Goal: Feedback & Contribution: Leave review/rating

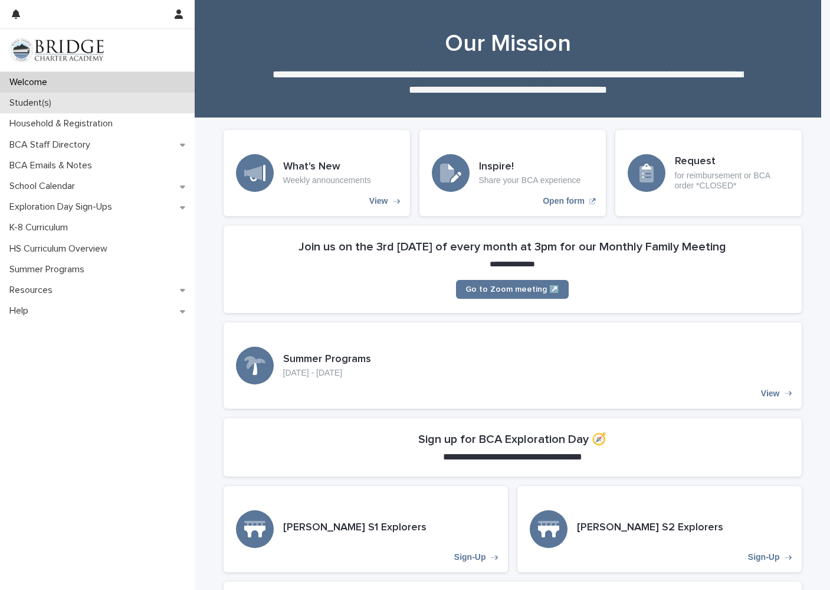
click at [60, 104] on div "Student(s)" at bounding box center [97, 103] width 195 height 21
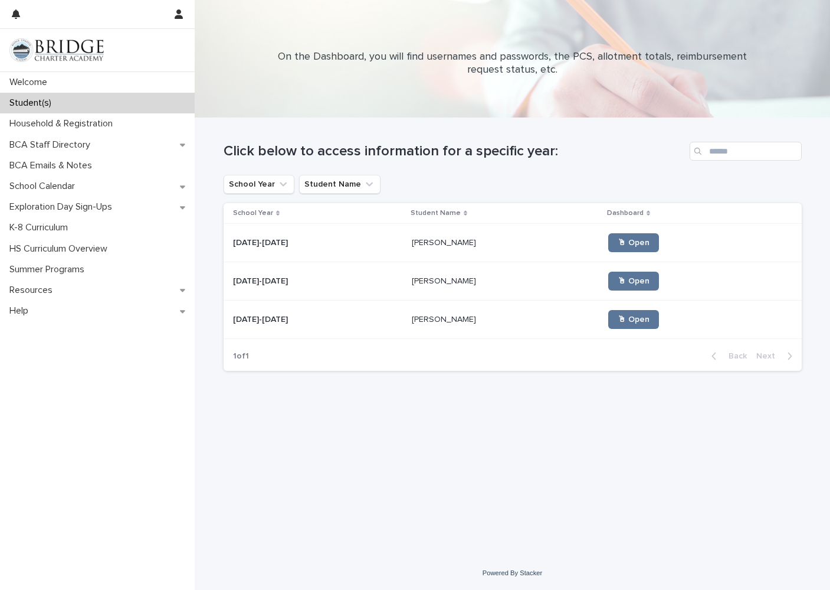
click at [412, 241] on p "Asher Hawkins" at bounding box center [445, 241] width 67 height 12
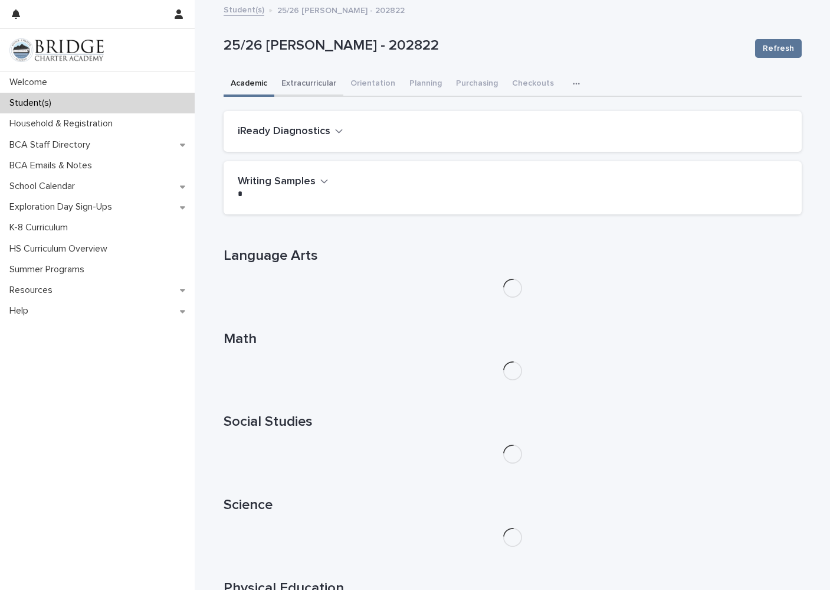
click at [312, 90] on button "Extracurricular" at bounding box center [308, 84] width 69 height 25
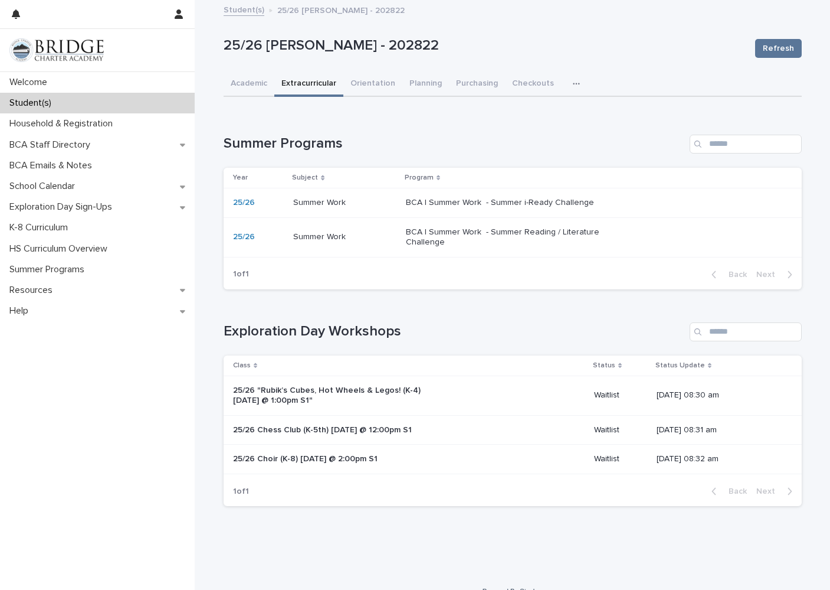
click at [463, 243] on p "BCA | Summer Work - Summer Reading / Literature Challenge" at bounding box center [504, 237] width 197 height 20
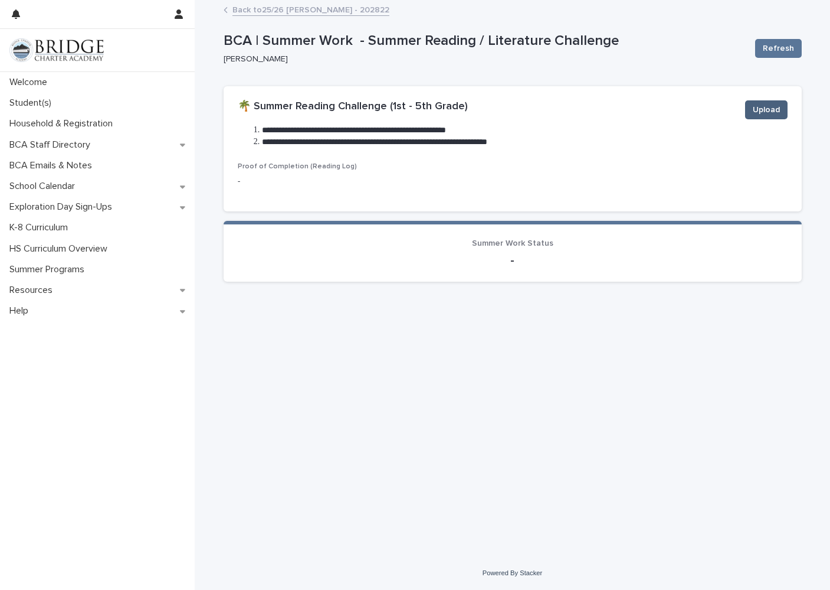
click at [764, 112] on span "Upload" at bounding box center [766, 110] width 27 height 12
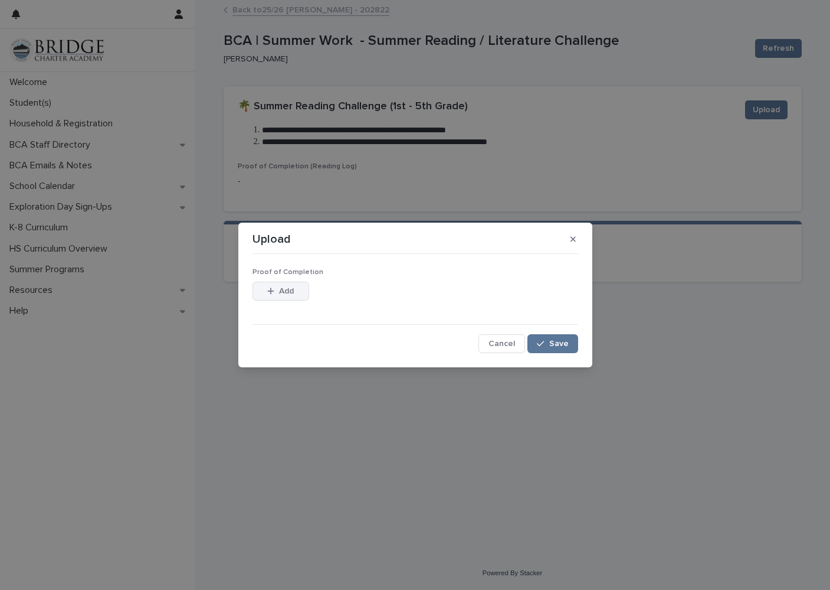
click at [302, 292] on button "Add" at bounding box center [281, 291] width 57 height 19
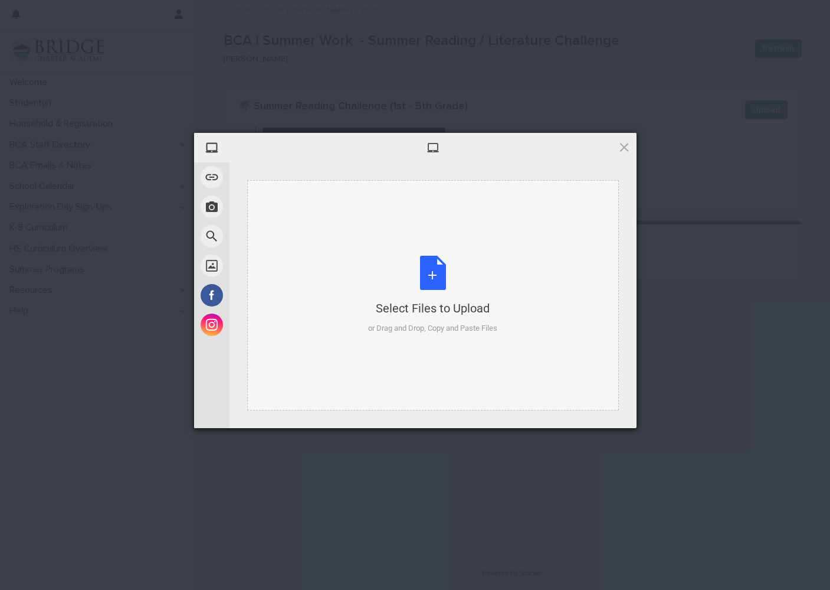
click at [433, 274] on div "Select Files to Upload or Drag and Drop, Copy and Paste Files" at bounding box center [432, 295] width 129 height 78
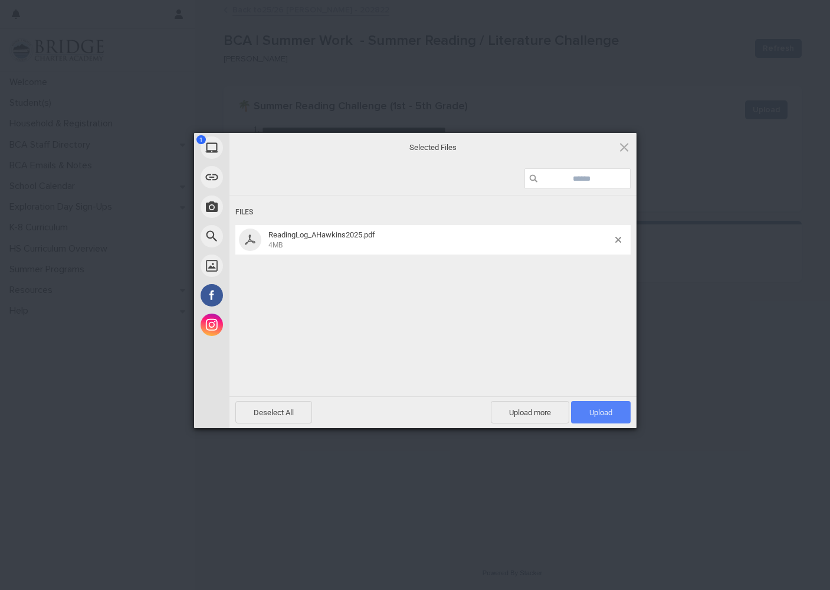
click at [583, 415] on span "Upload 1" at bounding box center [601, 412] width 60 height 22
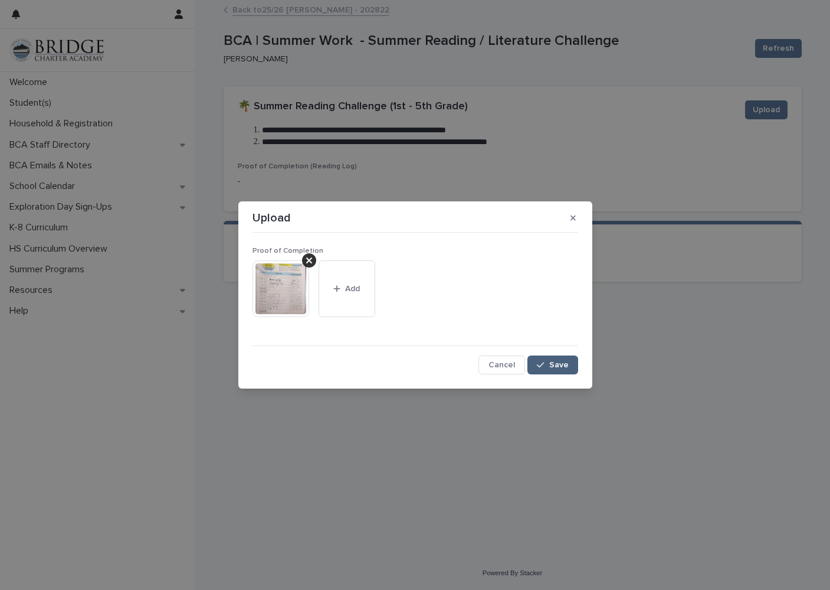
click at [546, 366] on div "button" at bounding box center [543, 365] width 12 height 8
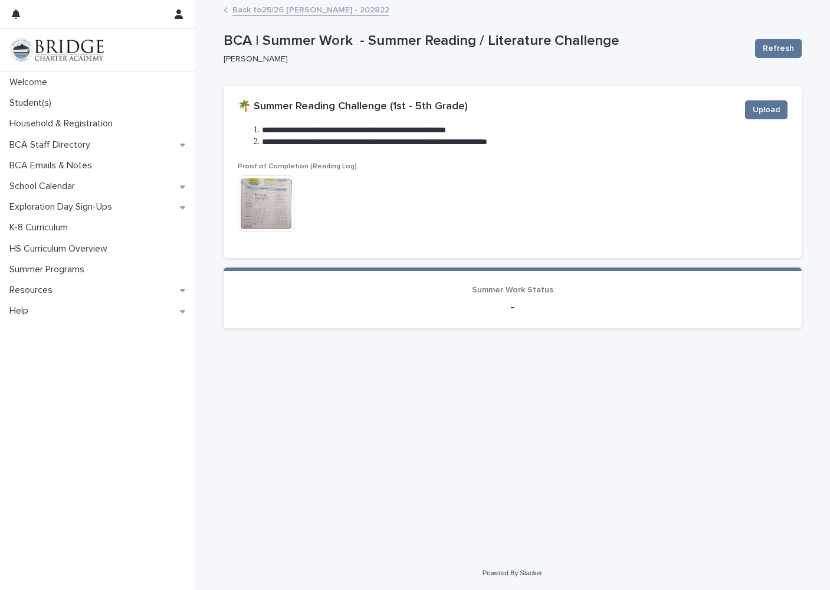
click at [247, 10] on link "Back to 25/26 Hawkins, Asher - 202822" at bounding box center [311, 9] width 157 height 14
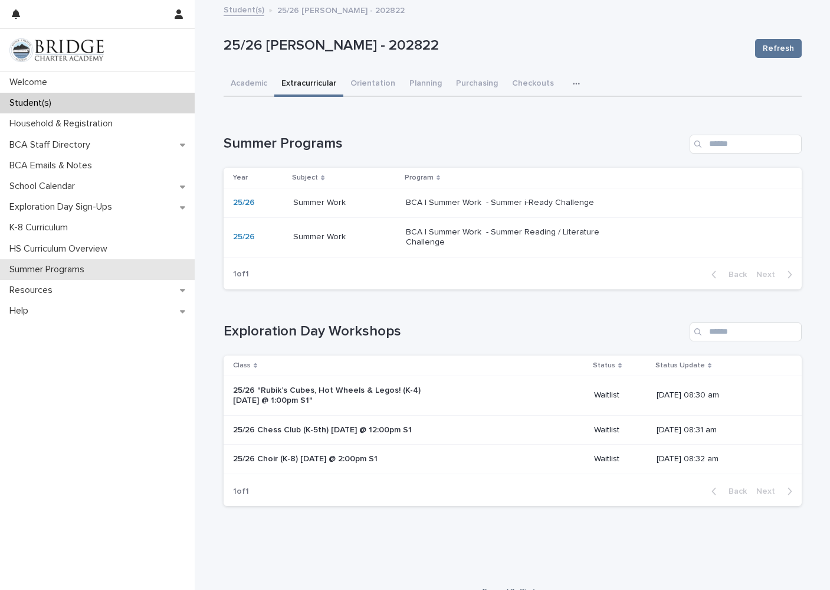
click at [60, 268] on p "Summer Programs" at bounding box center [49, 269] width 89 height 11
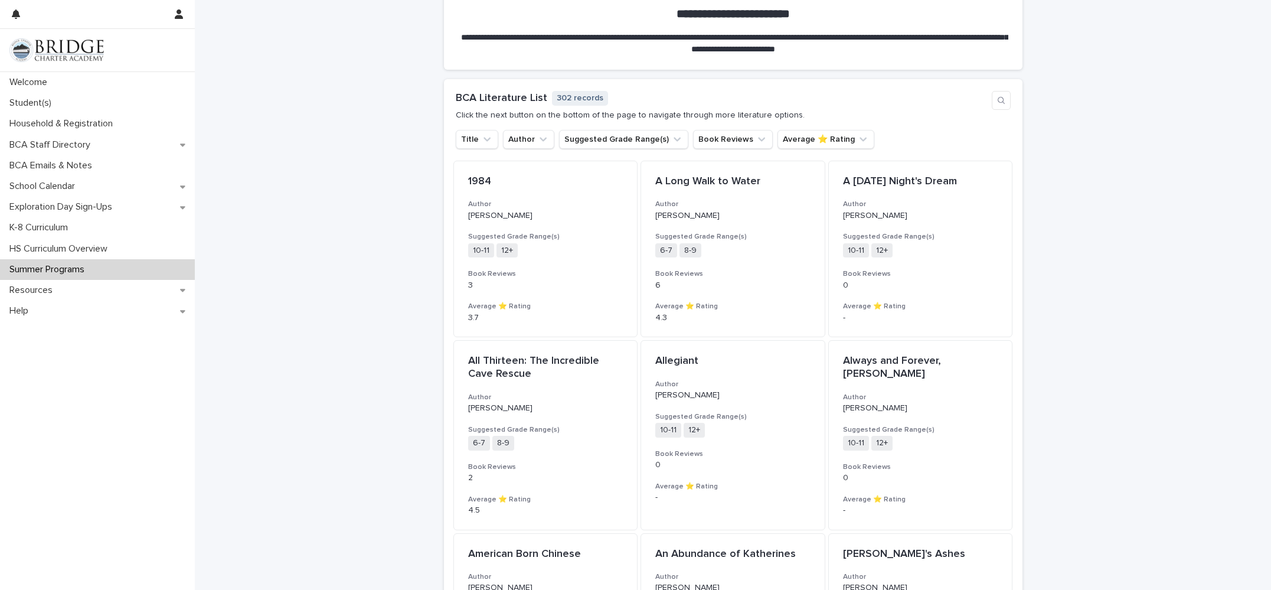
scroll to position [845, 0]
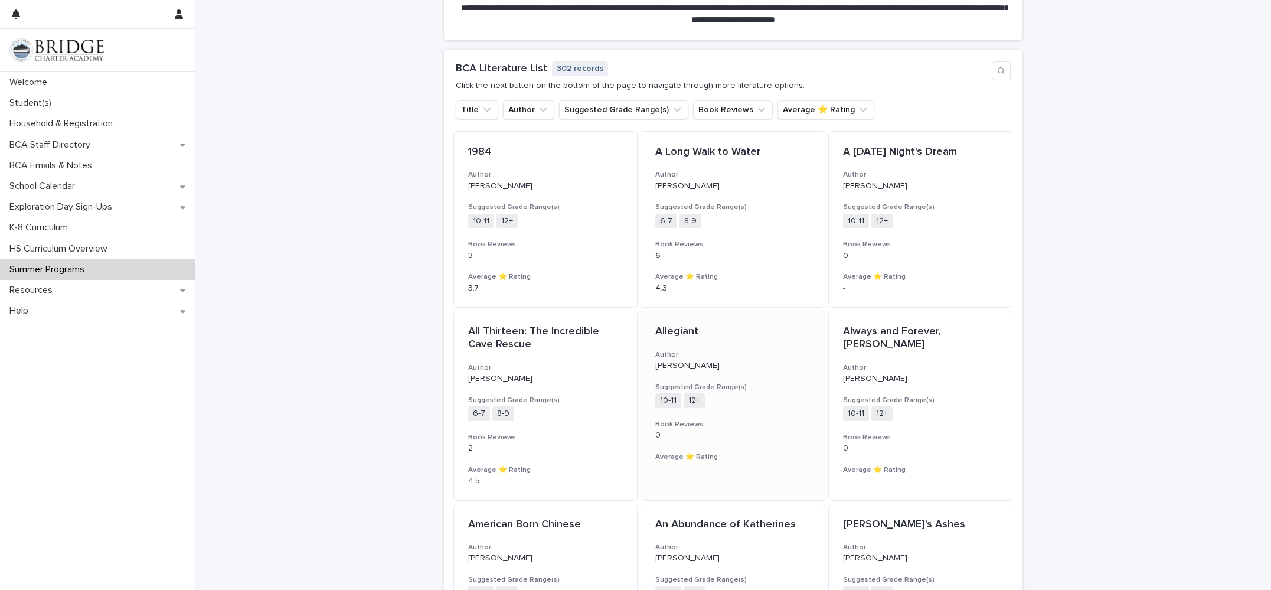
click at [683, 332] on p "Allegiant" at bounding box center [732, 331] width 155 height 13
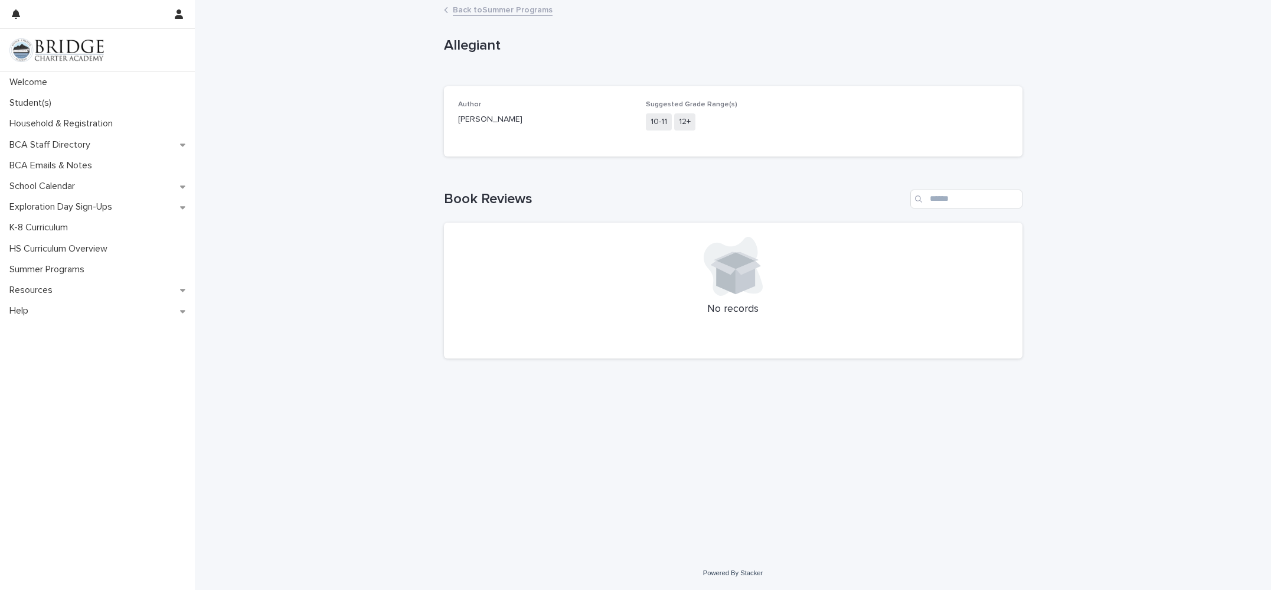
click at [462, 8] on link "Back to Summer Programs" at bounding box center [503, 9] width 100 height 14
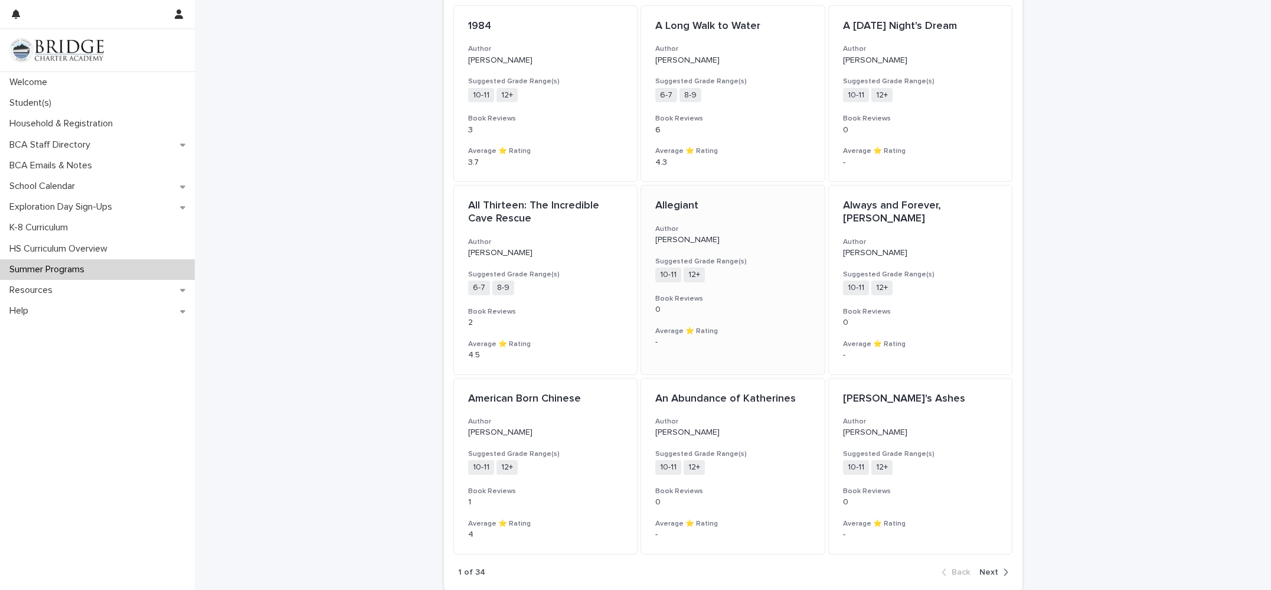
scroll to position [1073, 0]
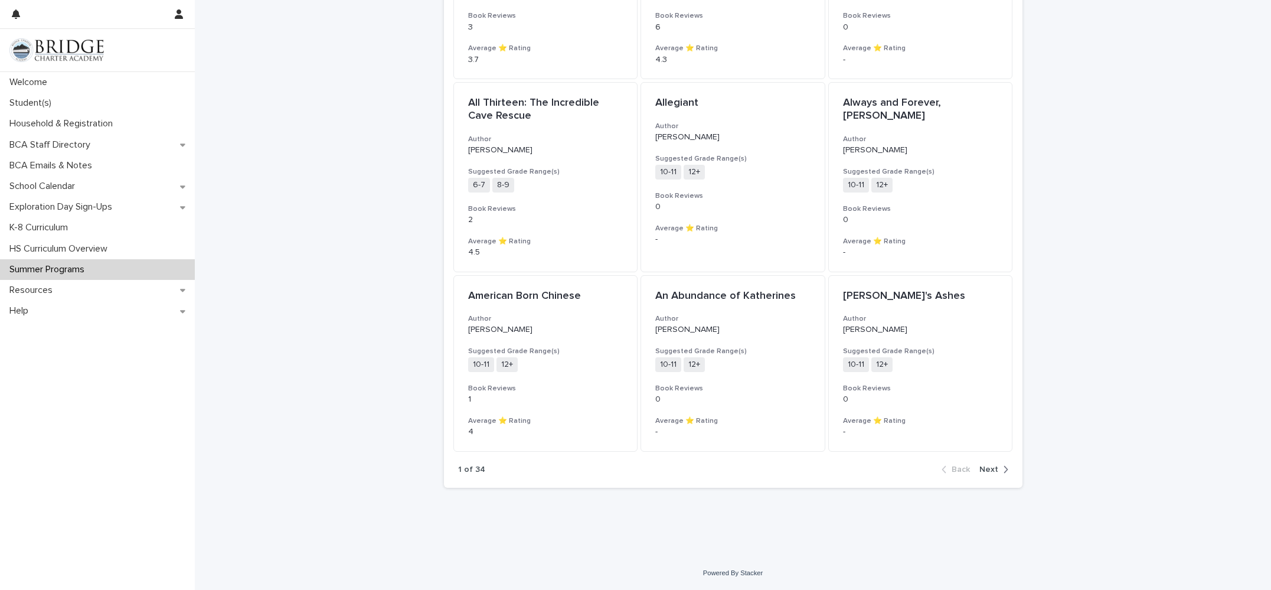
click at [830, 470] on span "Next" at bounding box center [988, 469] width 19 height 8
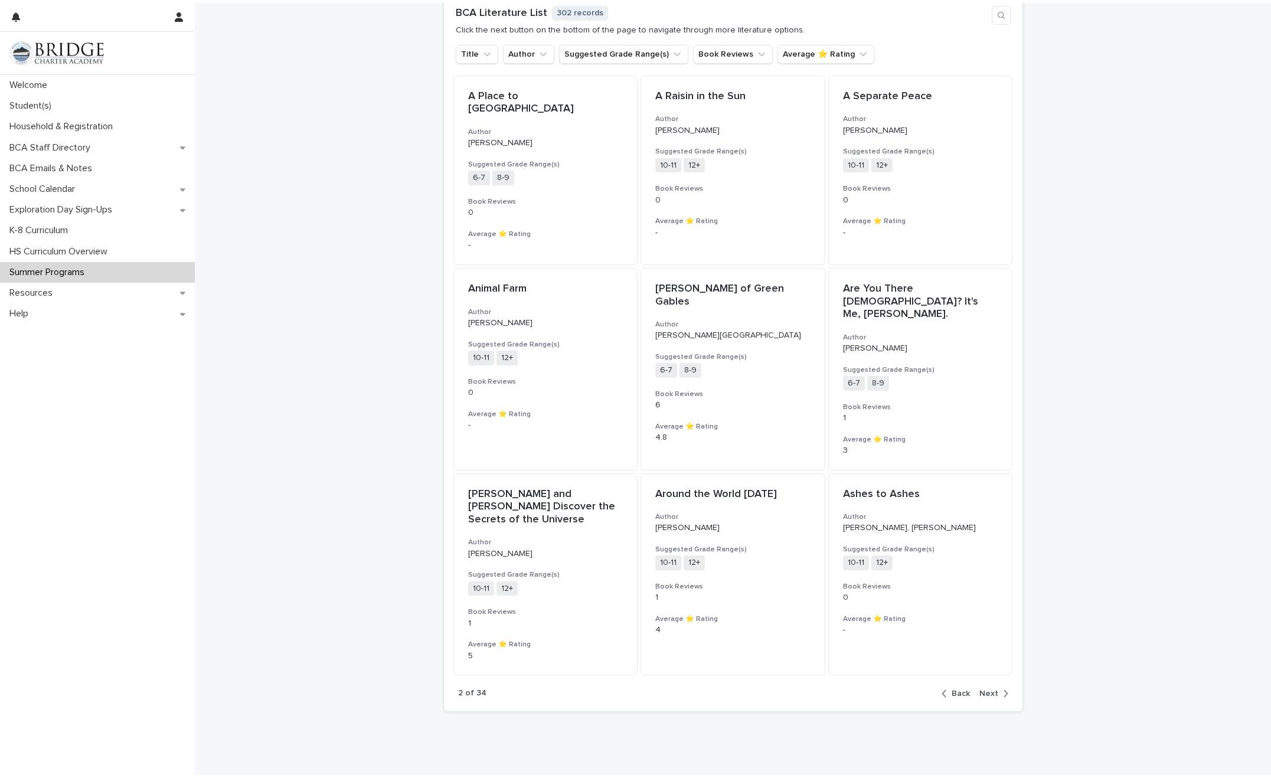
scroll to position [897, 0]
click at [830, 589] on span "Next" at bounding box center [988, 696] width 19 height 8
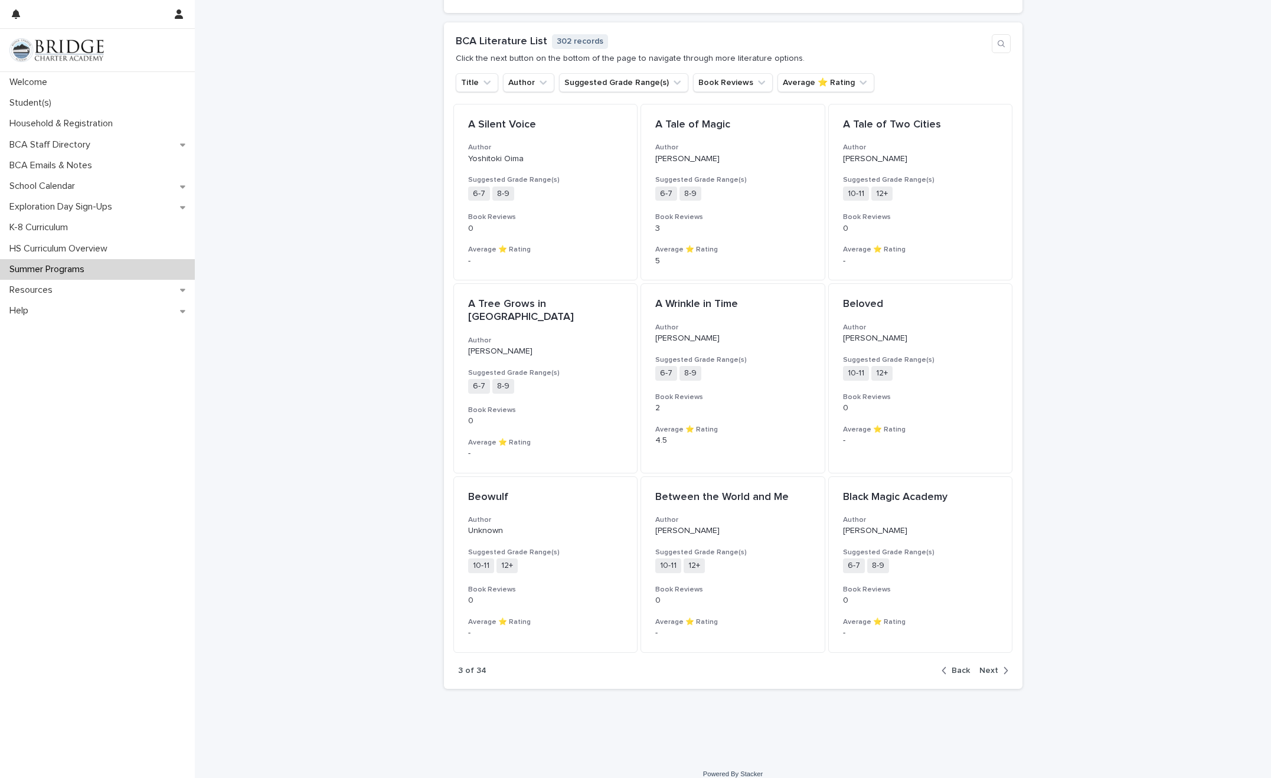
click at [830, 589] on span "Next" at bounding box center [988, 670] width 19 height 8
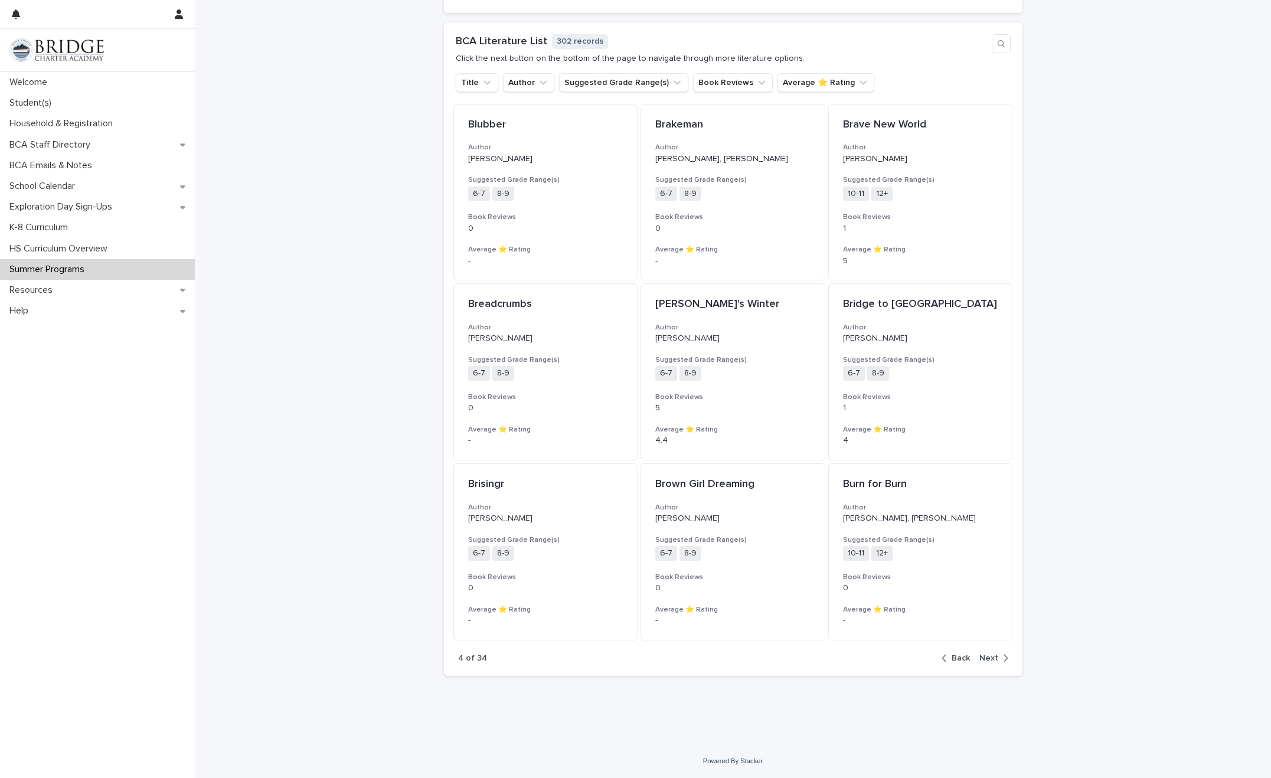
click at [830, 589] on span "Next" at bounding box center [988, 658] width 19 height 8
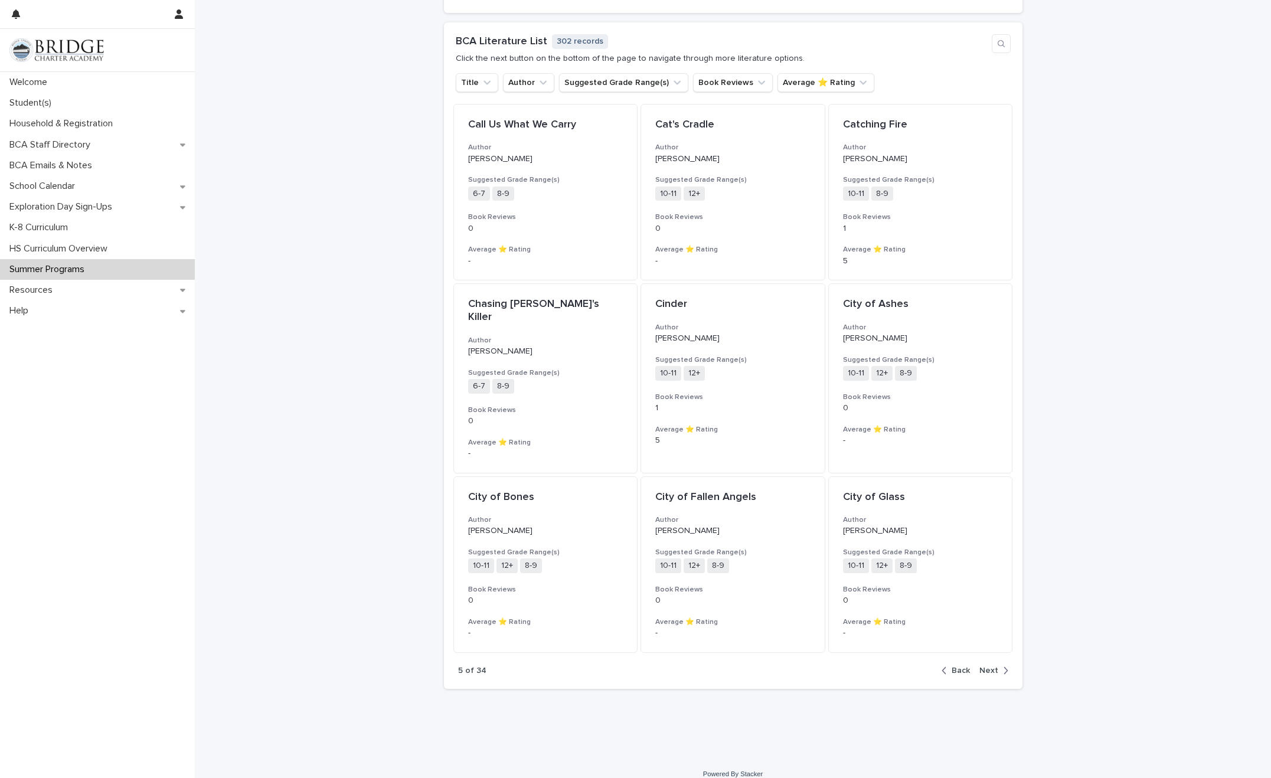
click at [830, 589] on span "Next" at bounding box center [988, 670] width 19 height 8
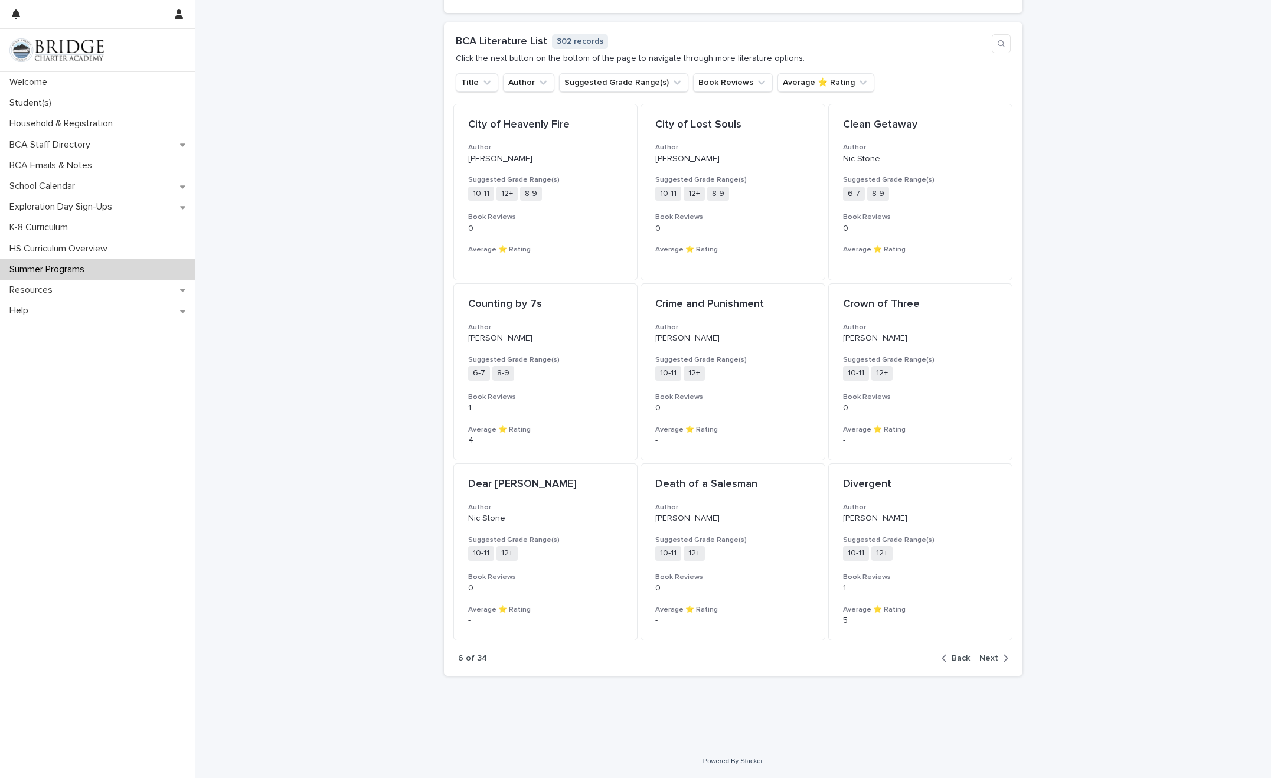
click at [830, 589] on span "Next" at bounding box center [988, 658] width 19 height 8
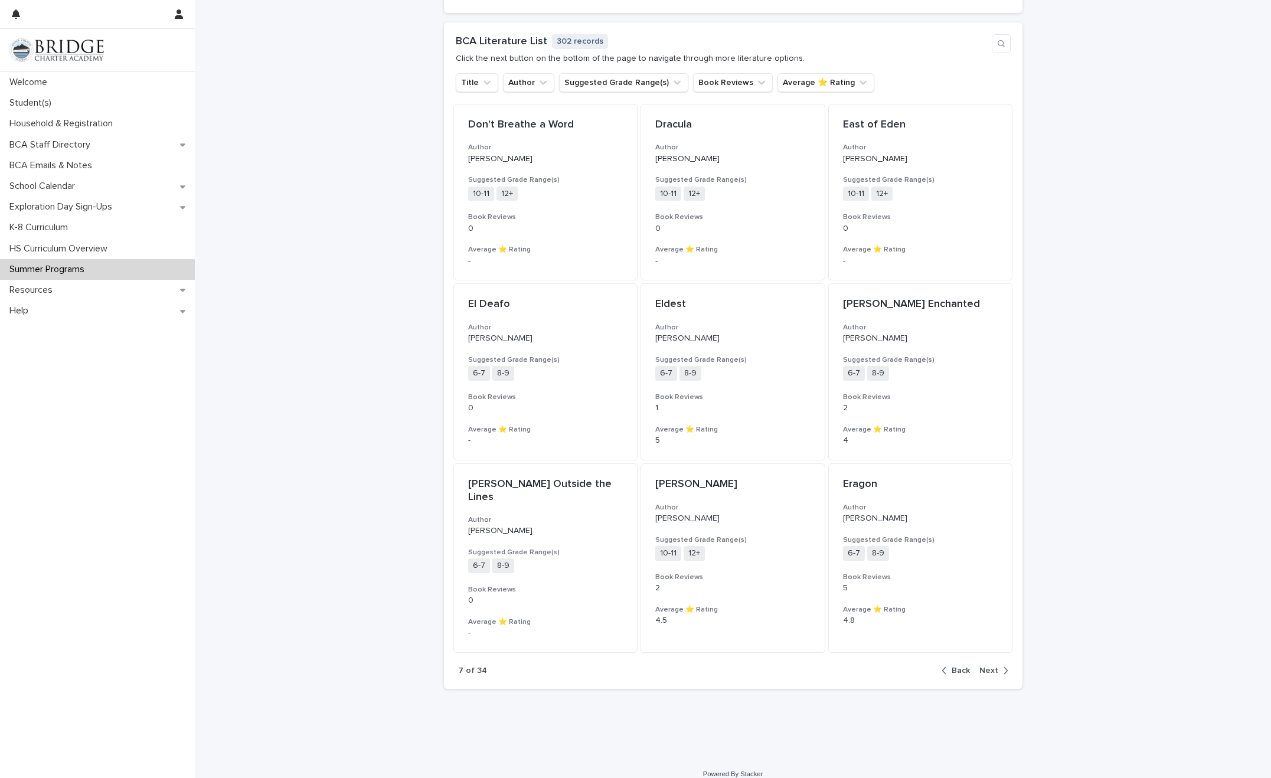
click at [830, 589] on span "Next" at bounding box center [988, 670] width 19 height 8
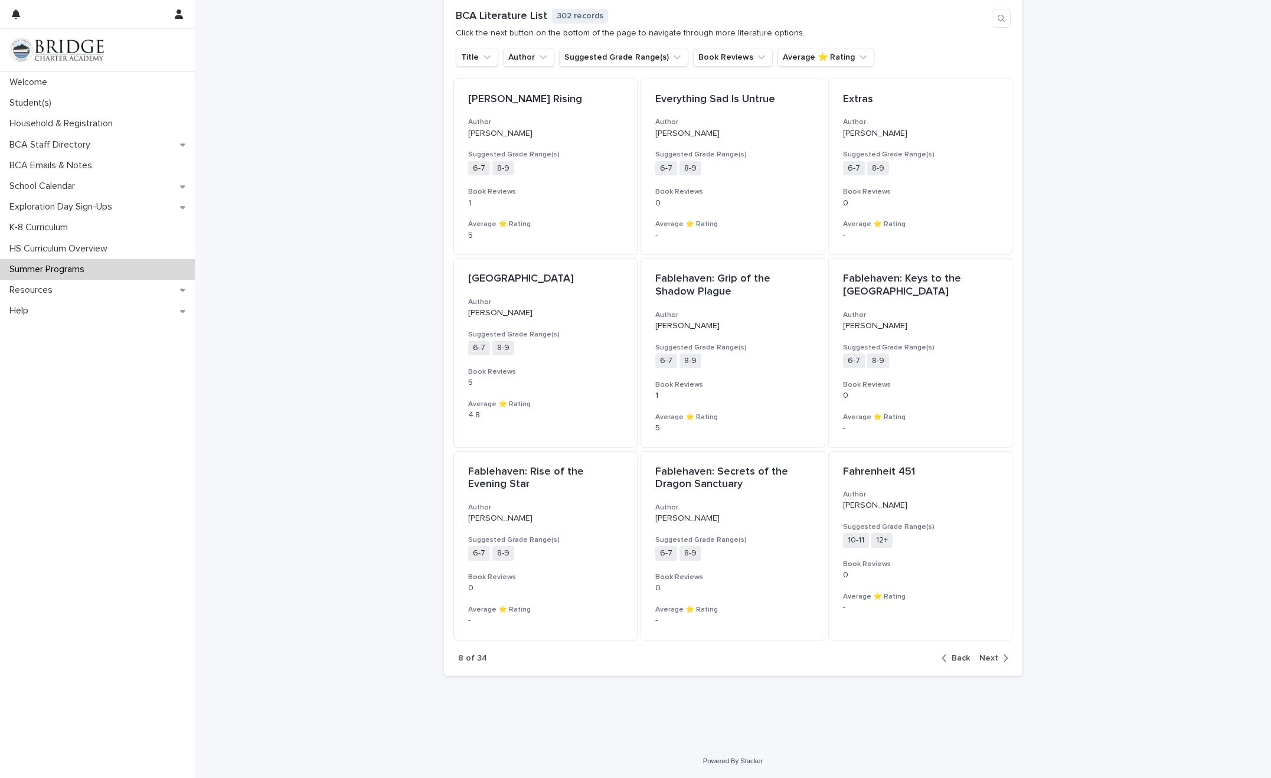
click at [830, 589] on div "button" at bounding box center [1003, 658] width 10 height 11
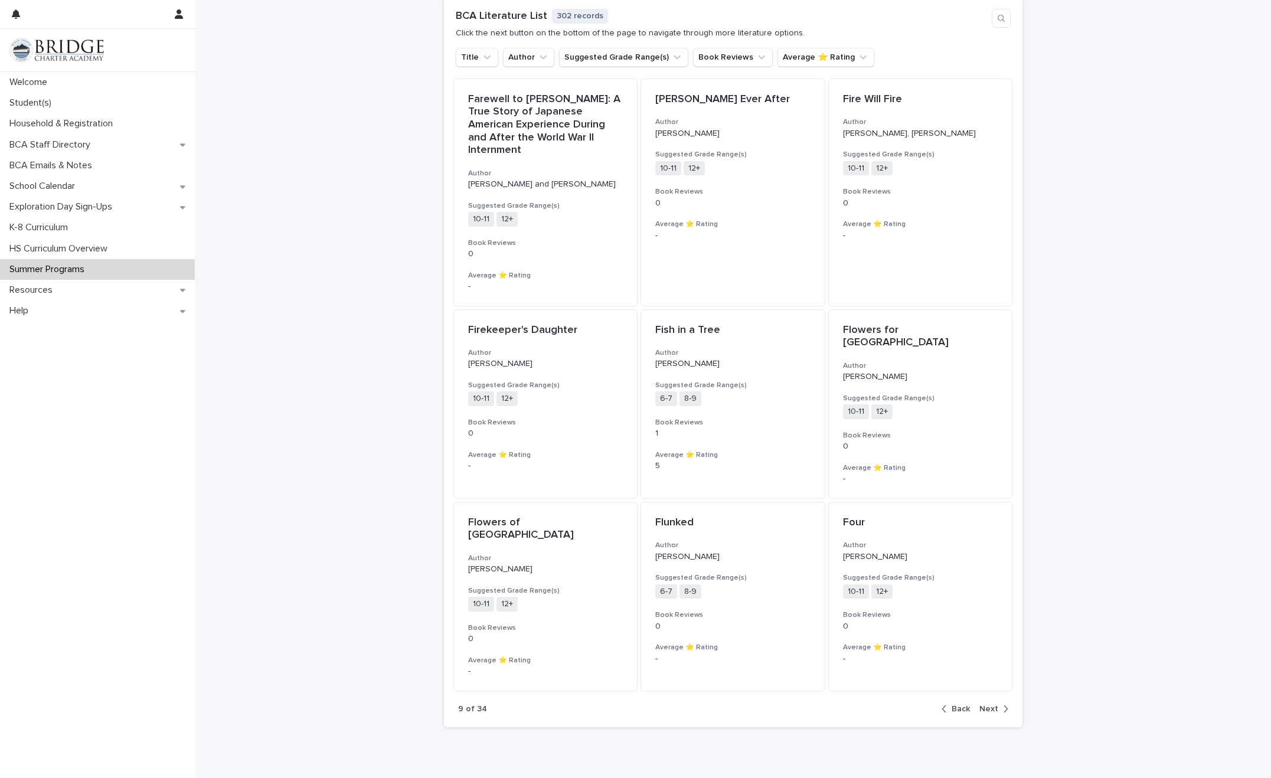
click at [830, 589] on span "Next" at bounding box center [988, 709] width 19 height 8
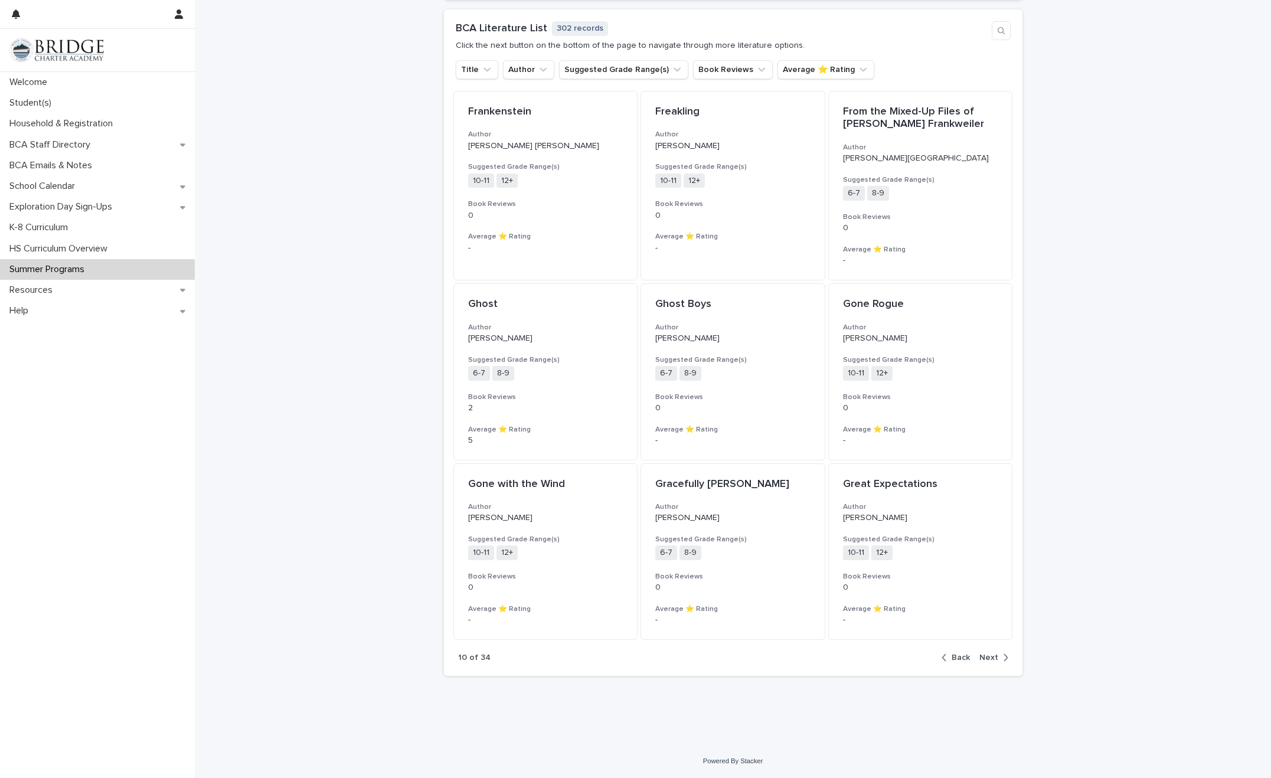
click at [830, 589] on span "Next" at bounding box center [988, 657] width 19 height 8
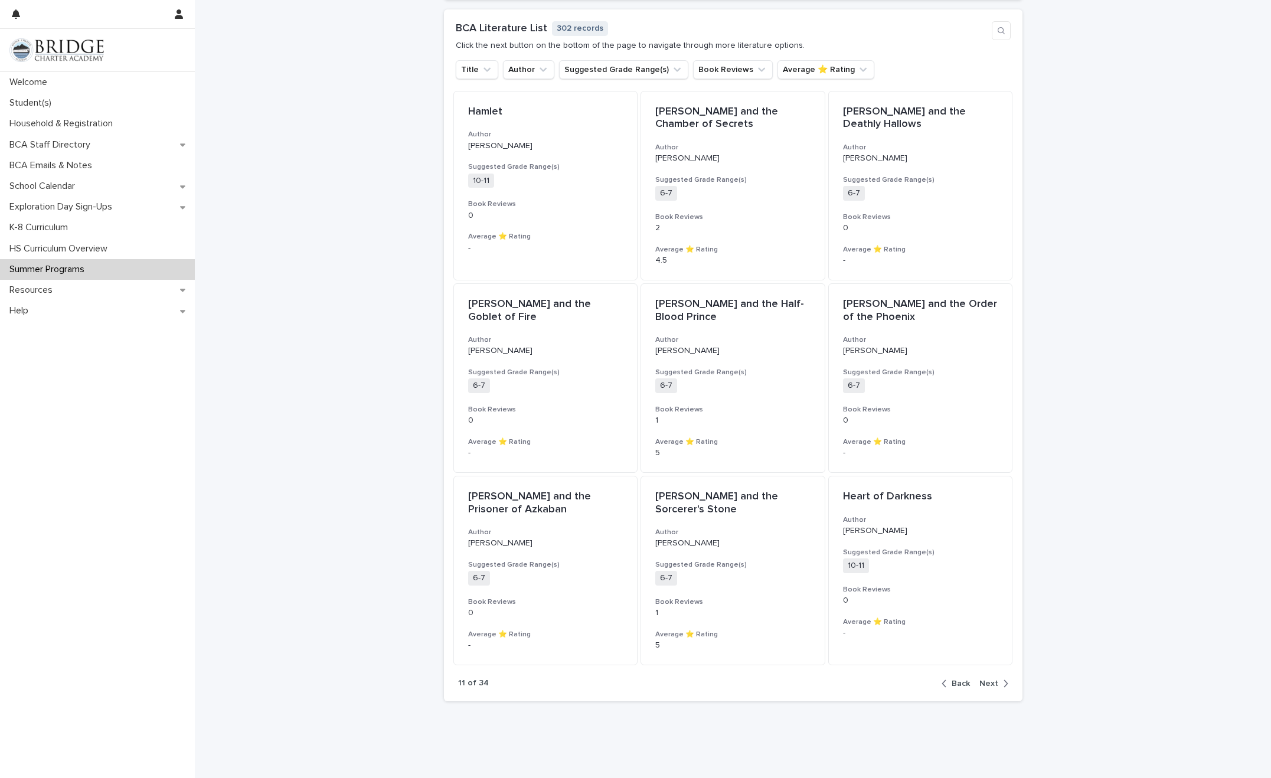
scroll to position [897, 0]
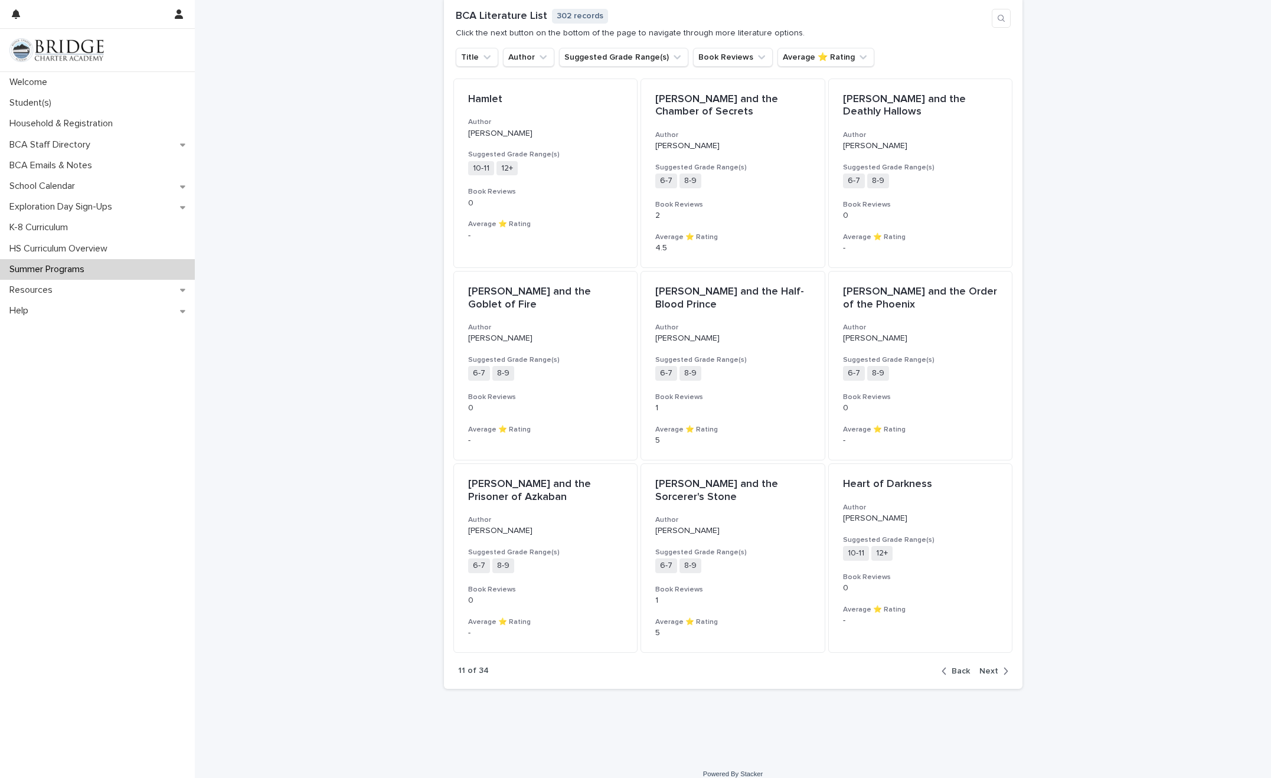
click at [830, 589] on span "Next" at bounding box center [988, 671] width 19 height 8
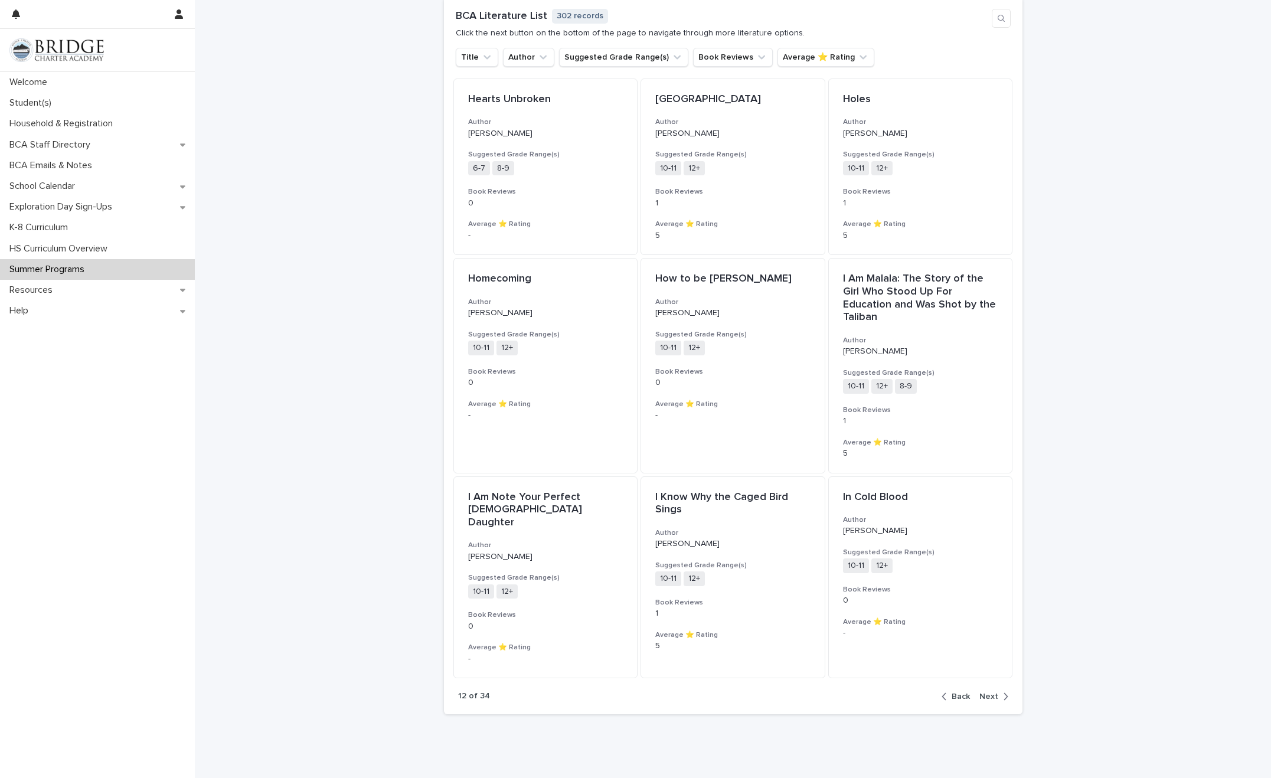
click at [830, 589] on span "Next" at bounding box center [988, 696] width 19 height 8
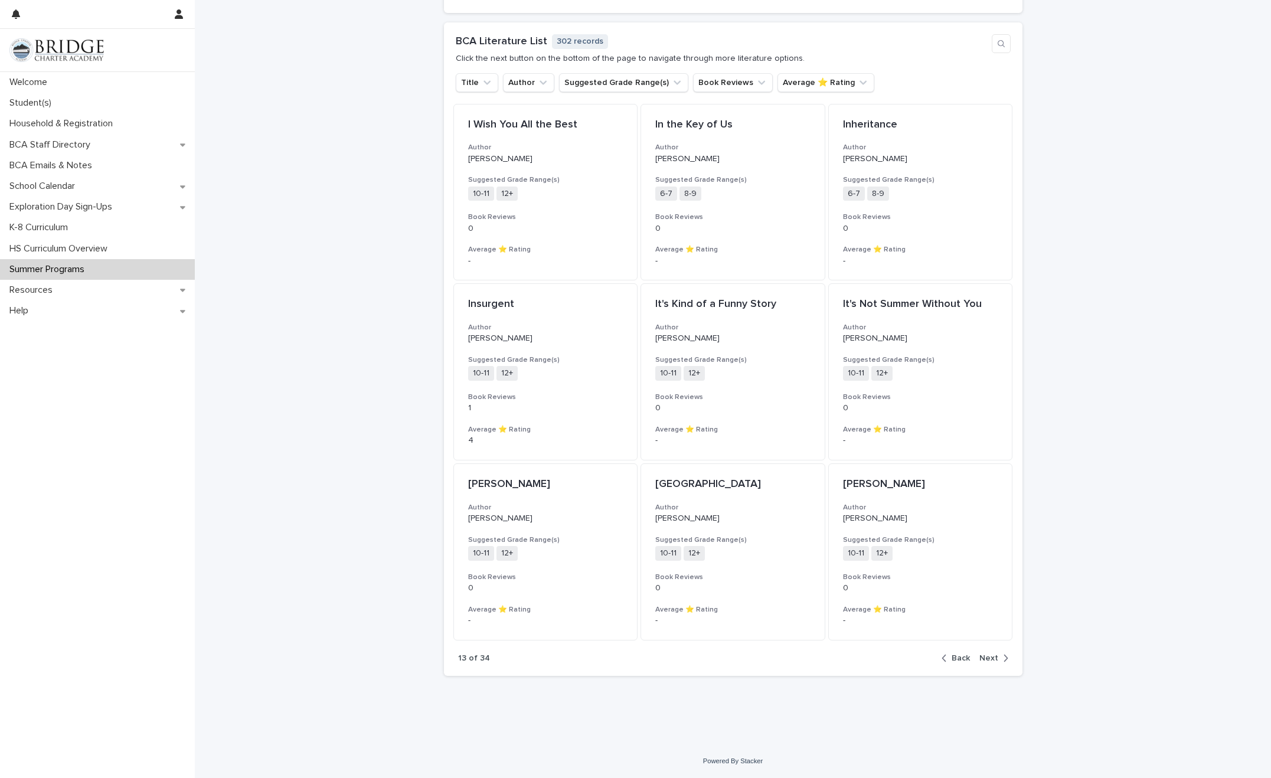
click at [830, 589] on div "button" at bounding box center [1003, 658] width 10 height 11
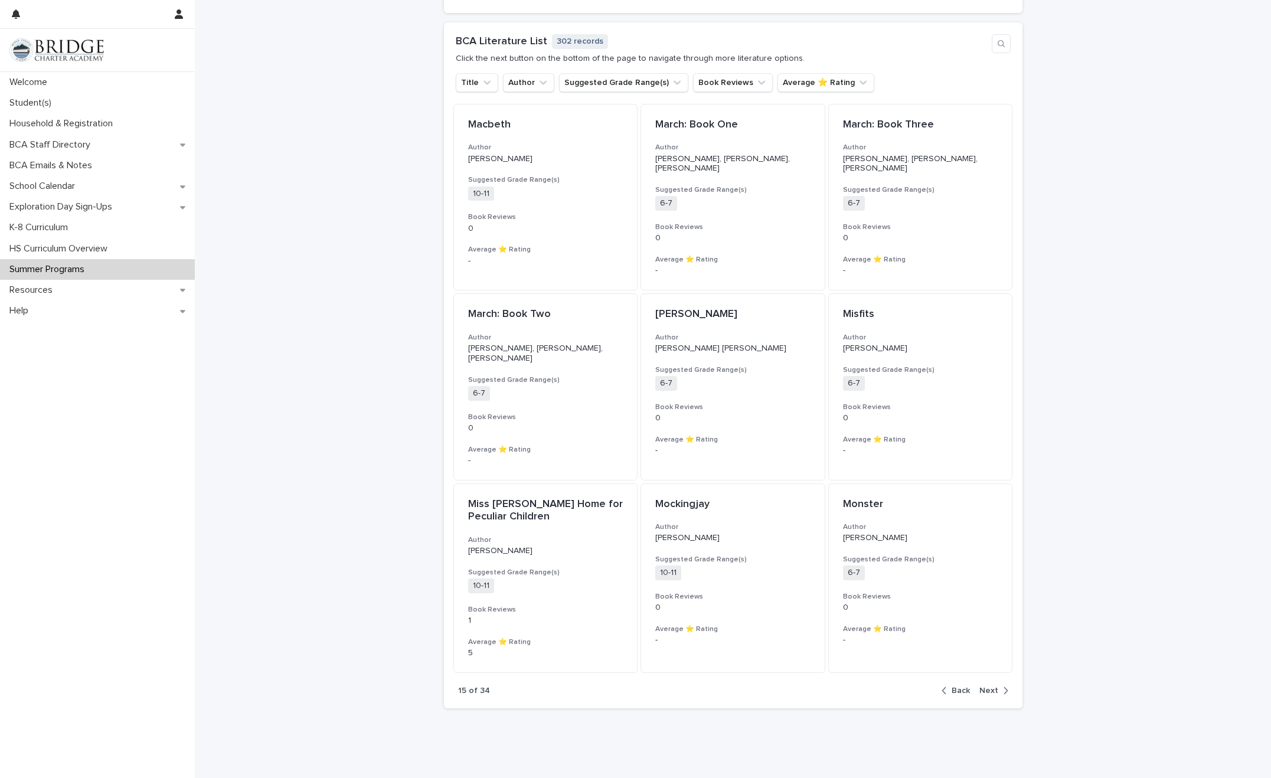
scroll to position [885, 0]
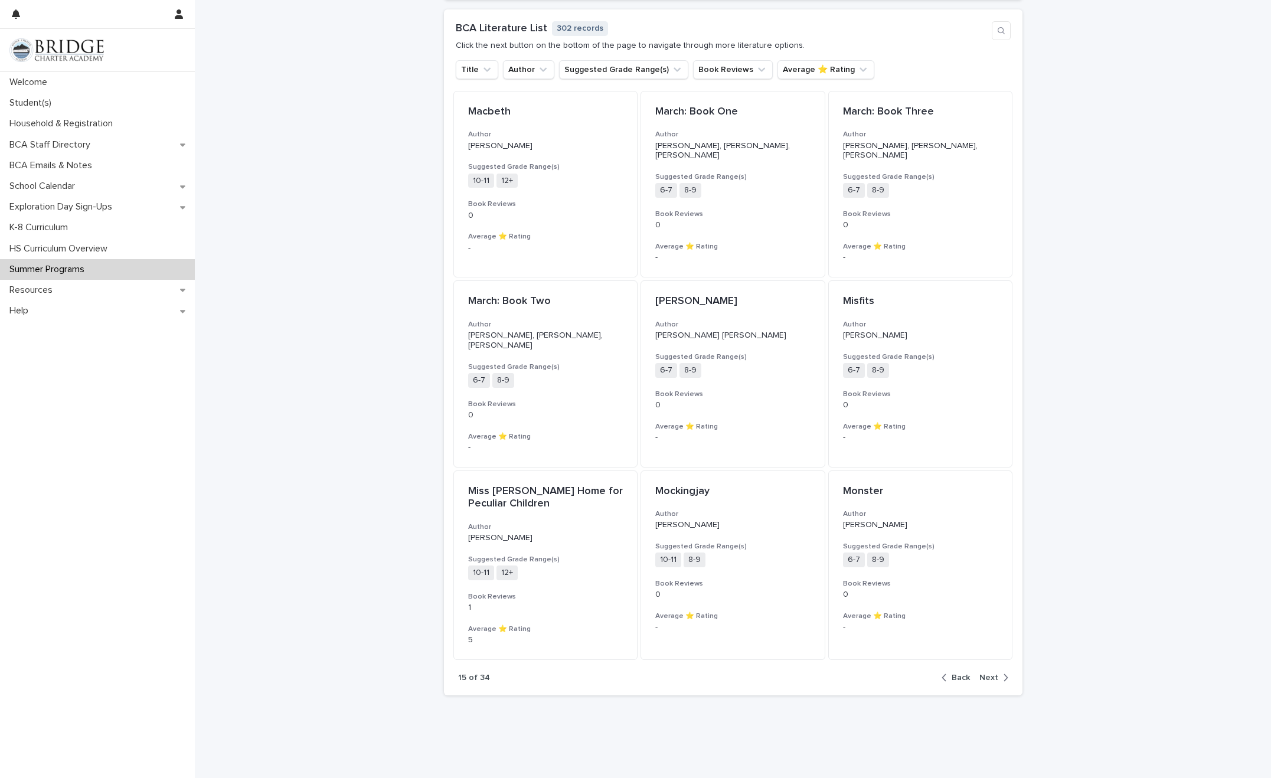
click at [830, 589] on div "button" at bounding box center [1003, 677] width 10 height 11
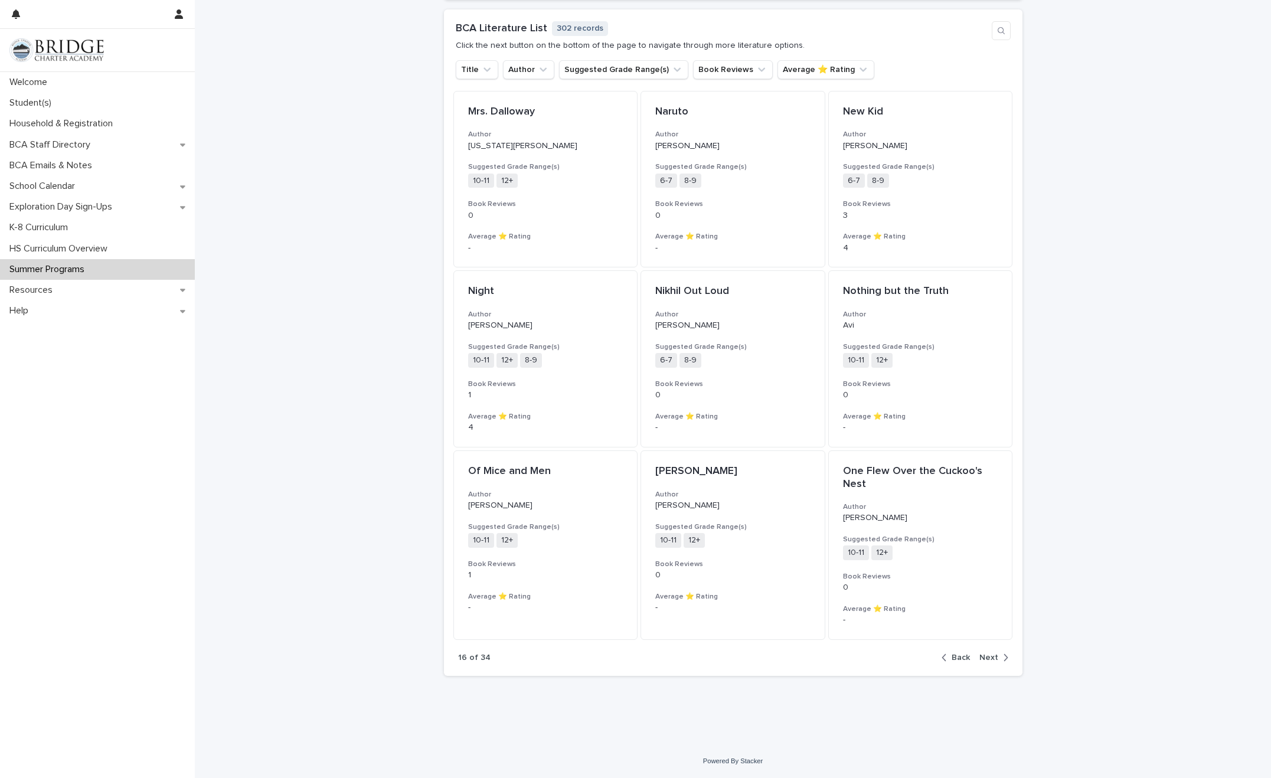
click at [830, 589] on span "Next" at bounding box center [988, 657] width 19 height 8
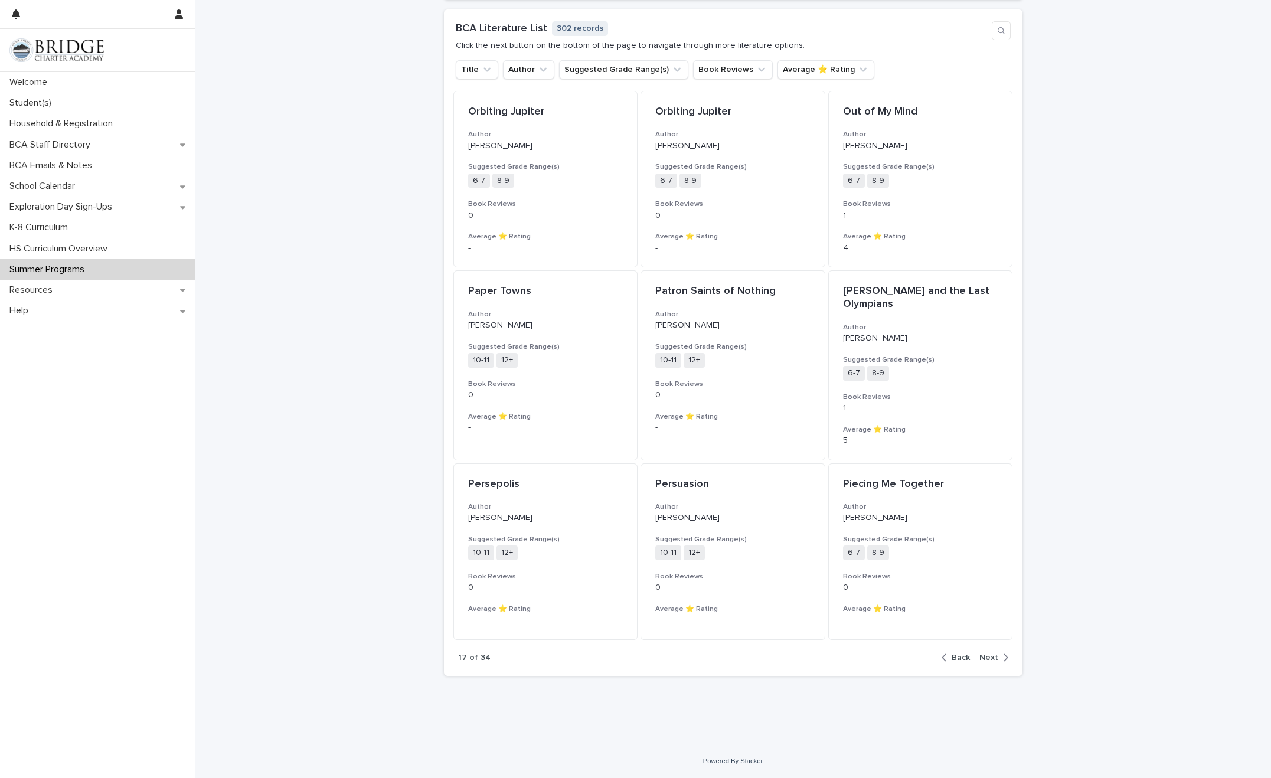
click at [830, 589] on span "Next" at bounding box center [988, 657] width 19 height 8
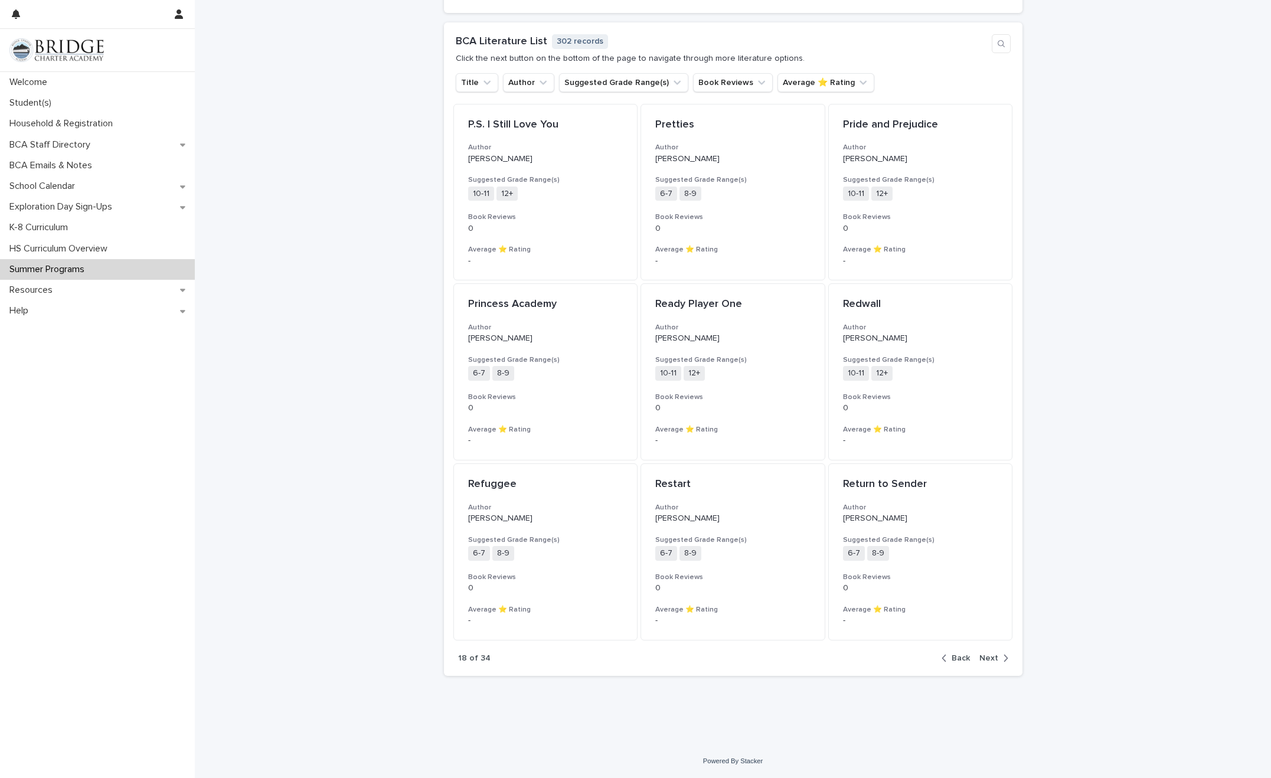
click at [830, 589] on span "Next" at bounding box center [988, 658] width 19 height 8
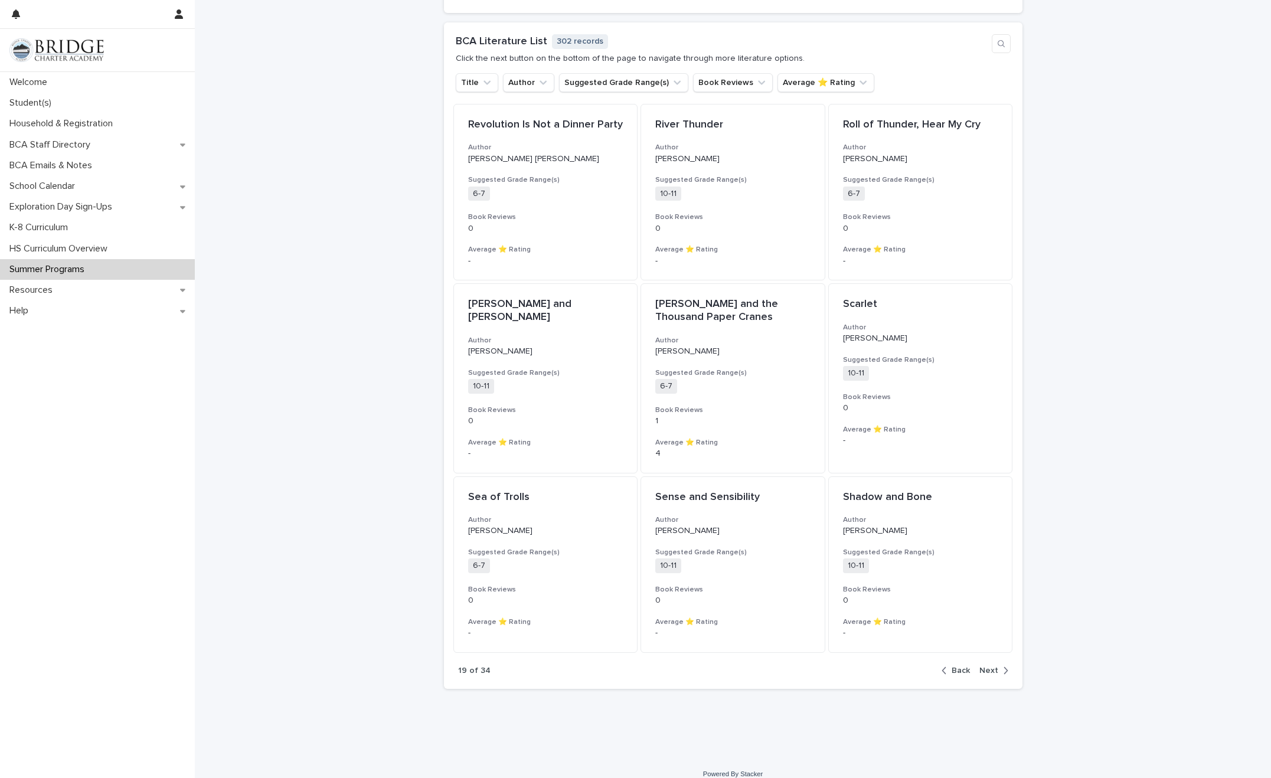
scroll to position [885, 0]
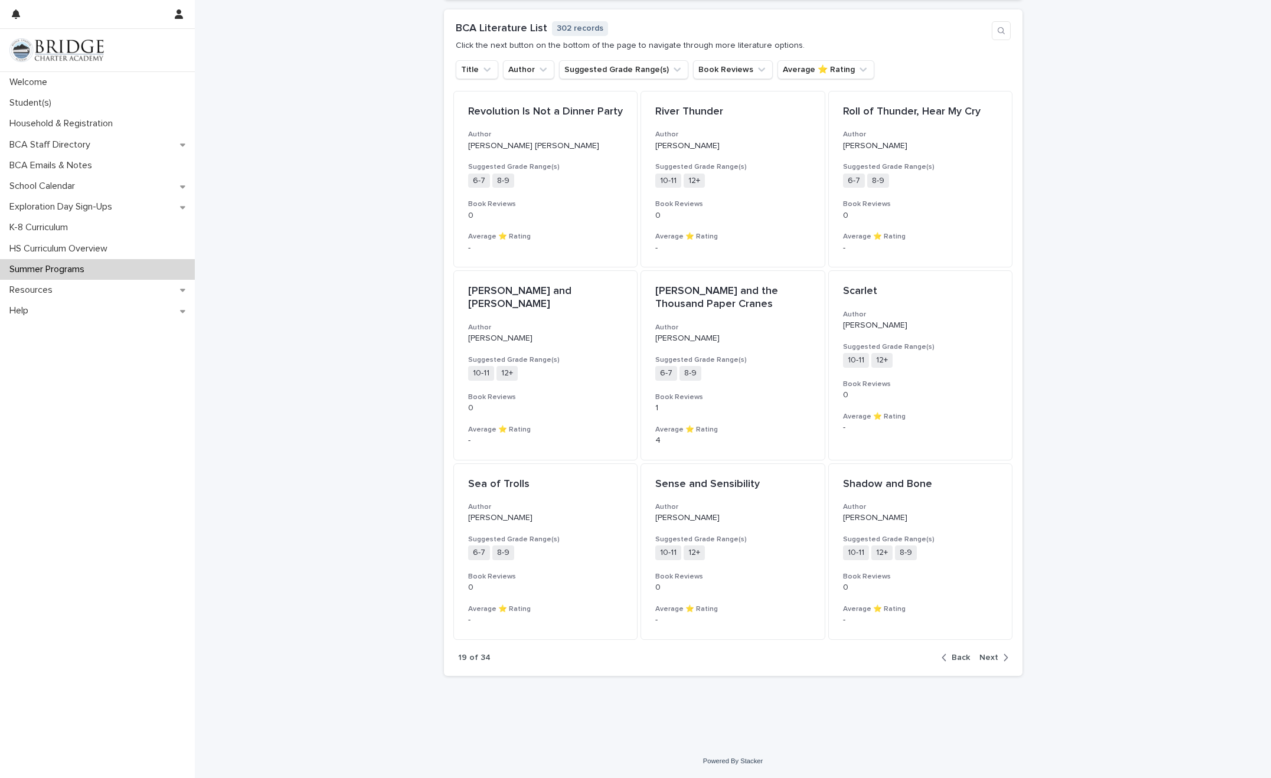
click at [830, 589] on span "Next" at bounding box center [988, 657] width 19 height 8
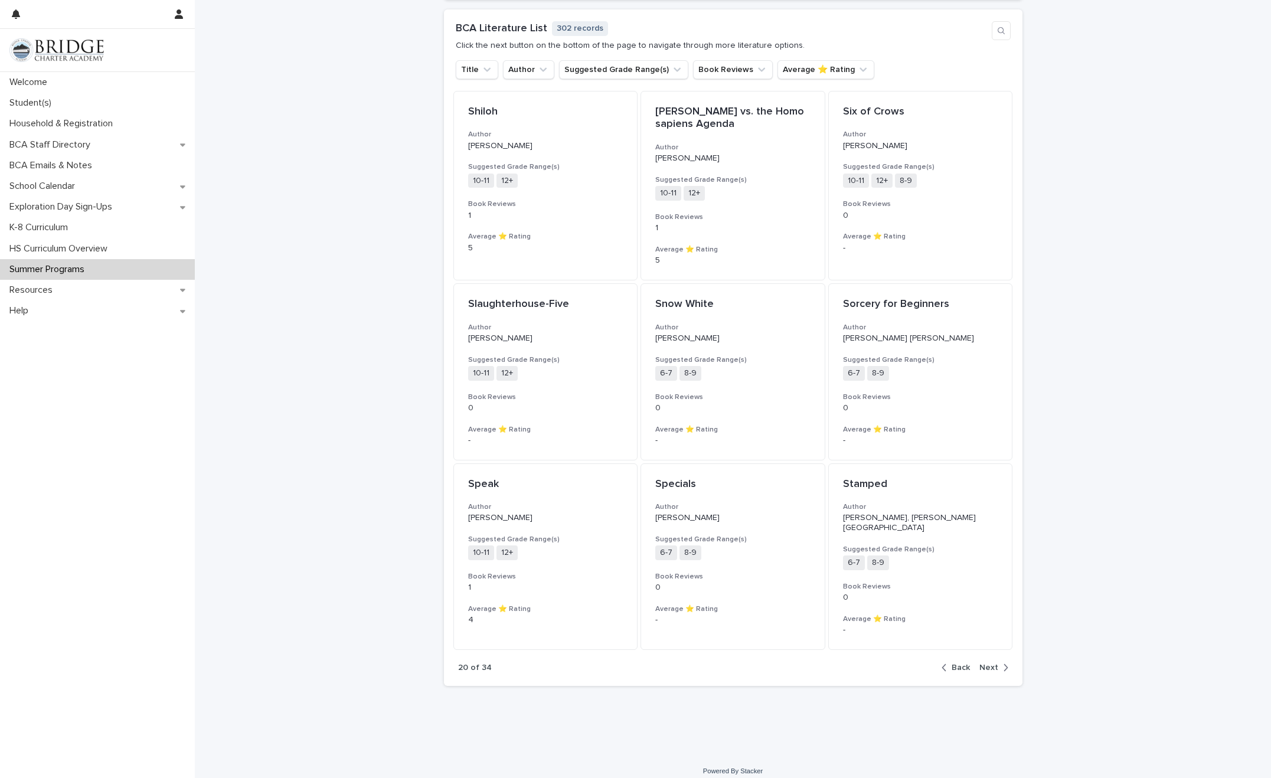
click at [830, 589] on span "Next" at bounding box center [988, 667] width 19 height 8
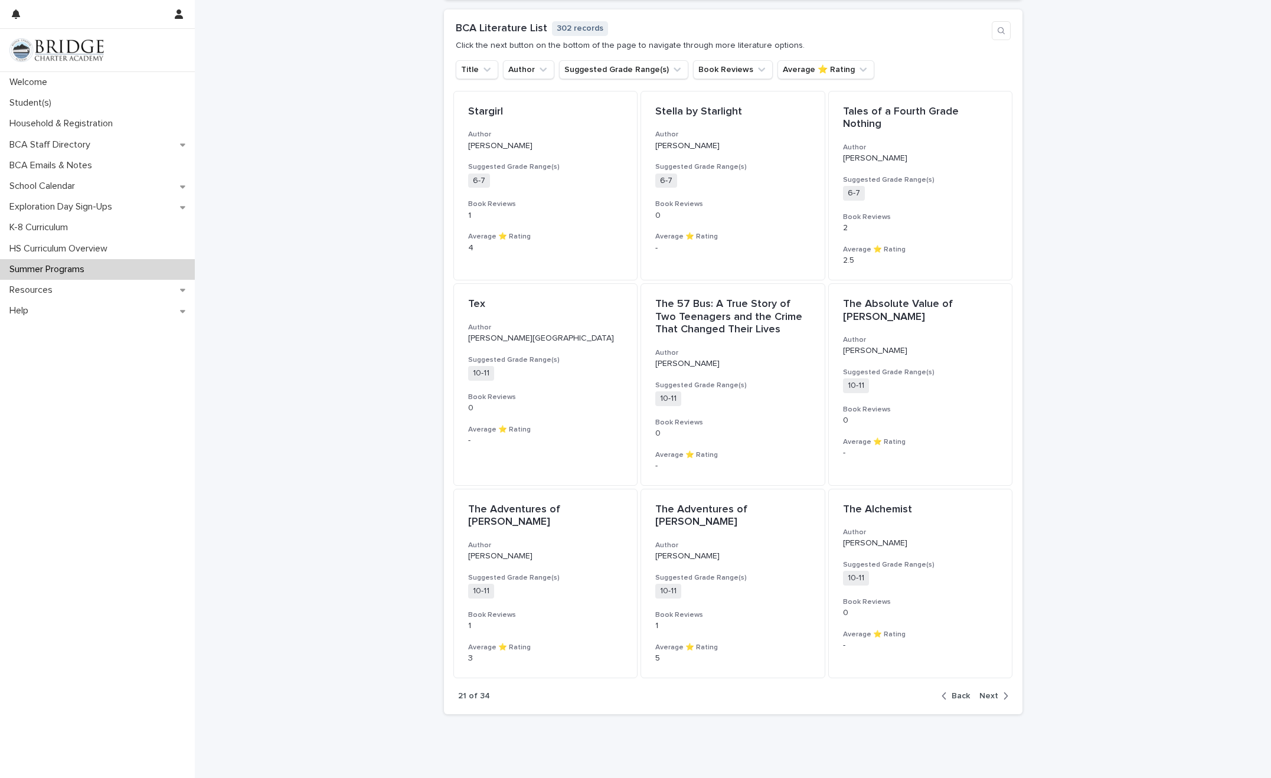
scroll to position [897, 0]
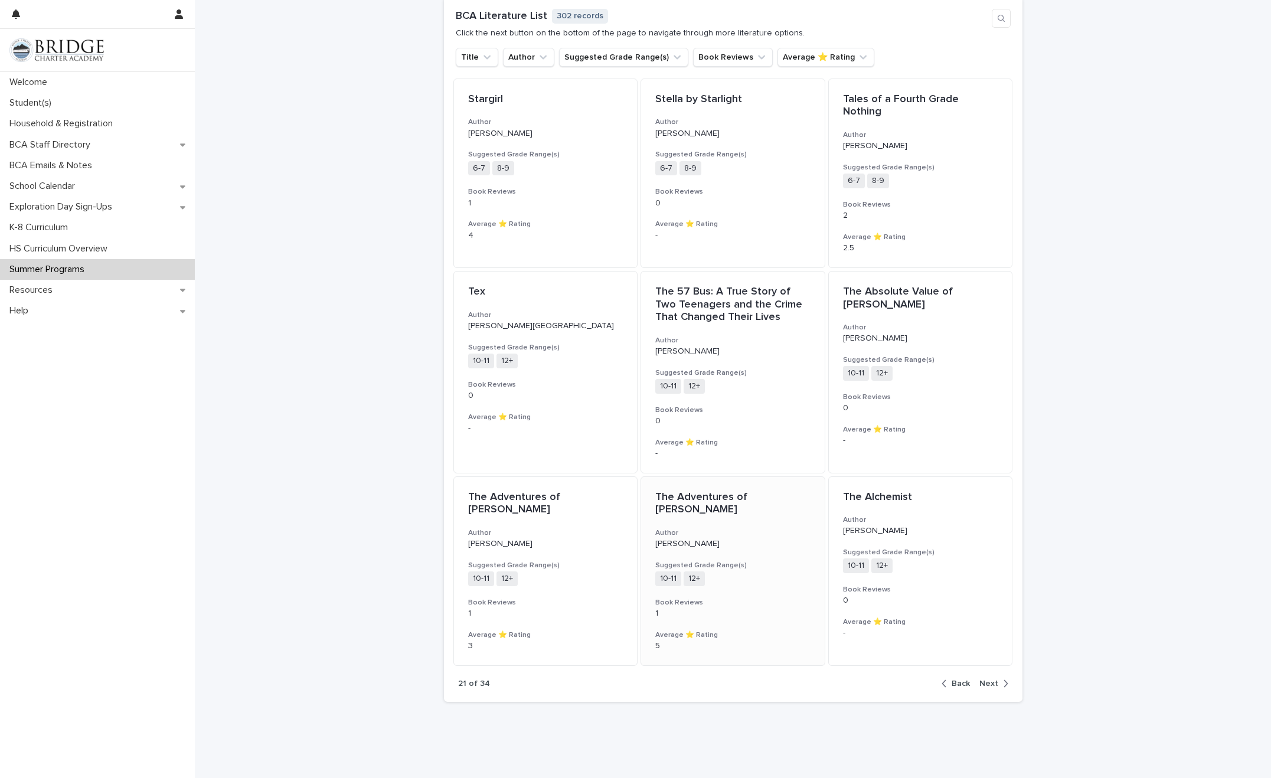
click at [733, 524] on div "The Adventures of Tom Sawyer Author Mark Twain Suggested Grade Range(s) 10-11 1…" at bounding box center [733, 571] width 184 height 188
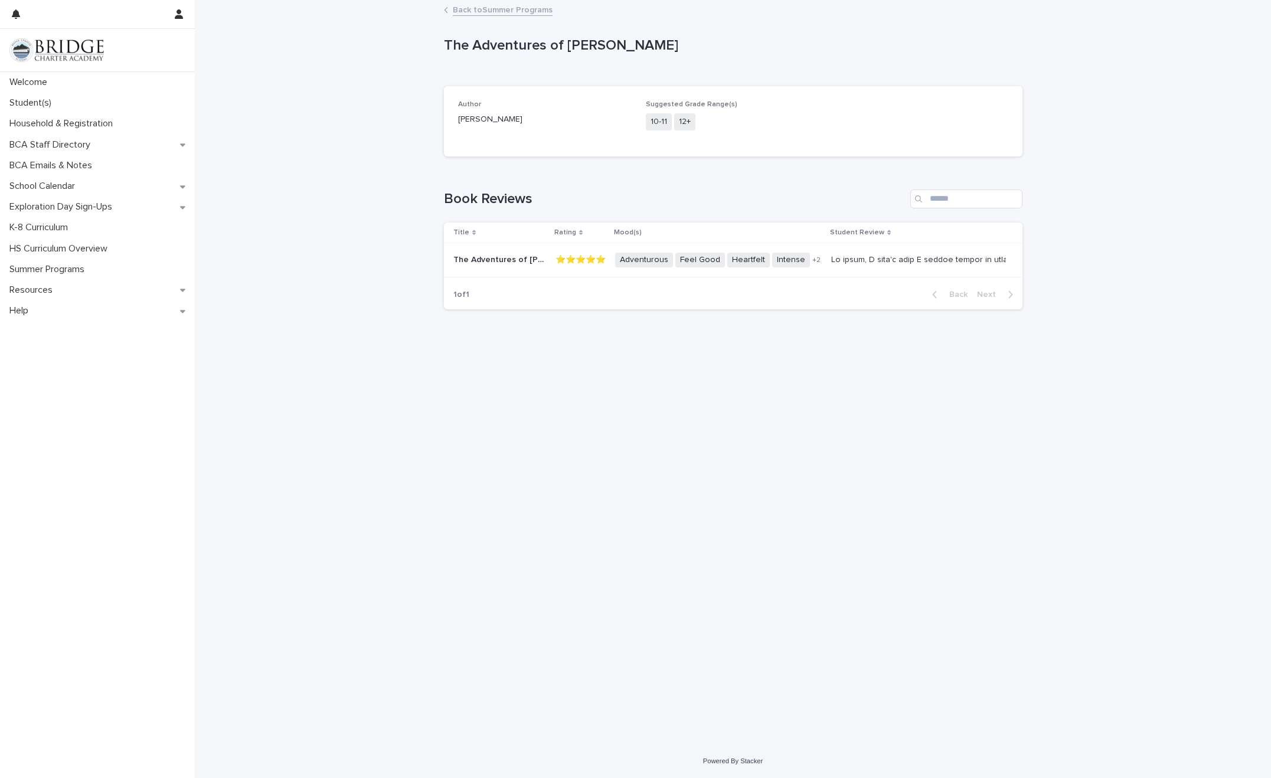
click at [830, 268] on div at bounding box center [917, 259] width 172 height 19
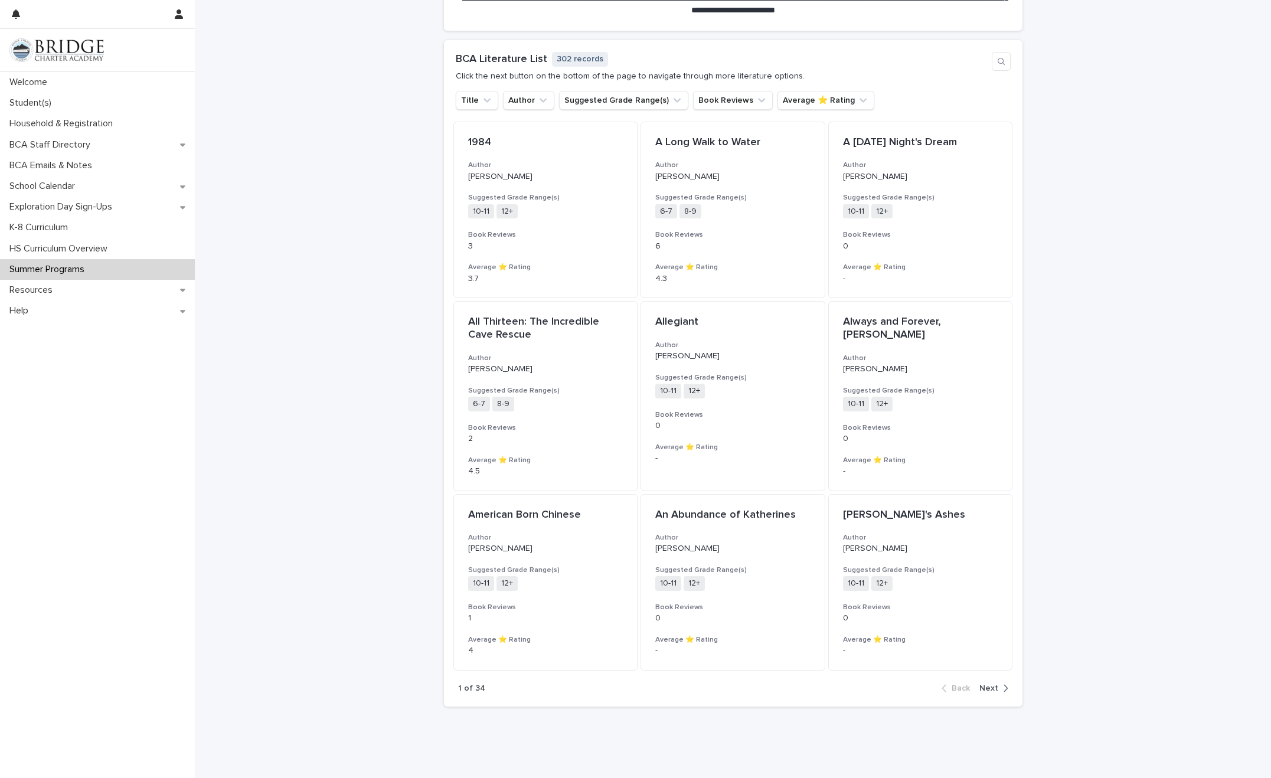
scroll to position [885, 0]
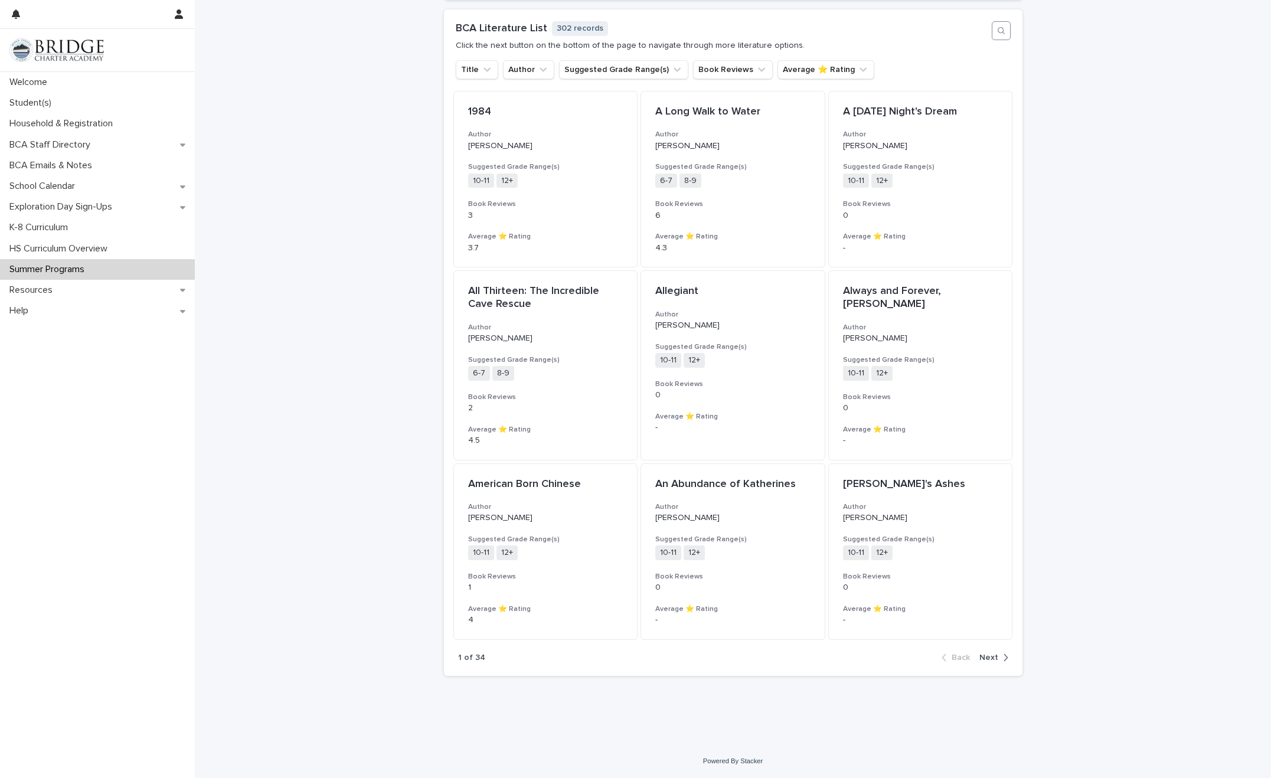
click at [830, 34] on icon "button" at bounding box center [1000, 30] width 9 height 9
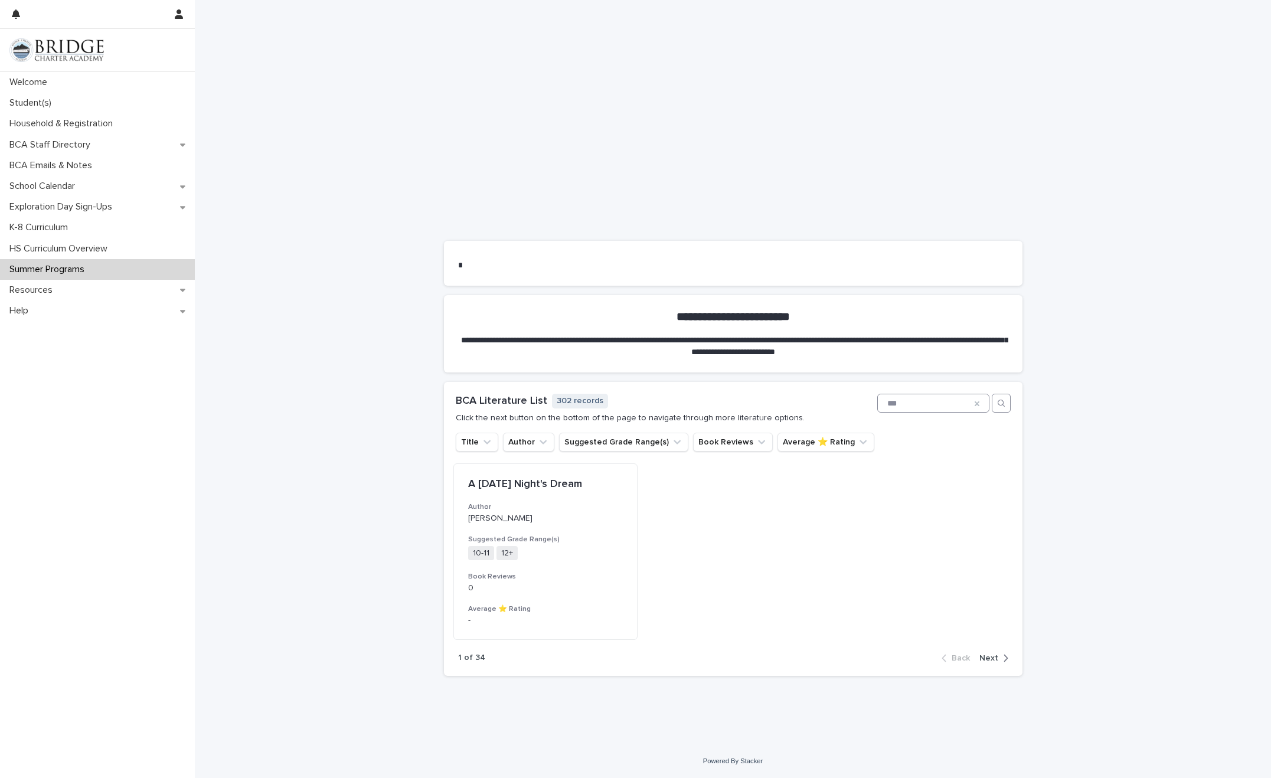
scroll to position [467, 0]
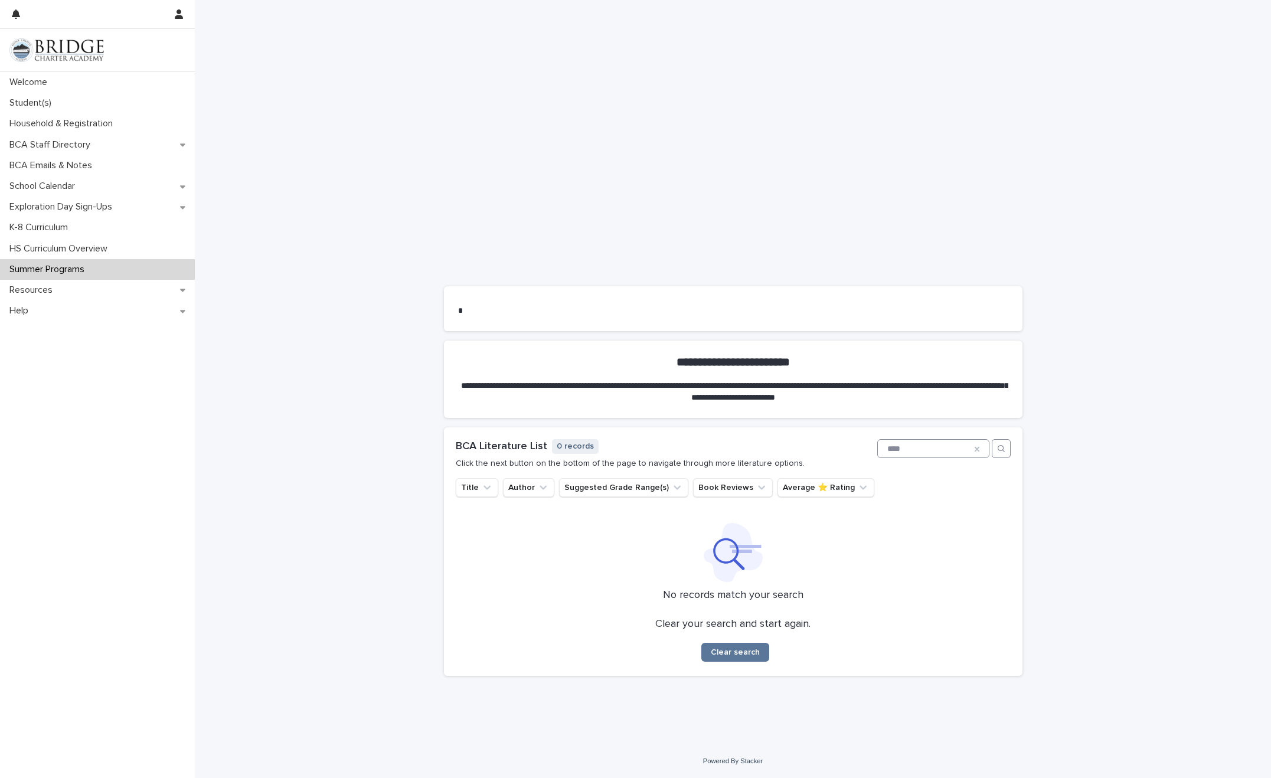
type input "****"
click at [830, 447] on icon at bounding box center [976, 448] width 9 height 9
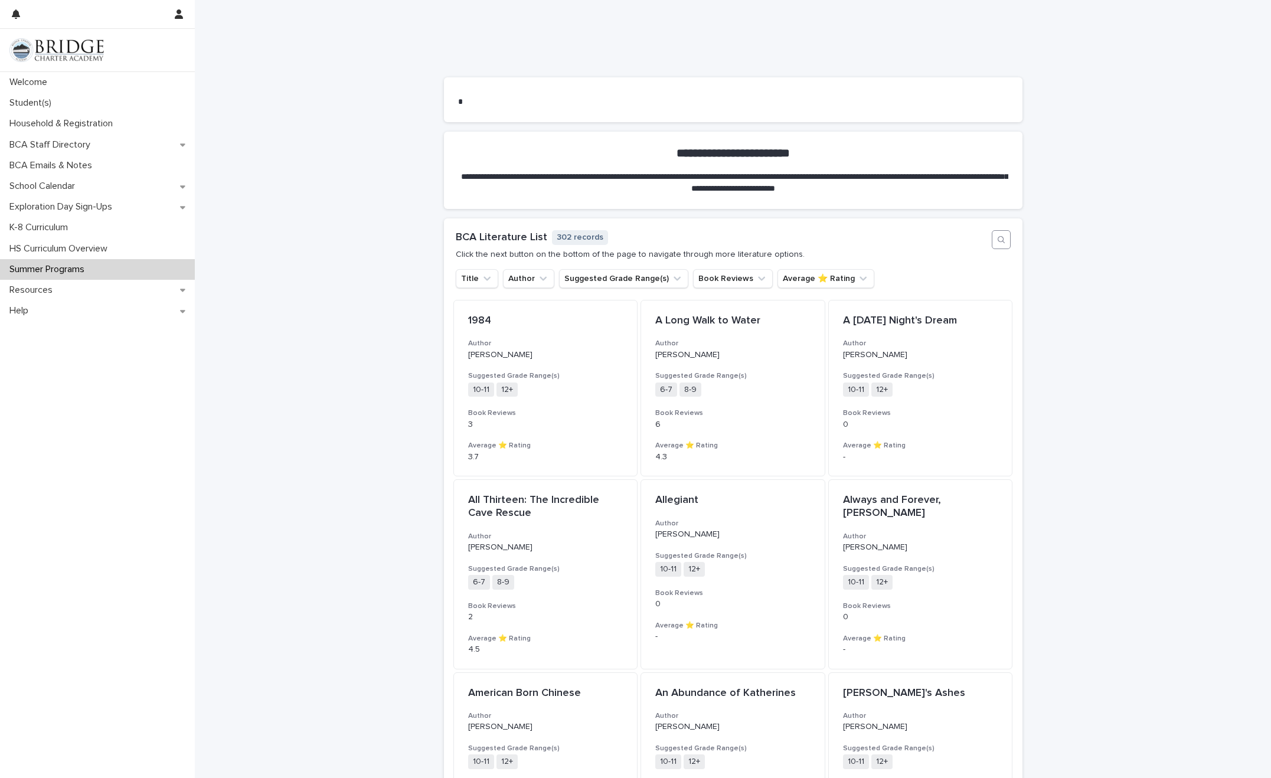
click at [830, 236] on icon "button" at bounding box center [1000, 239] width 9 height 9
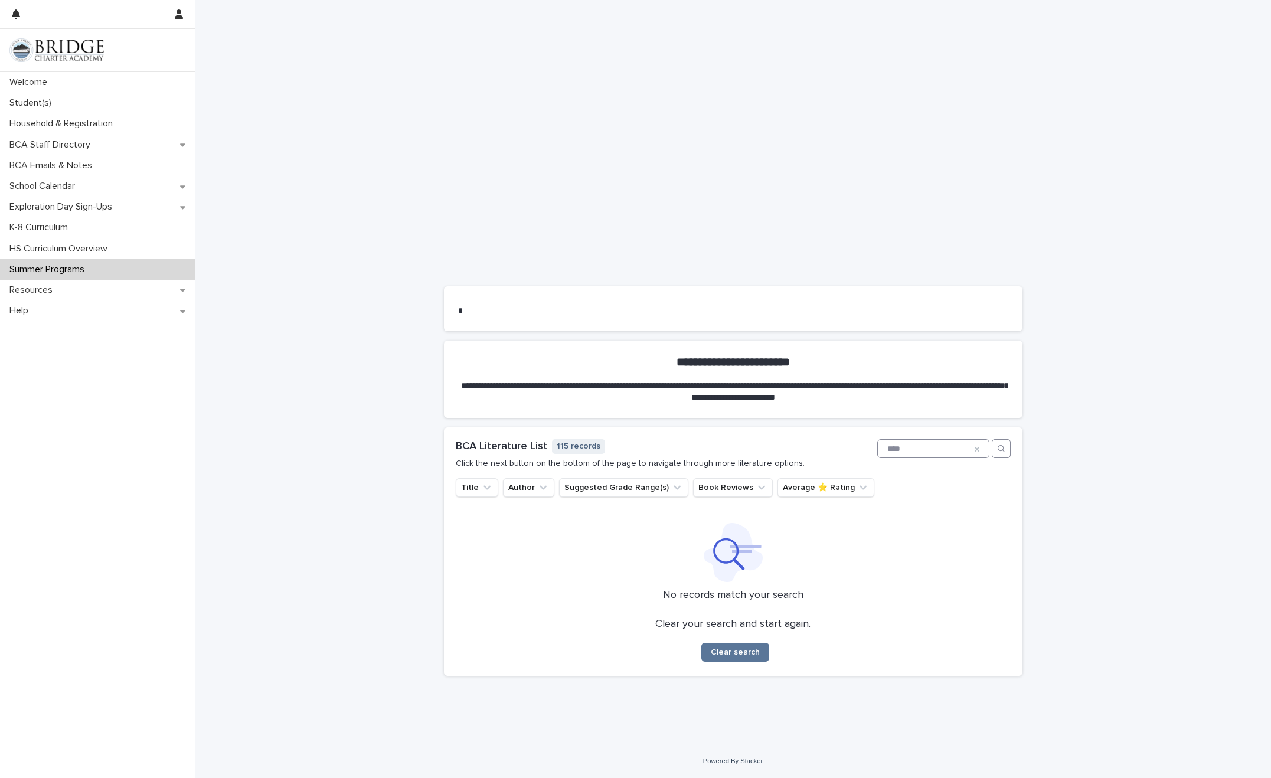
scroll to position [489, 0]
type input "****"
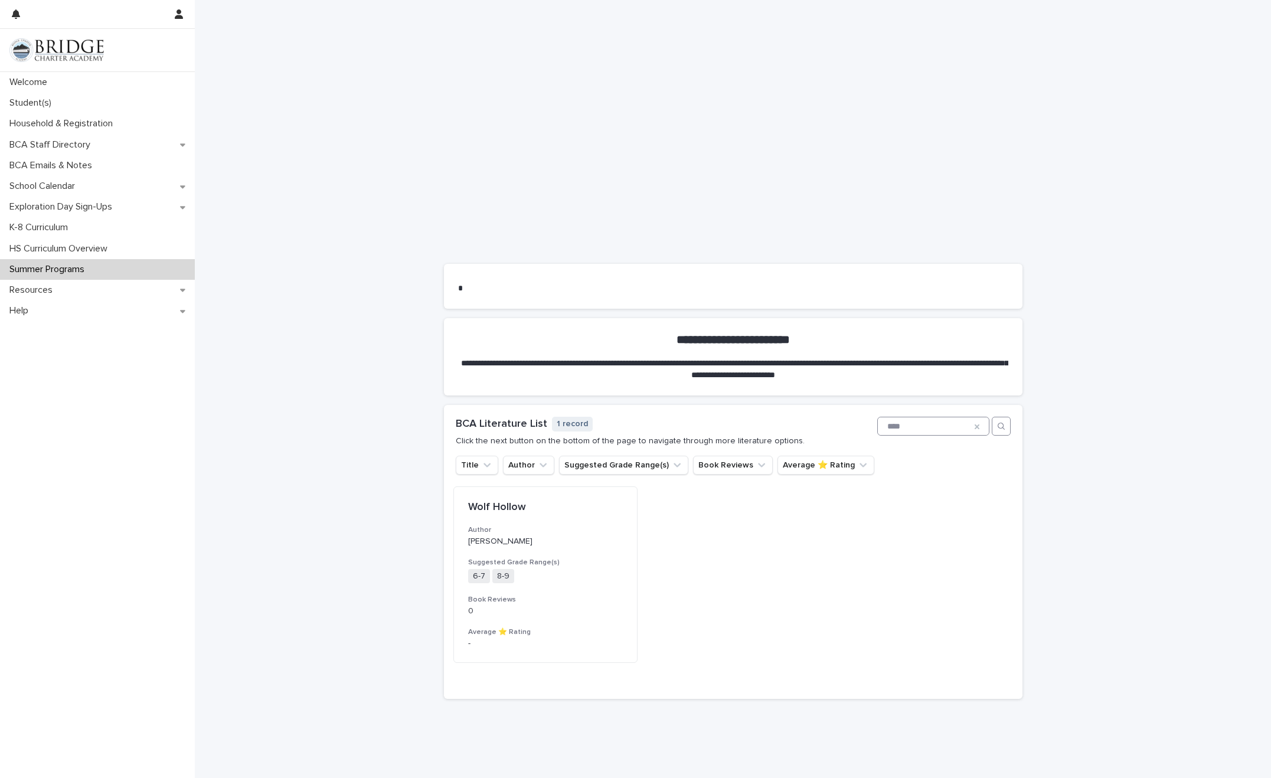
click at [830, 426] on icon at bounding box center [976, 426] width 9 height 9
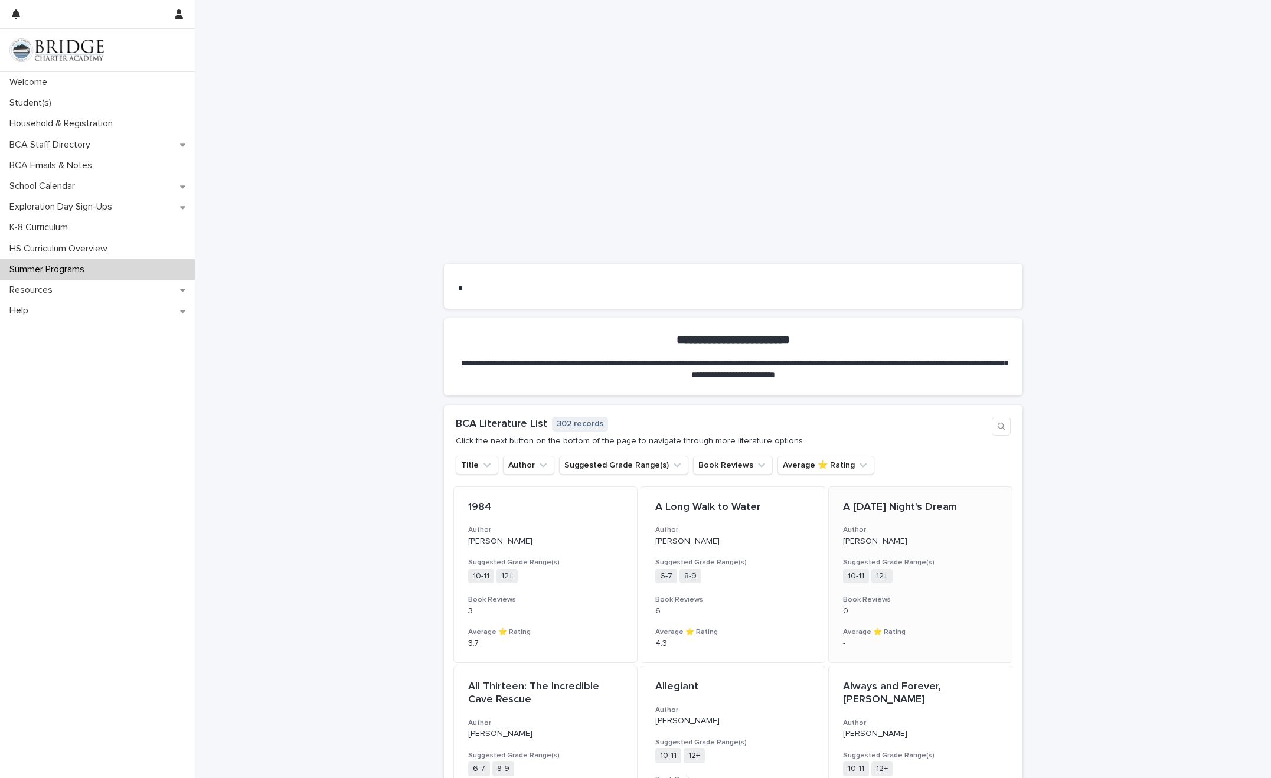
scroll to position [676, 0]
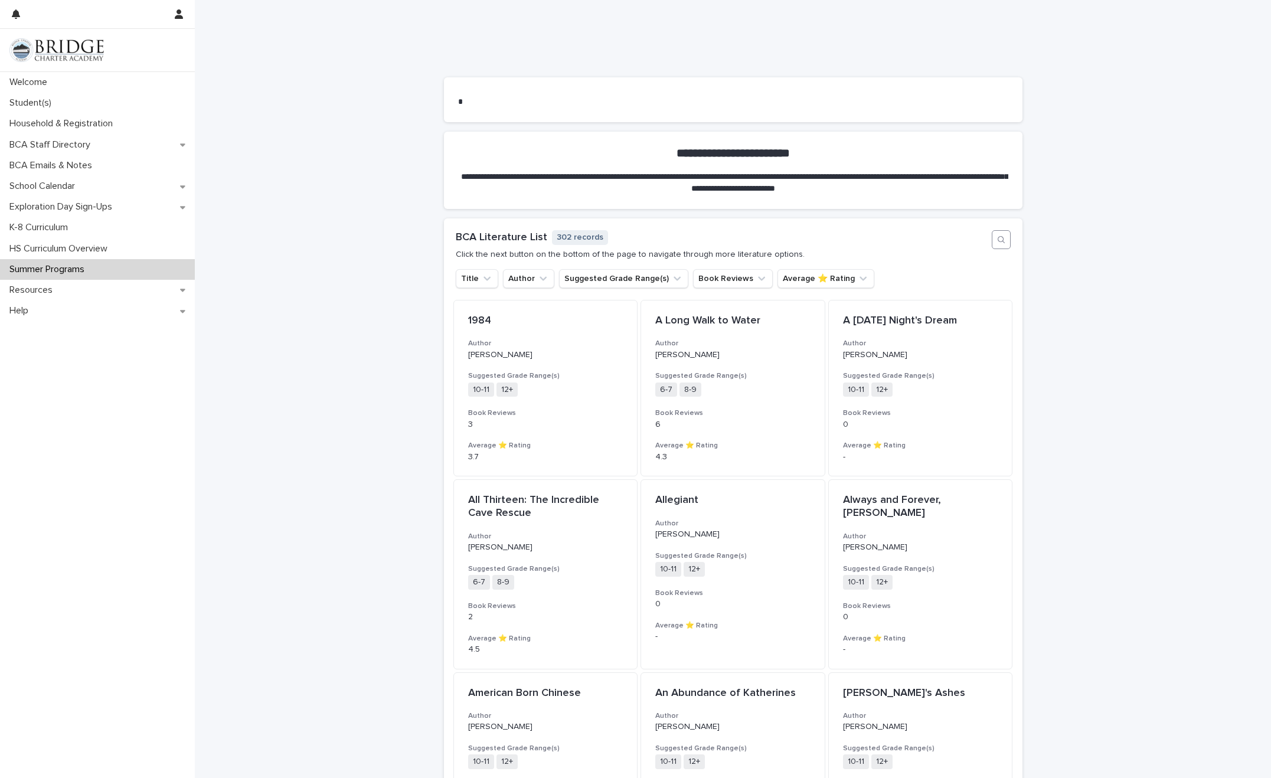
click at [830, 244] on button "button" at bounding box center [1001, 239] width 19 height 19
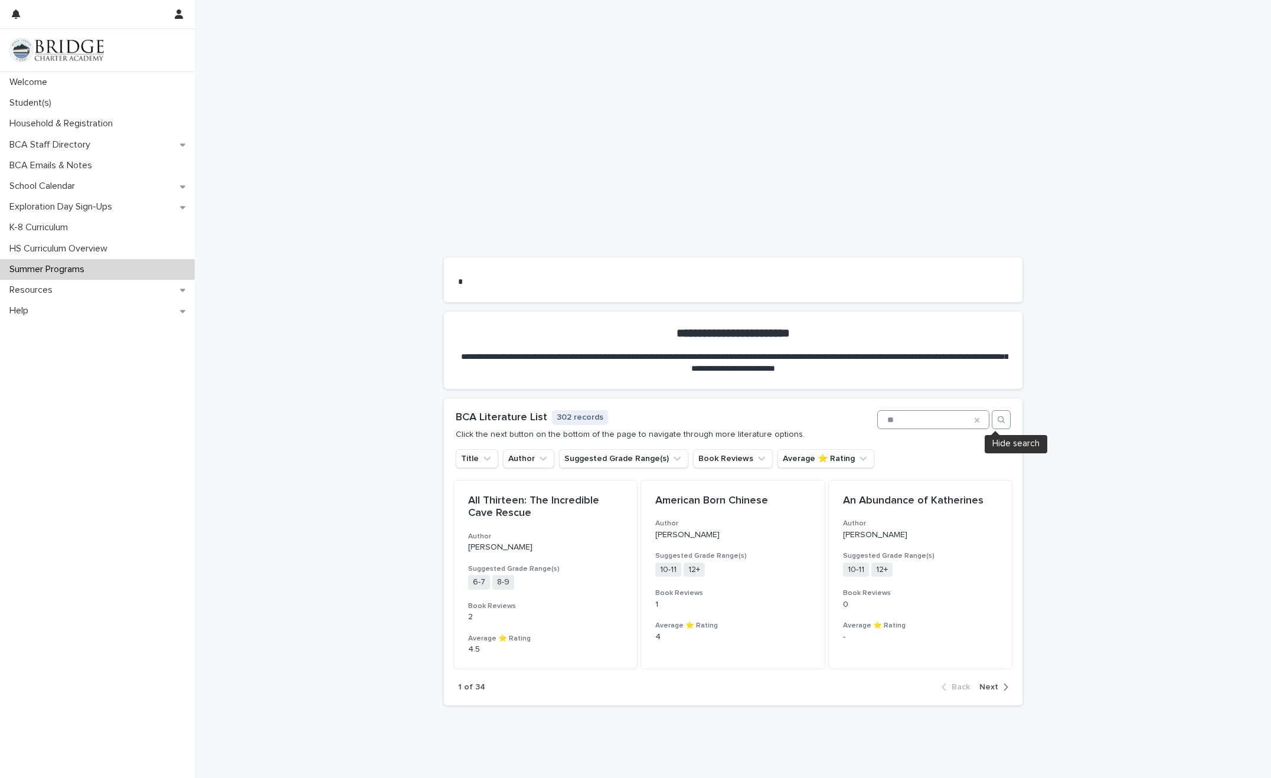
scroll to position [467, 0]
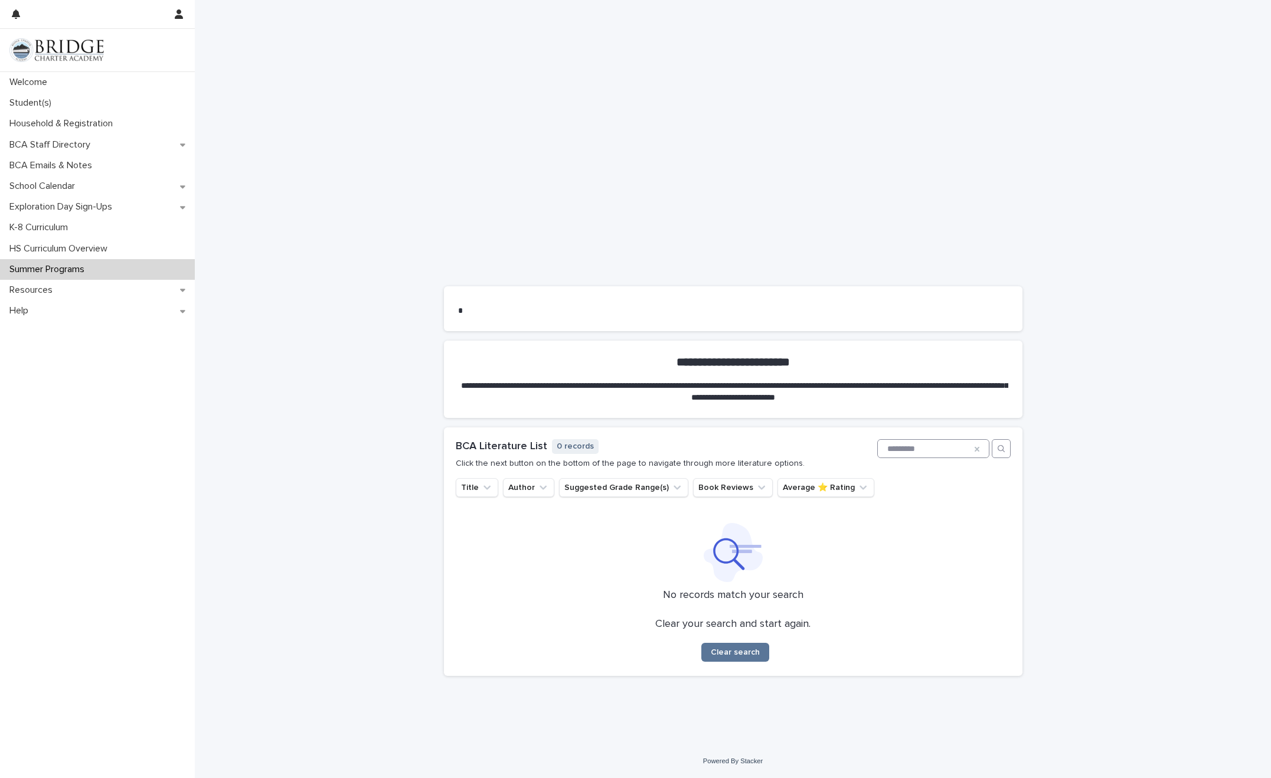
type input "*********"
click at [830, 454] on div at bounding box center [977, 449] width 24 height 19
click at [830, 444] on icon "button" at bounding box center [1000, 448] width 9 height 9
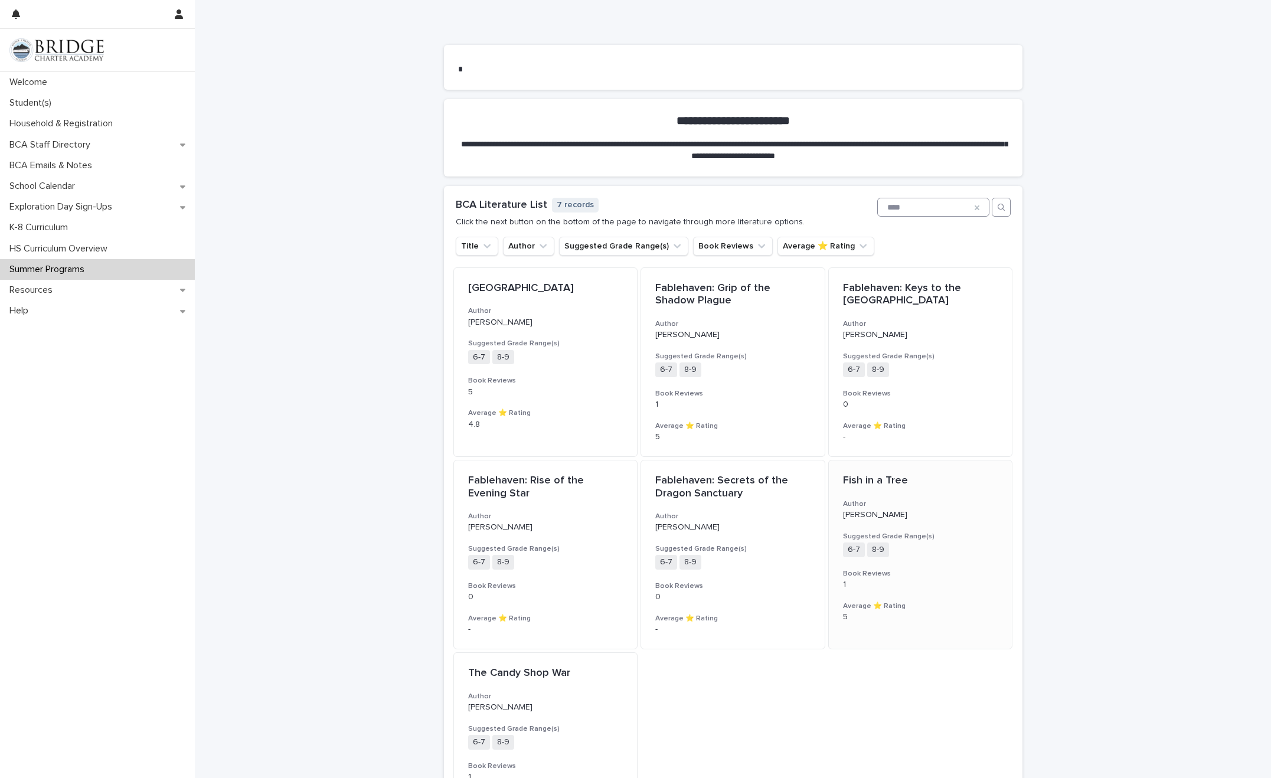
scroll to position [709, 0]
type input "****"
click at [830, 207] on icon at bounding box center [976, 207] width 5 height 5
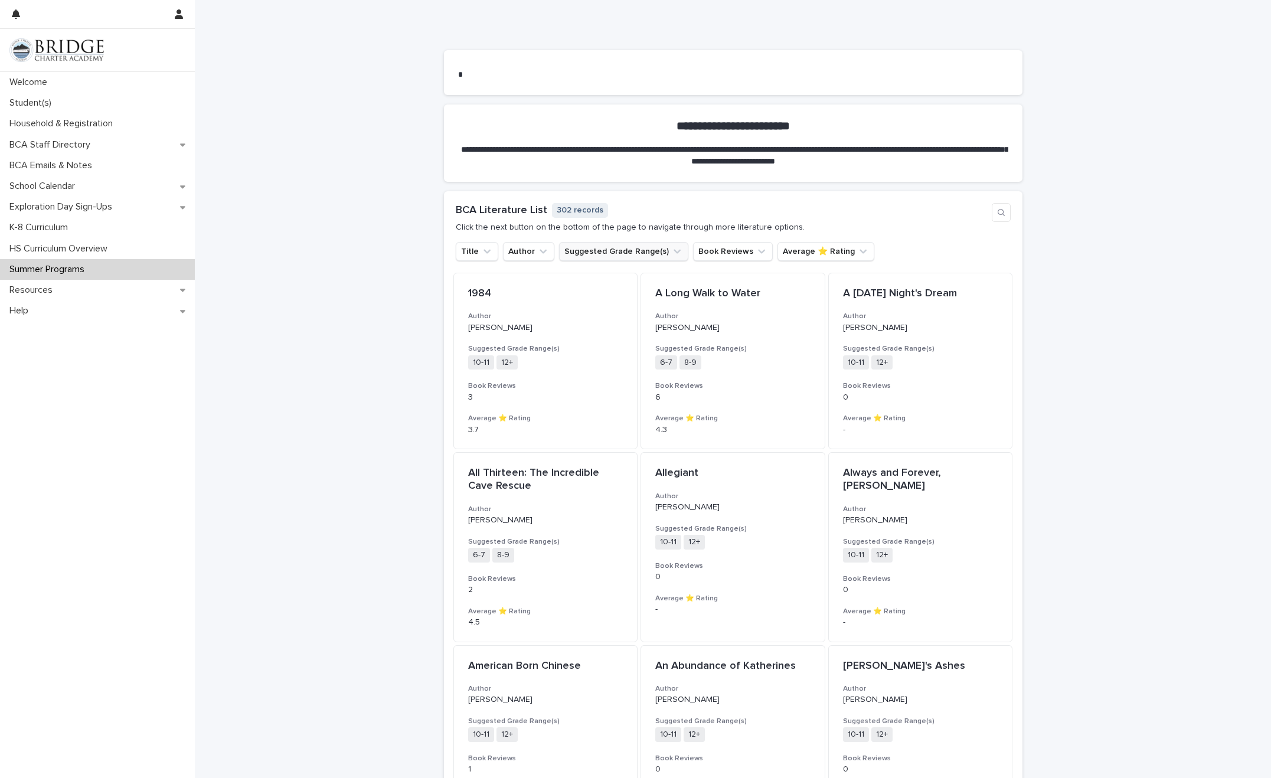
click at [596, 252] on button "Suggested Grade Range(s)" at bounding box center [623, 251] width 129 height 19
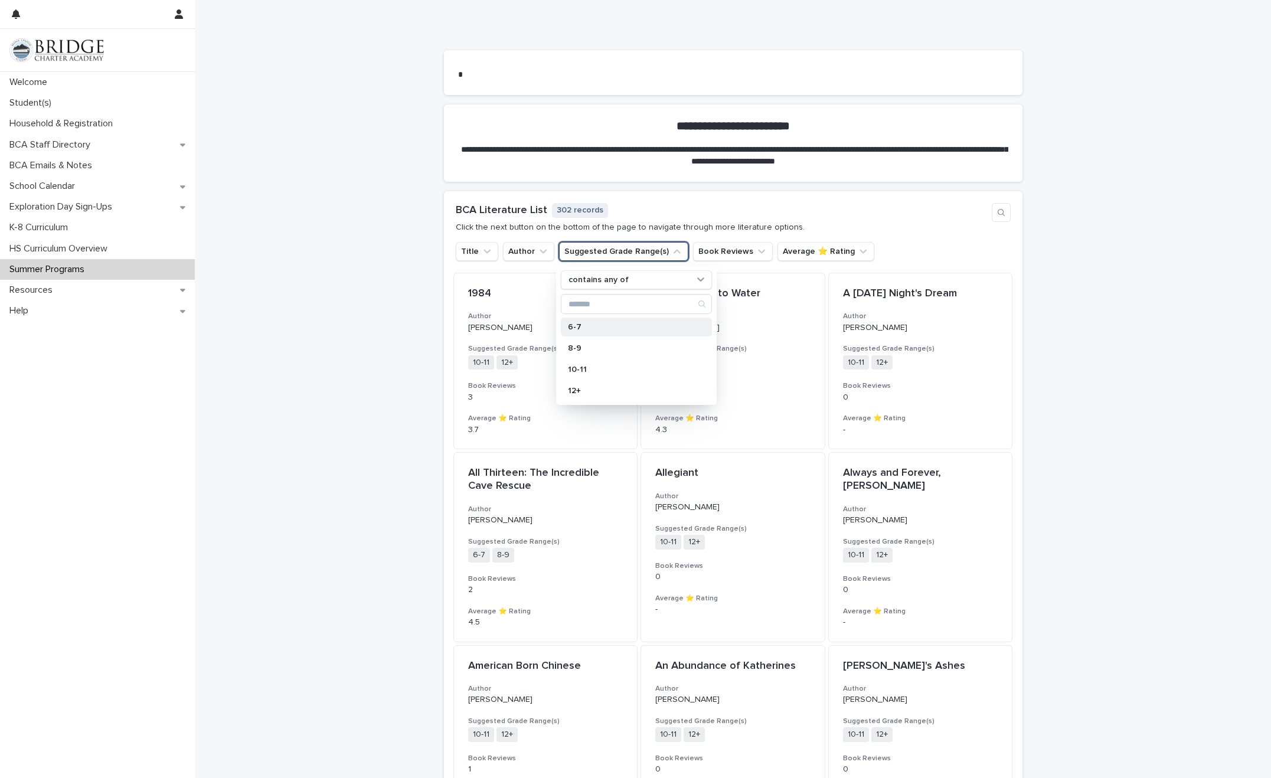
click at [585, 332] on div "6-7" at bounding box center [636, 327] width 151 height 19
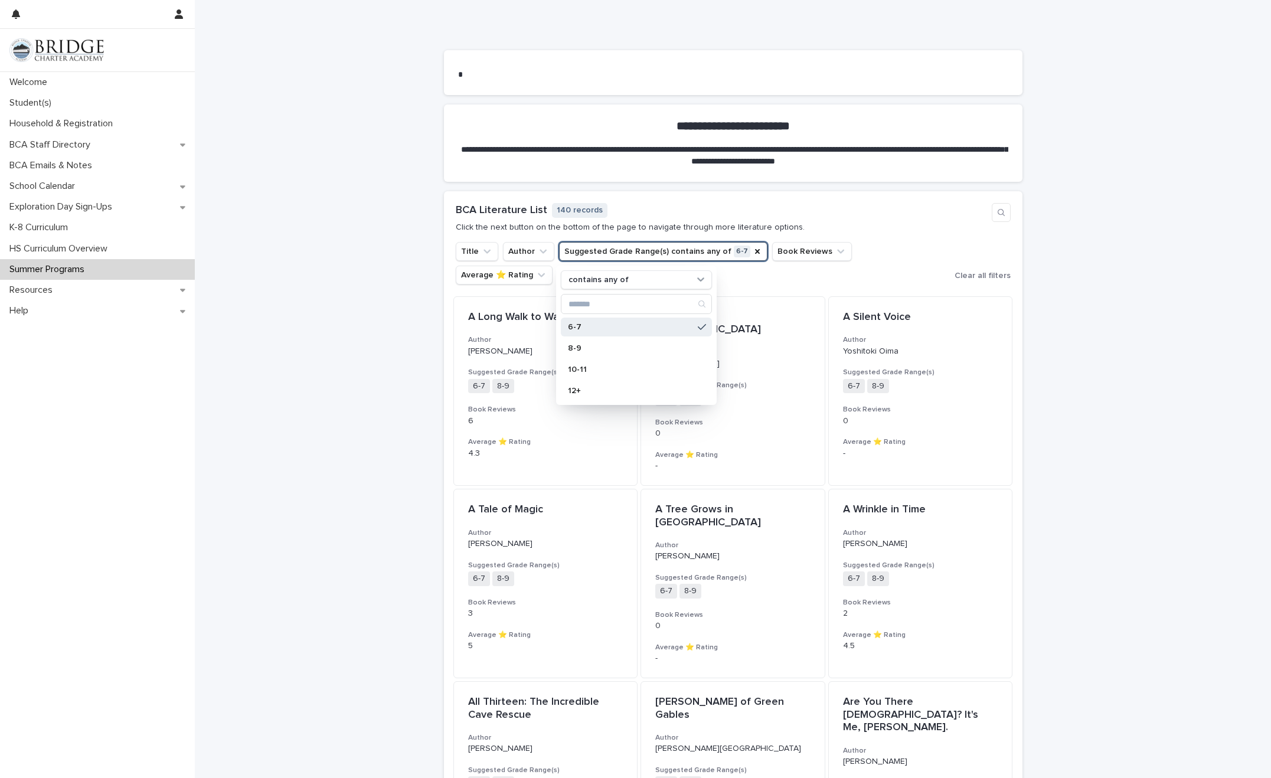
click at [830, 388] on div "**********" at bounding box center [733, 201] width 1076 height 1573
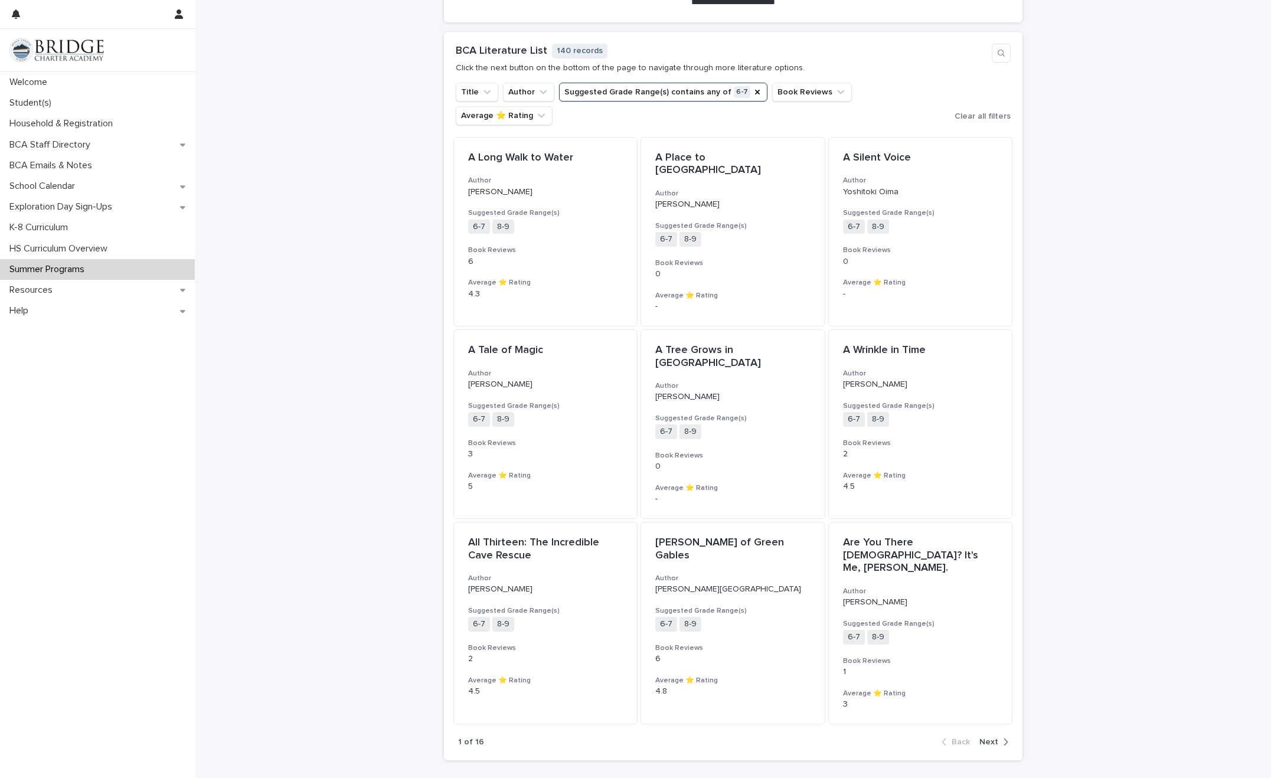
scroll to position [885, 0]
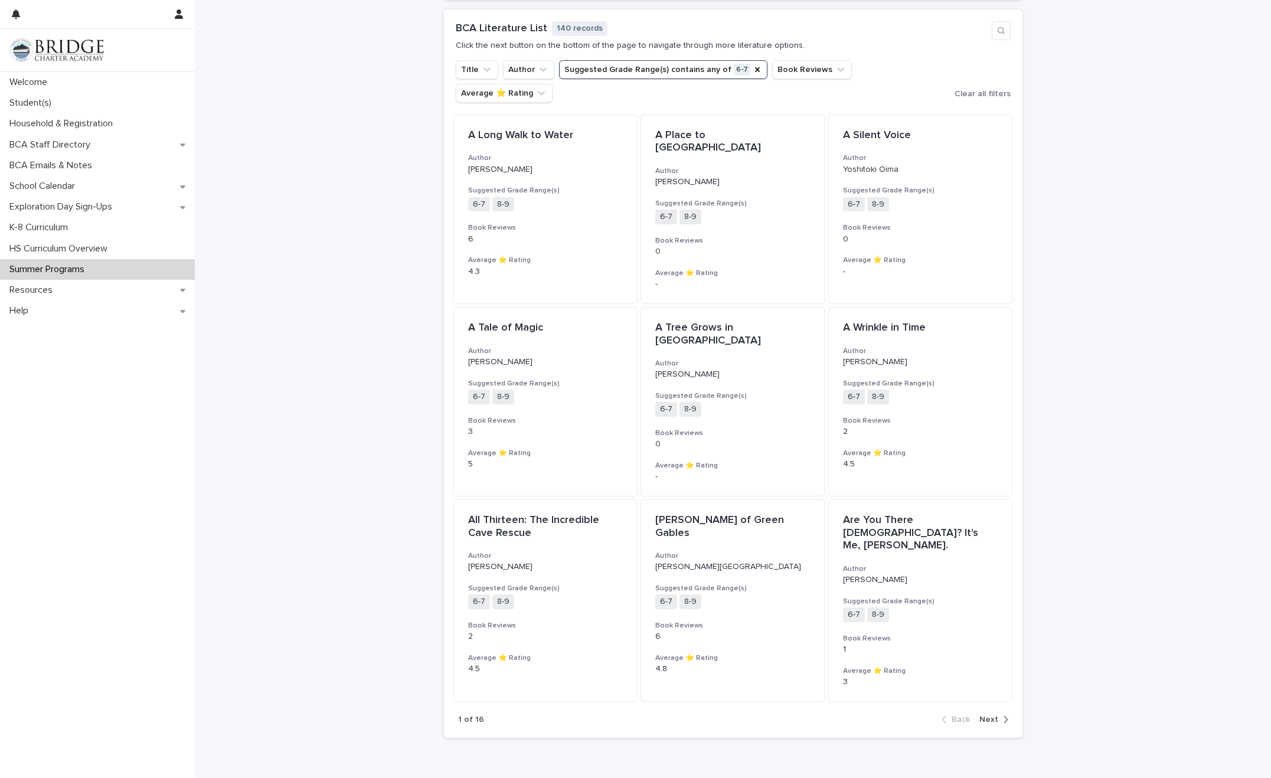
click at [830, 589] on icon "button" at bounding box center [1005, 719] width 5 height 11
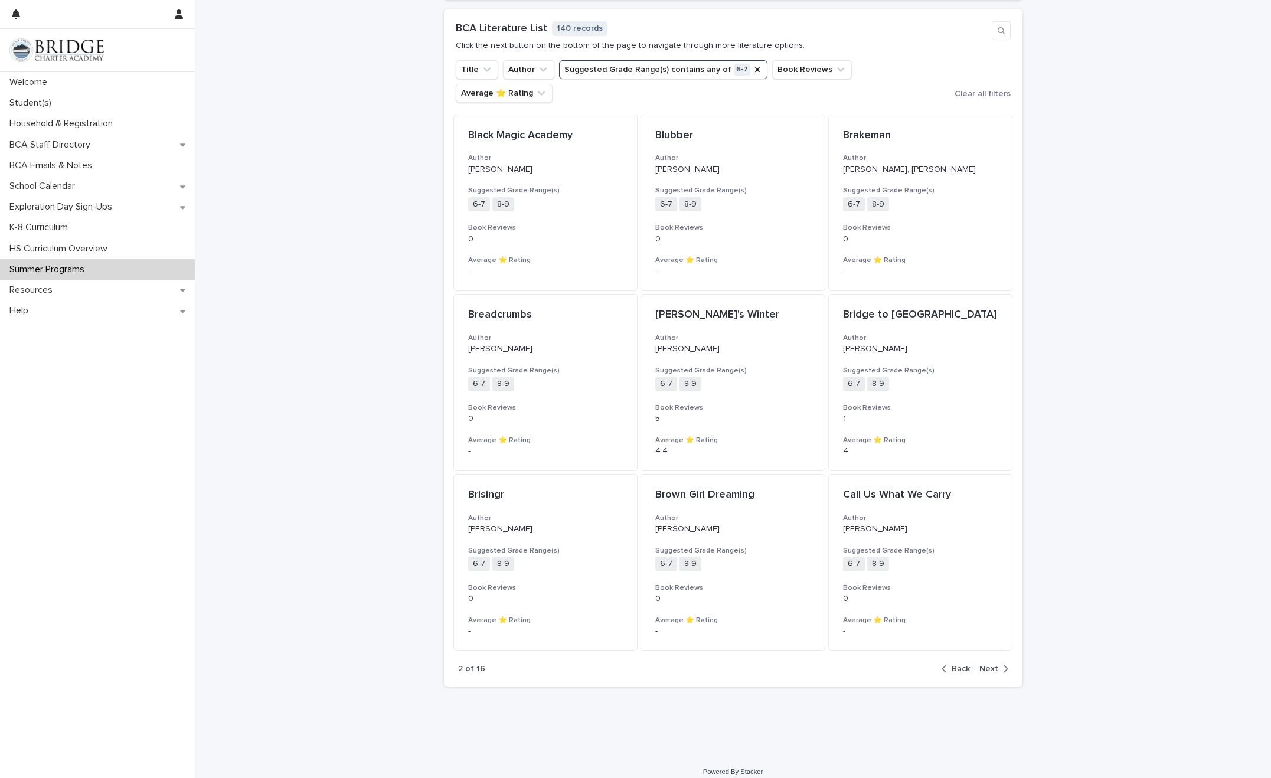
scroll to position [872, 0]
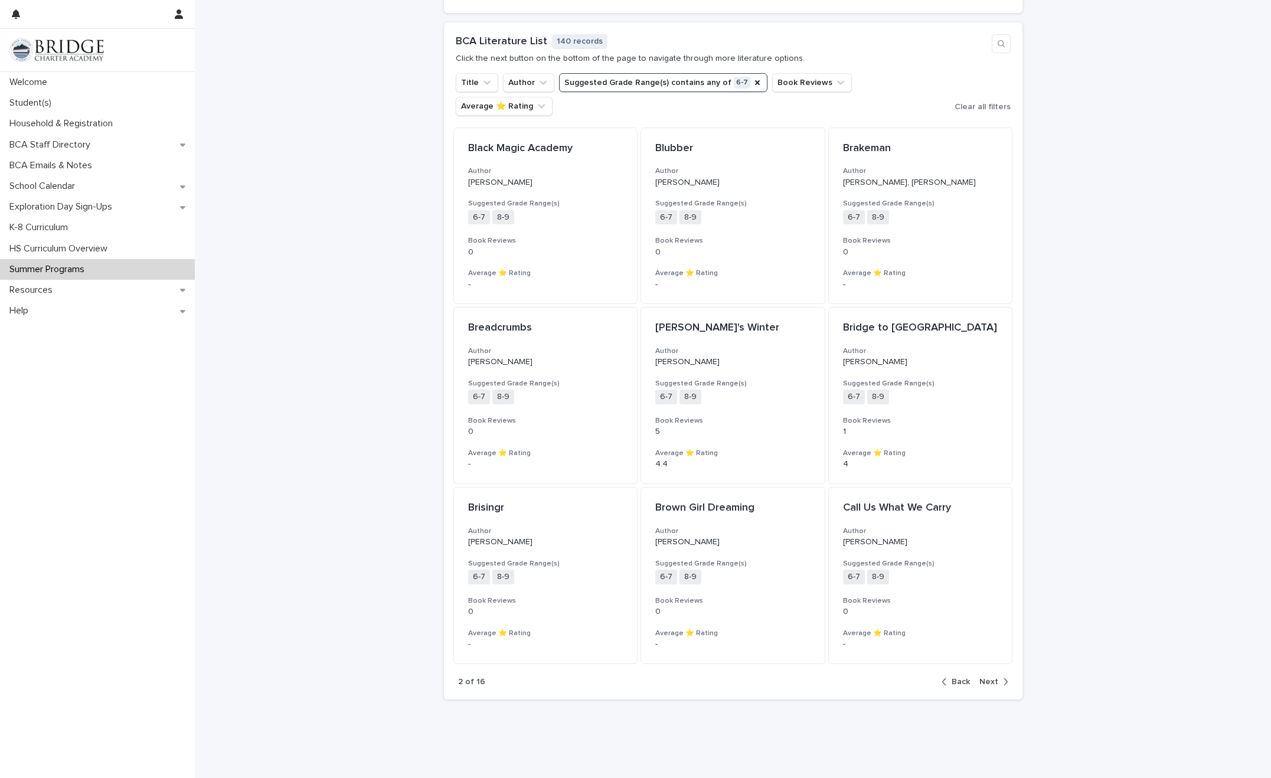
click at [830, 589] on icon "button" at bounding box center [1005, 681] width 5 height 11
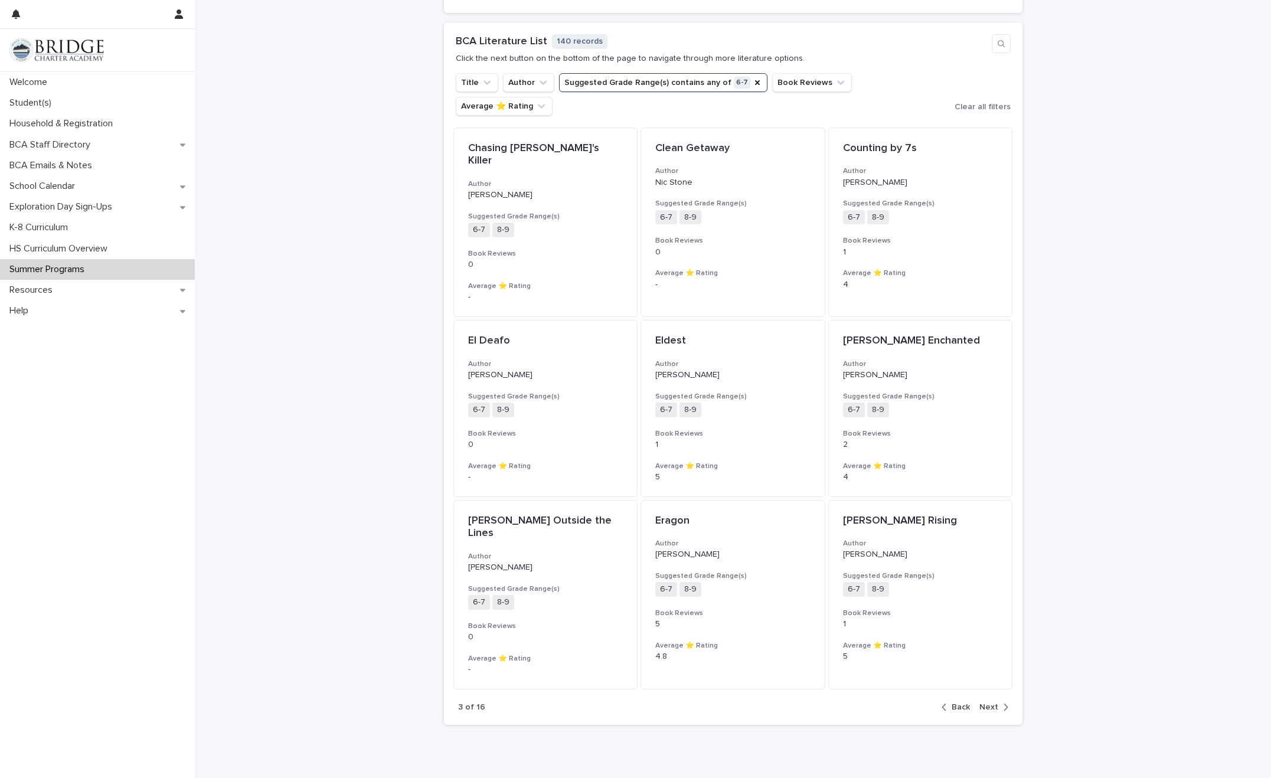
click at [830, 589] on icon "button" at bounding box center [1005, 707] width 5 height 11
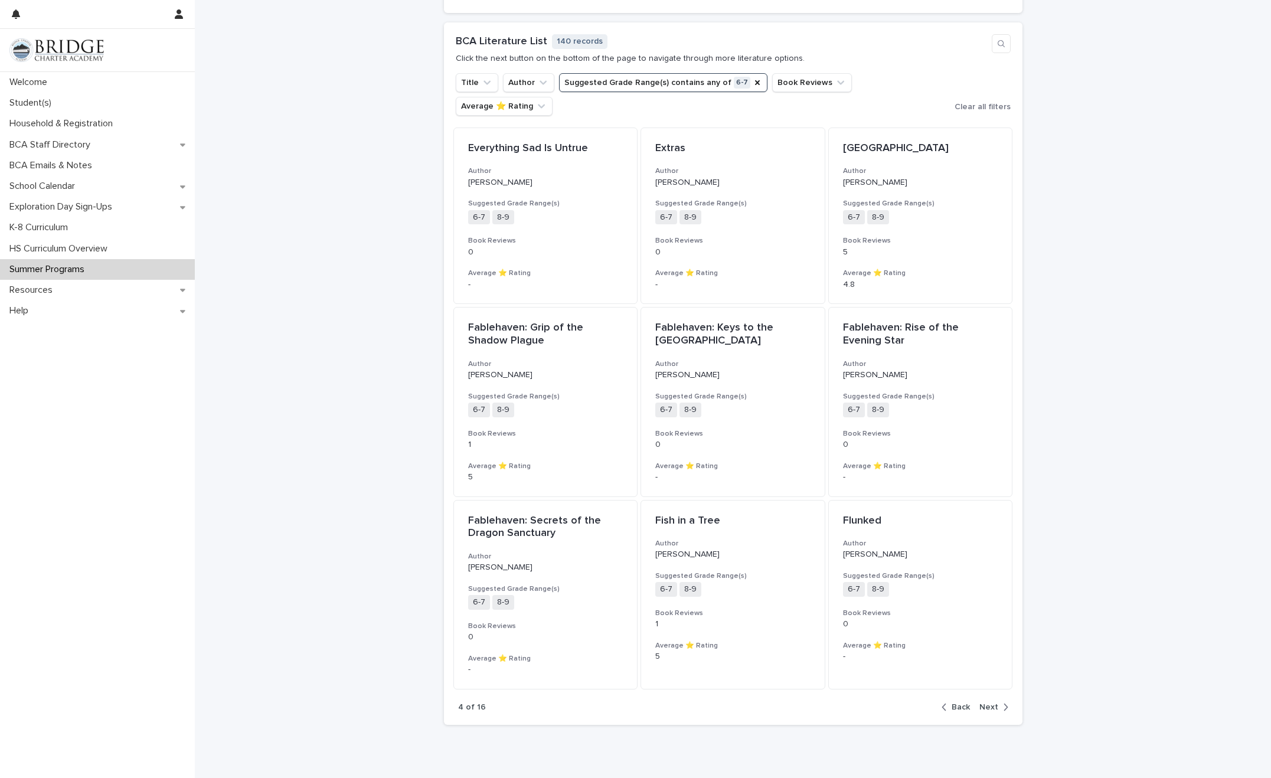
scroll to position [885, 0]
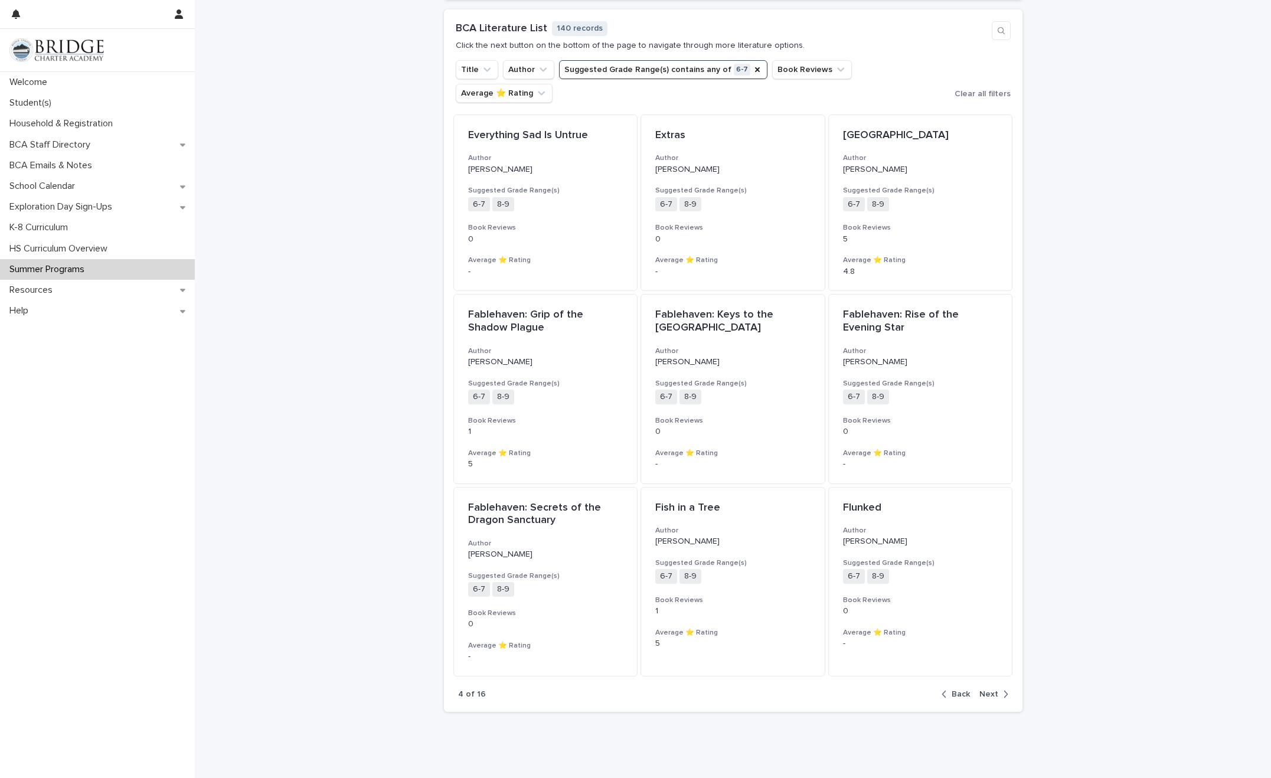
click at [830, 589] on div "4 of 16 Back Next" at bounding box center [733, 694] width 578 height 36
click at [830, 589] on span "Next" at bounding box center [988, 694] width 19 height 8
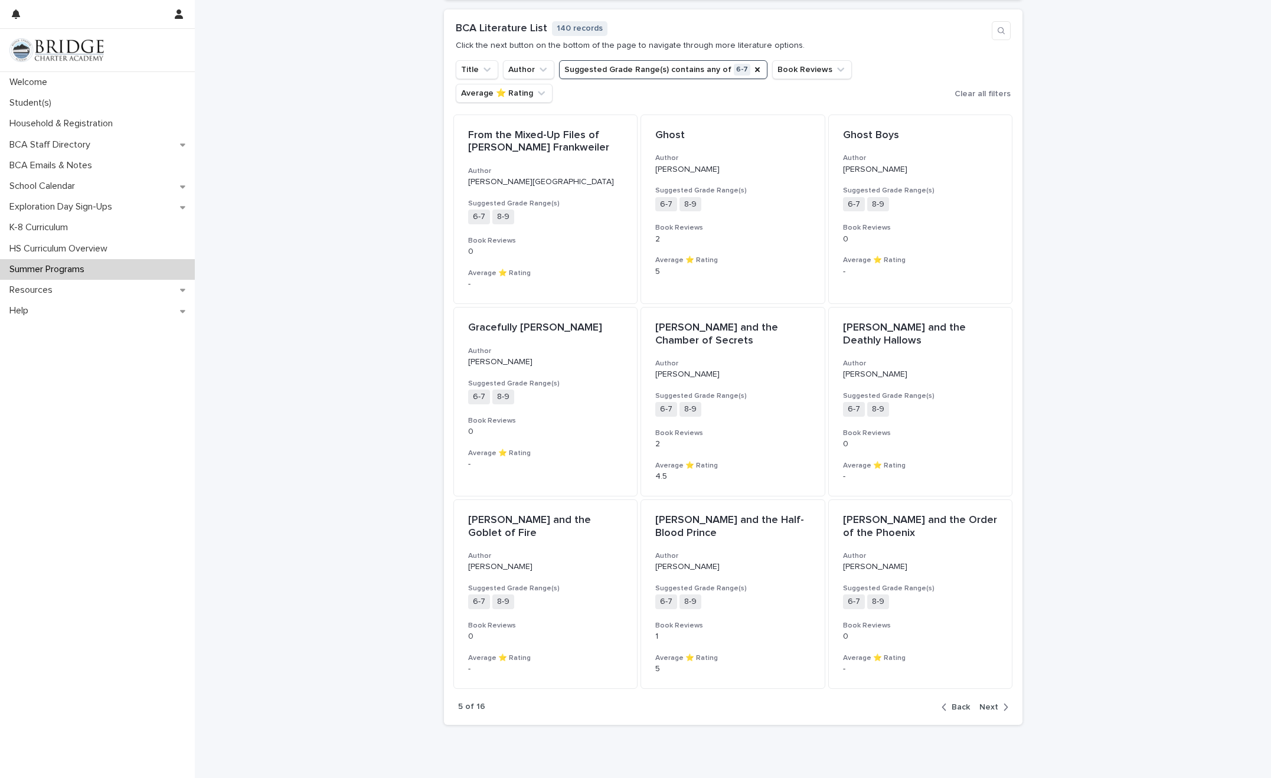
click at [830, 589] on span "Next" at bounding box center [988, 707] width 19 height 8
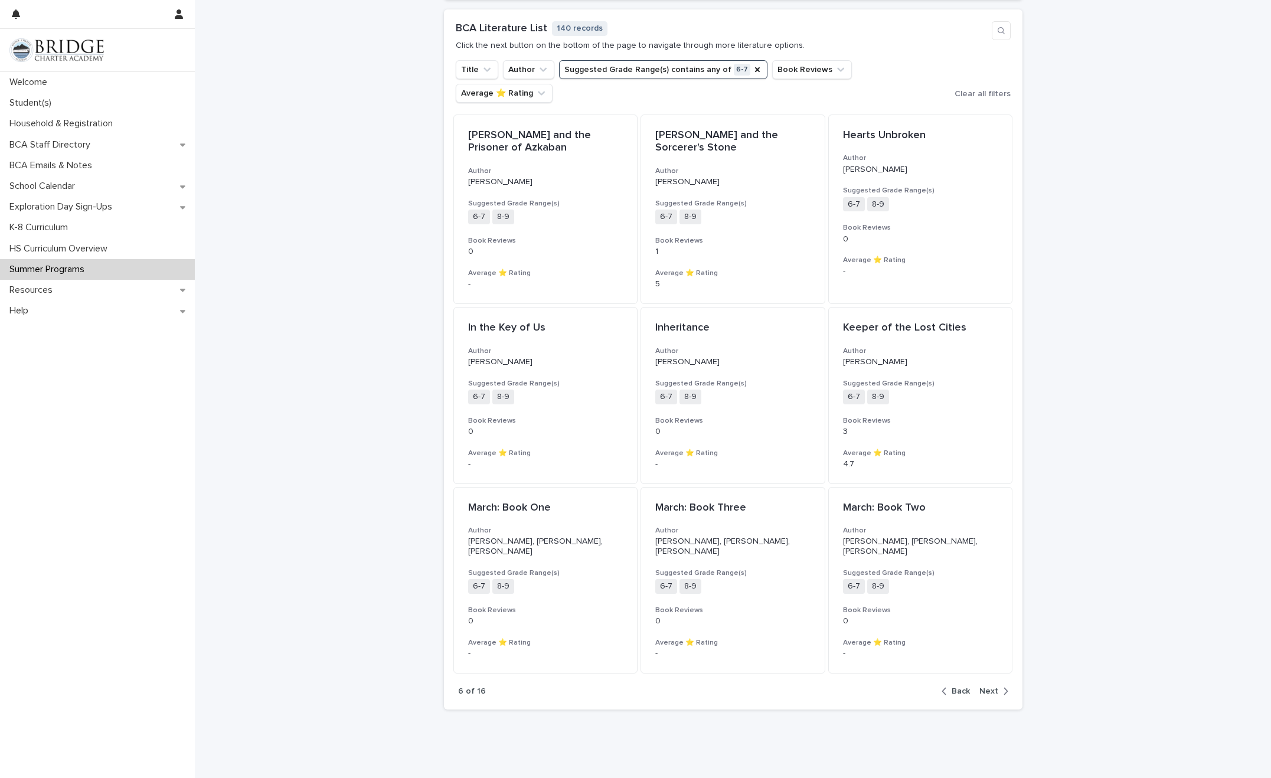
click at [830, 589] on span "Next" at bounding box center [988, 691] width 19 height 8
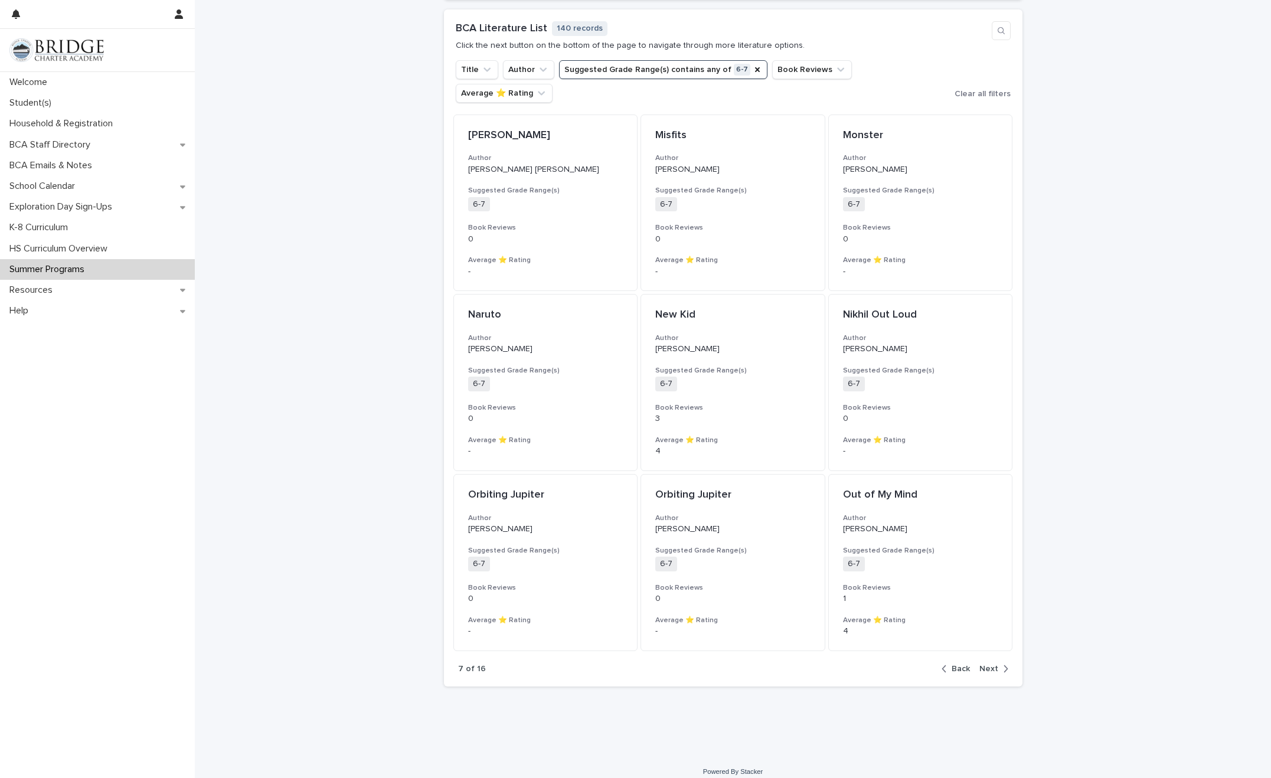
scroll to position [872, 0]
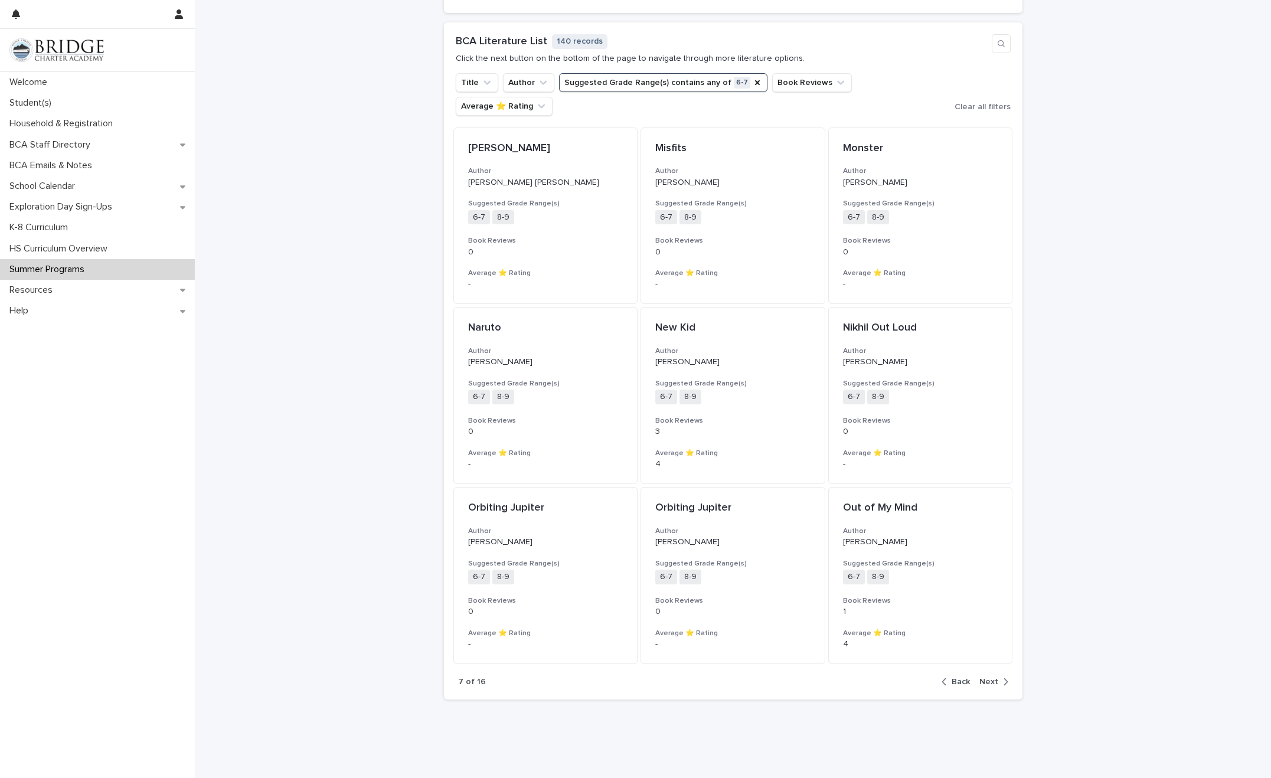
click at [830, 589] on span "Next" at bounding box center [988, 682] width 19 height 8
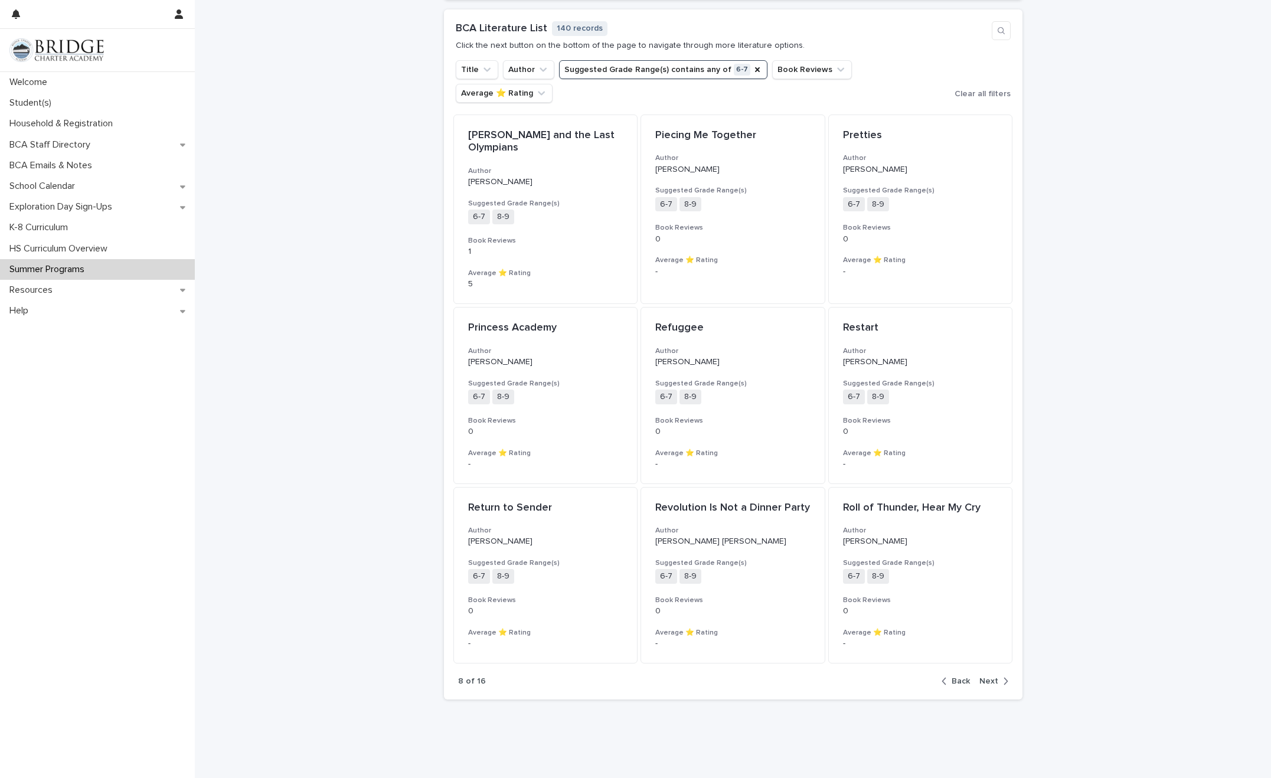
click at [830, 589] on span "Next" at bounding box center [988, 681] width 19 height 8
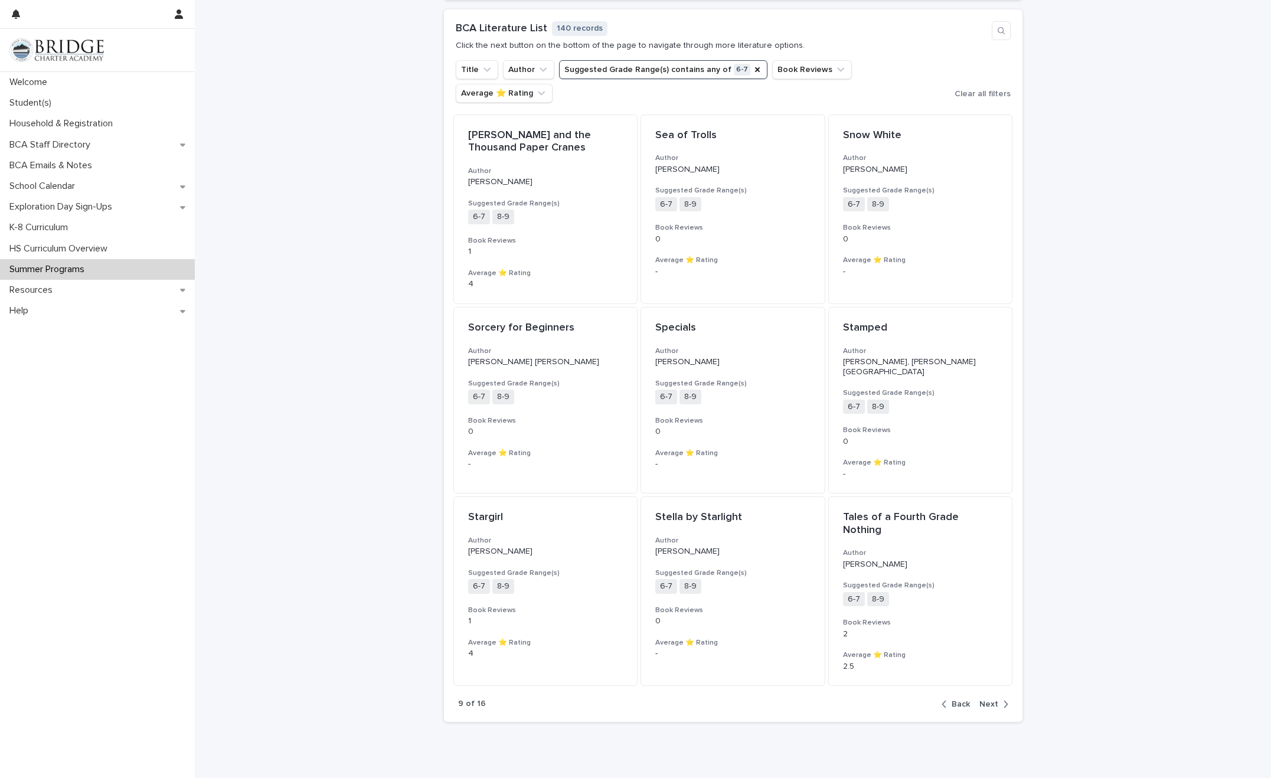
click at [830, 589] on span "Next" at bounding box center [988, 704] width 19 height 8
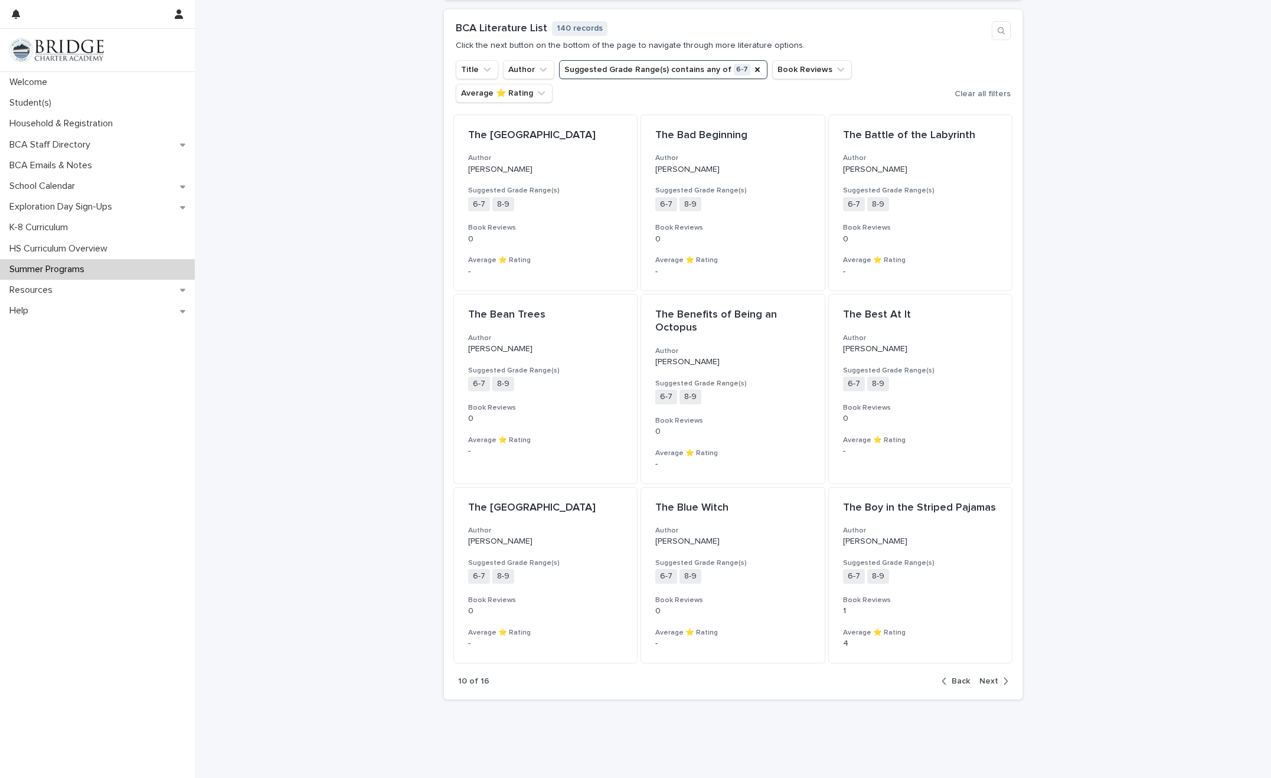
click at [830, 589] on span "Next" at bounding box center [988, 681] width 19 height 8
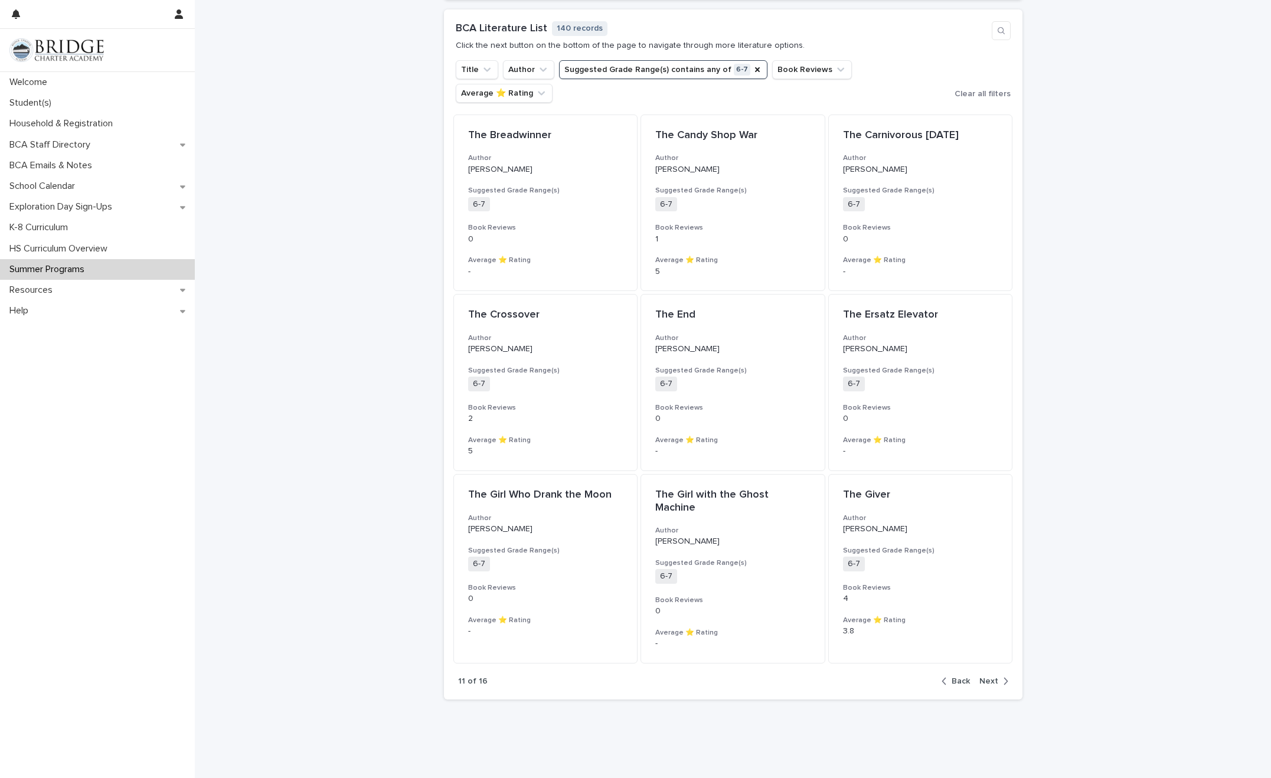
scroll to position [872, 0]
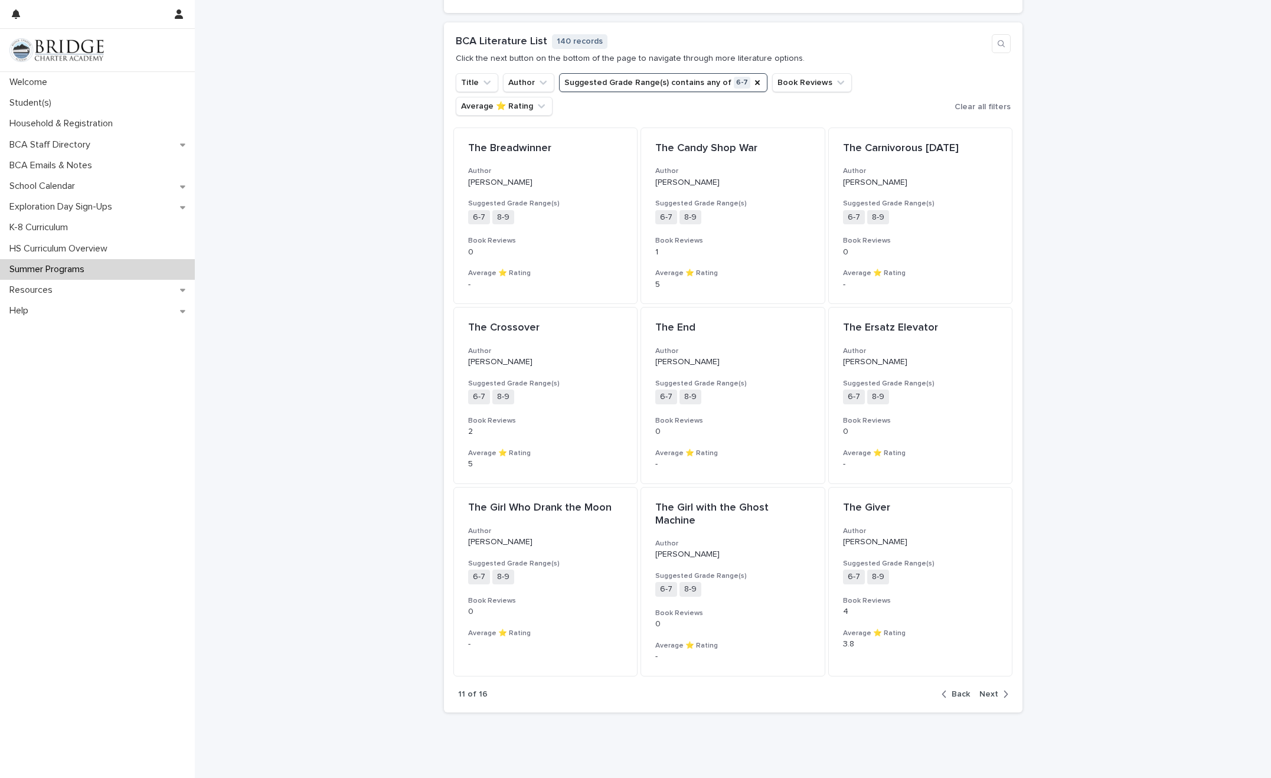
click at [830, 589] on span "Next" at bounding box center [988, 694] width 19 height 8
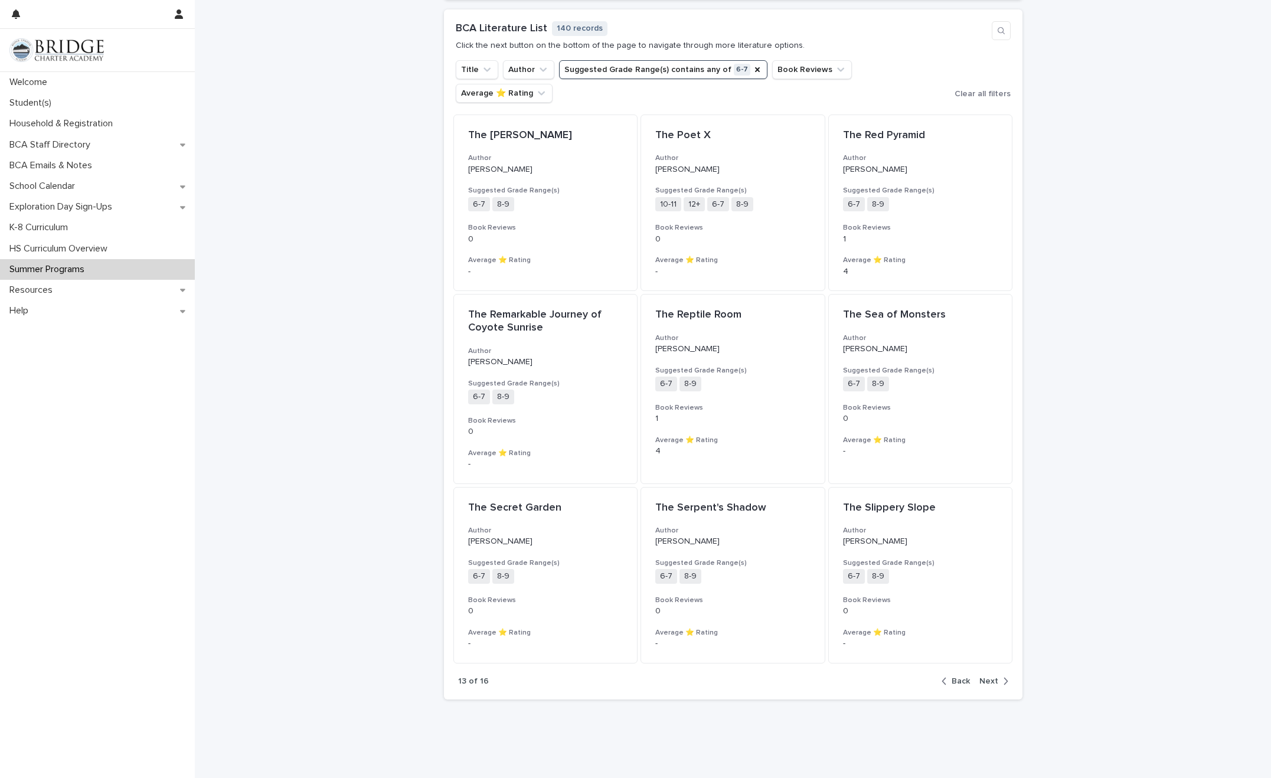
click at [830, 589] on div "button" at bounding box center [946, 681] width 10 height 11
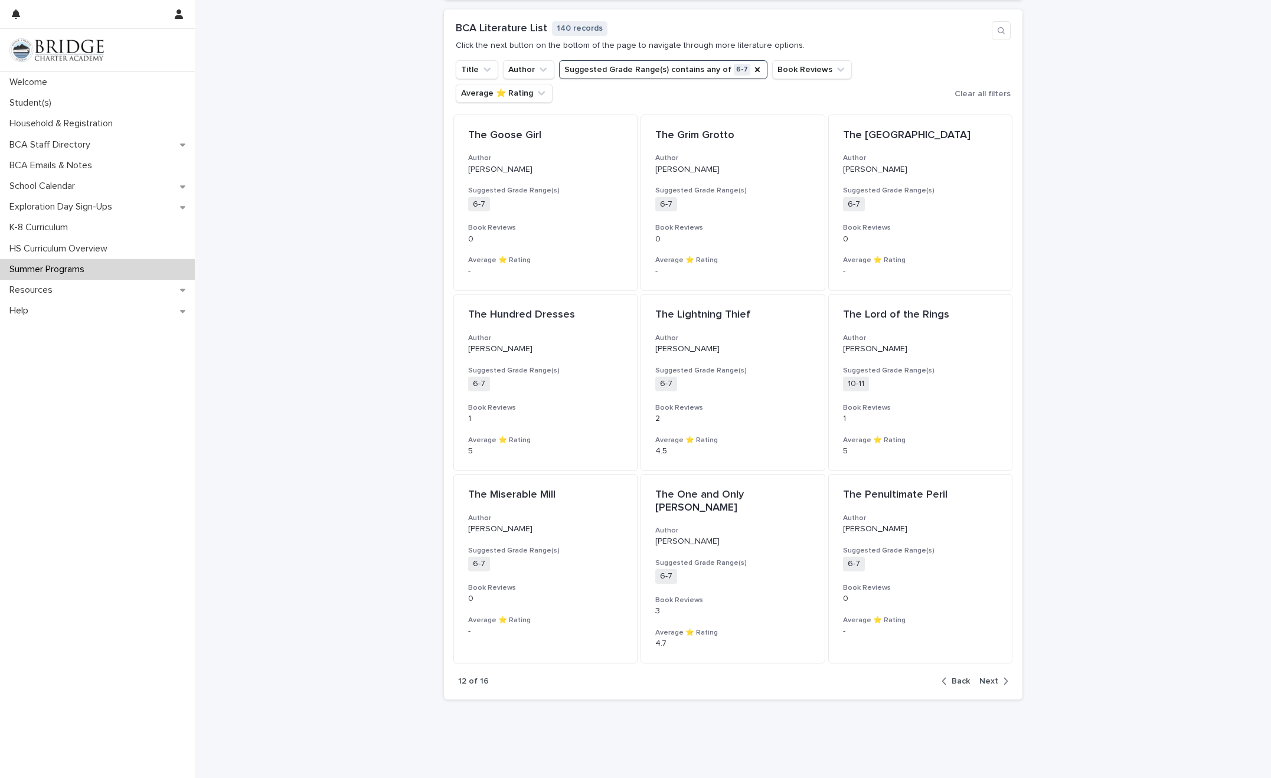
scroll to position [872, 0]
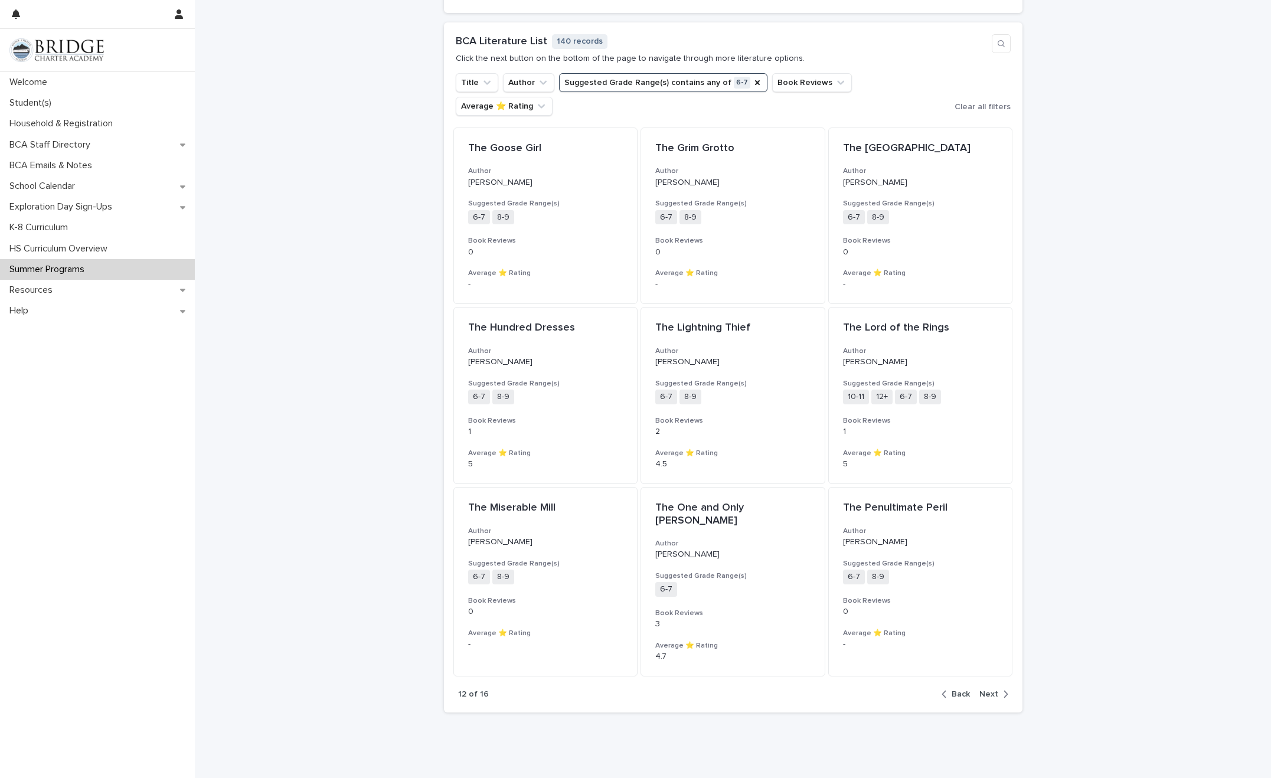
click at [830, 589] on span "Next" at bounding box center [988, 694] width 19 height 8
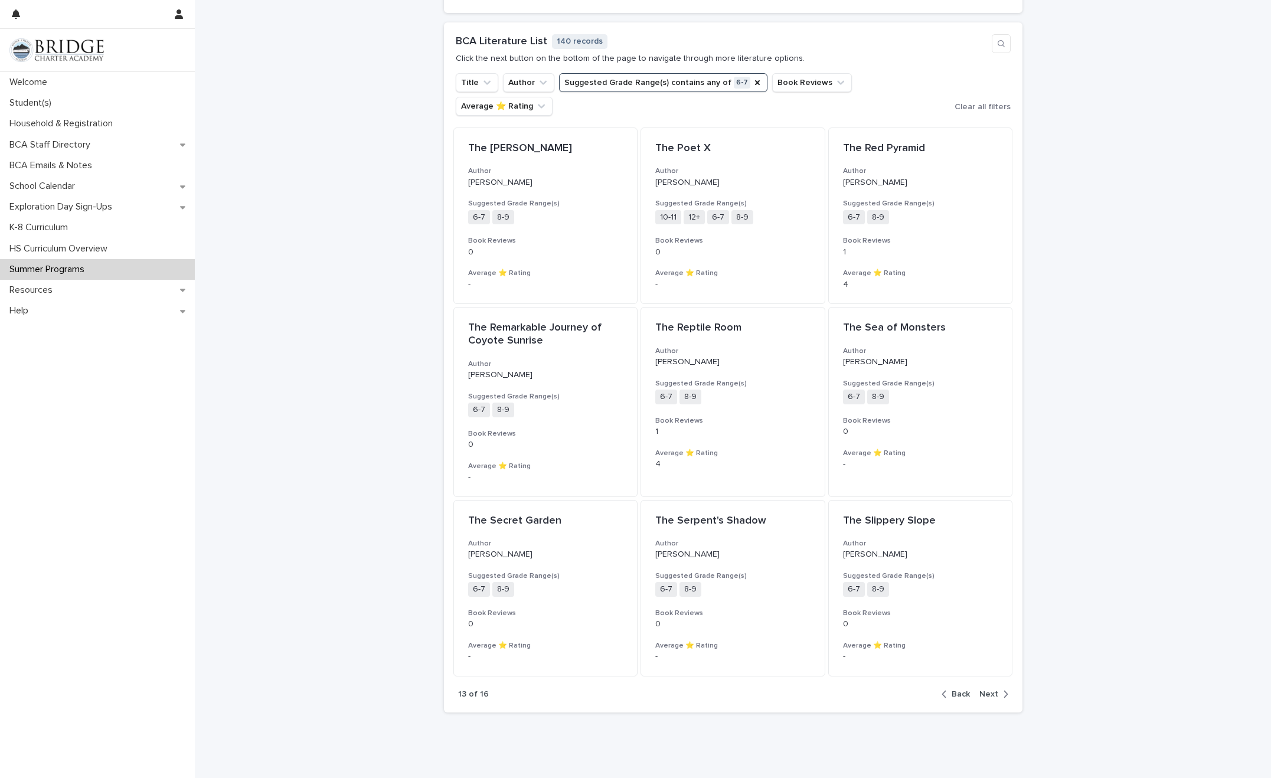
click at [830, 589] on span "Next" at bounding box center [988, 694] width 19 height 8
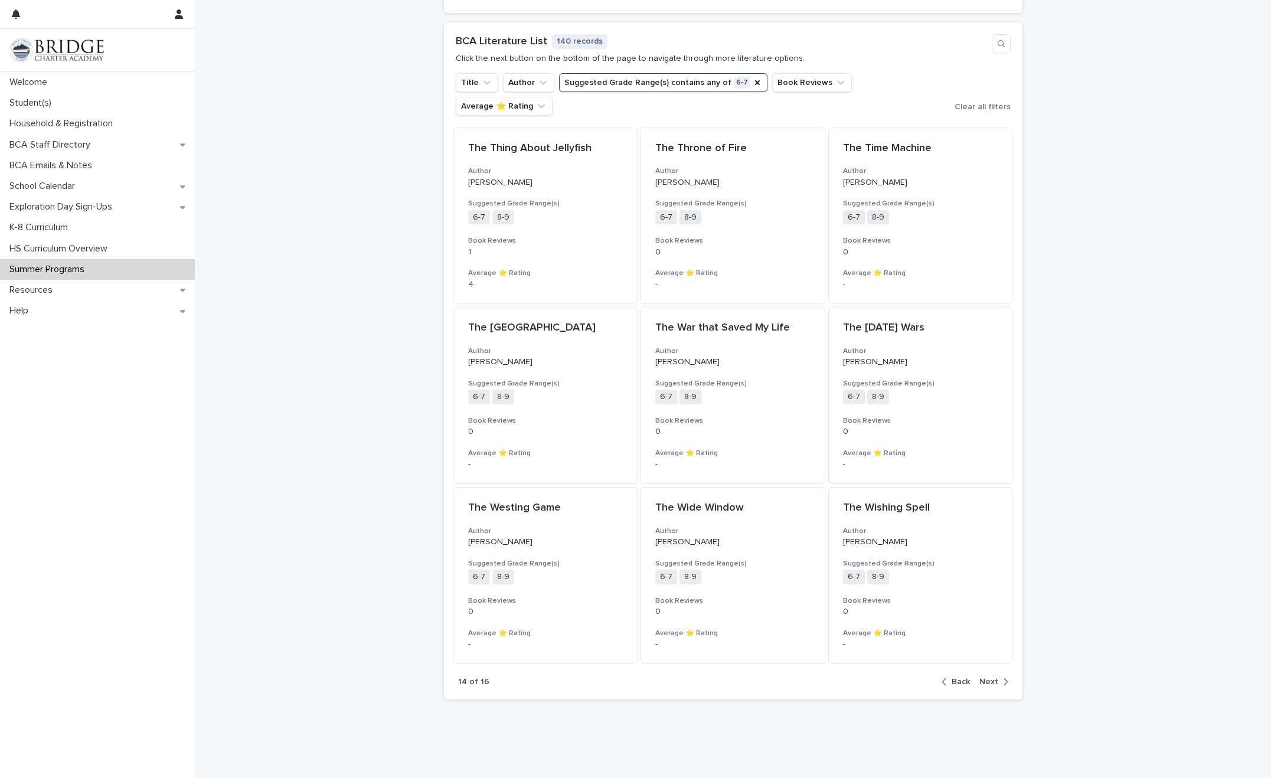
click at [830, 589] on span "Next" at bounding box center [988, 682] width 19 height 8
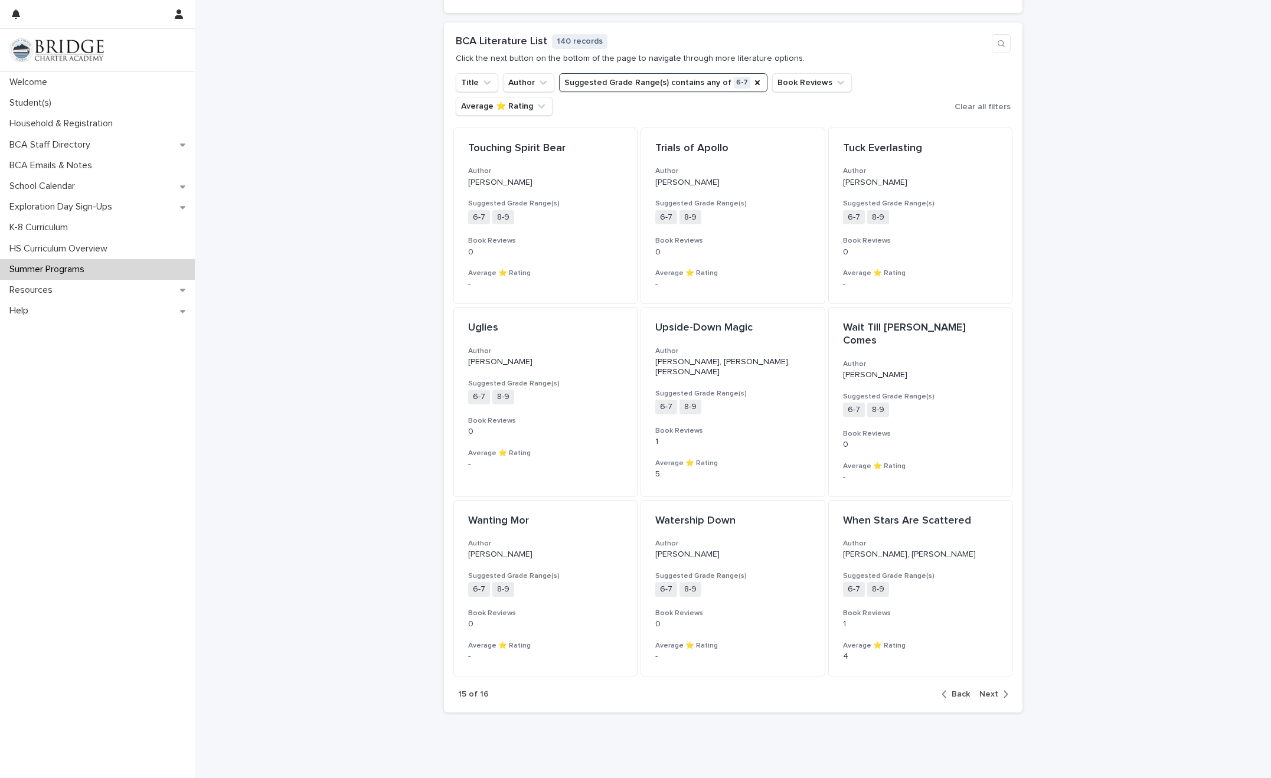
click at [830, 589] on span "Next" at bounding box center [988, 694] width 19 height 8
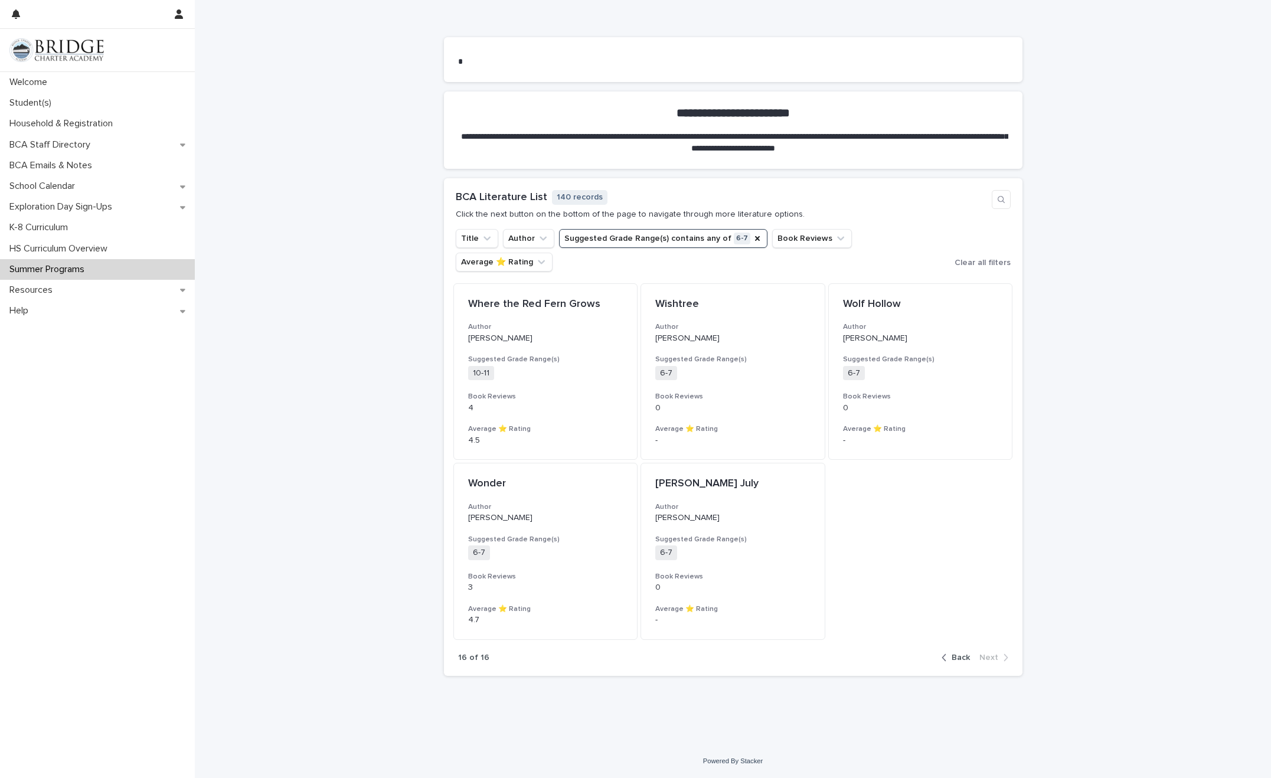
scroll to position [692, 0]
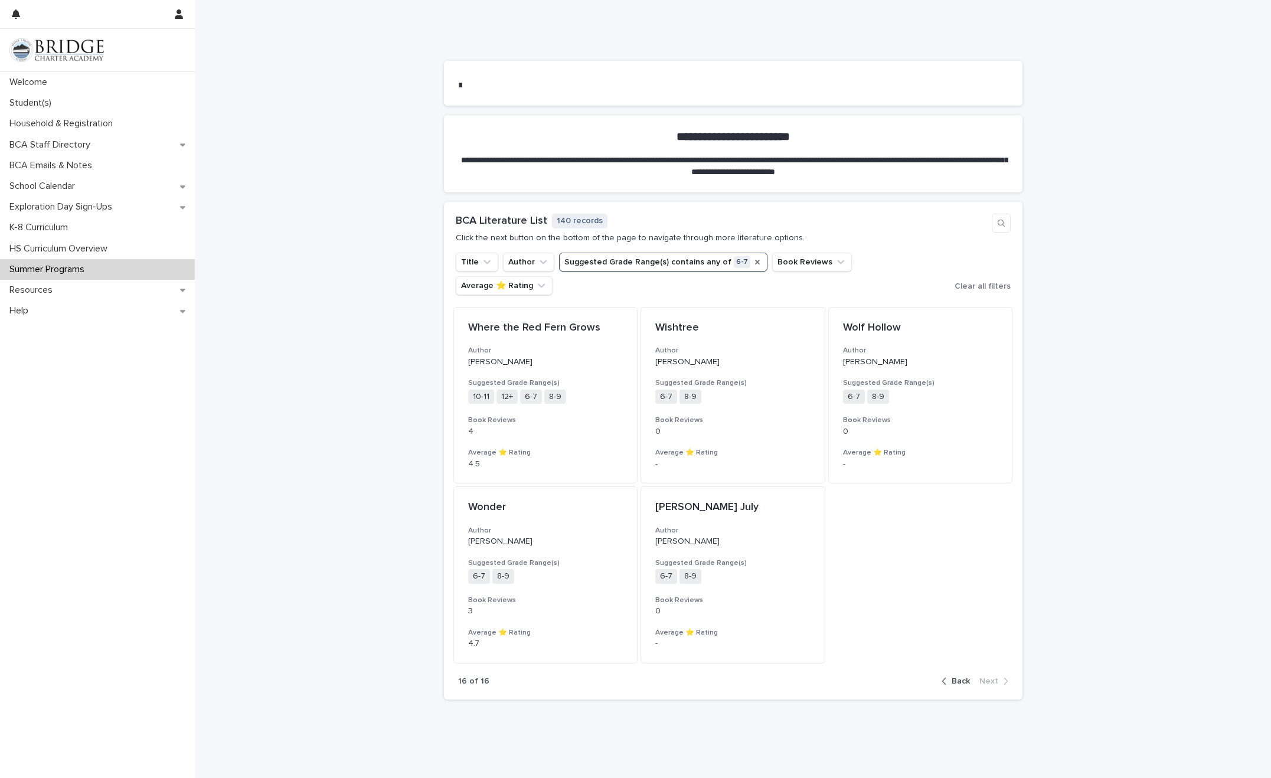
click at [753, 266] on icon "Suggested Grade Range(s)" at bounding box center [757, 261] width 9 height 9
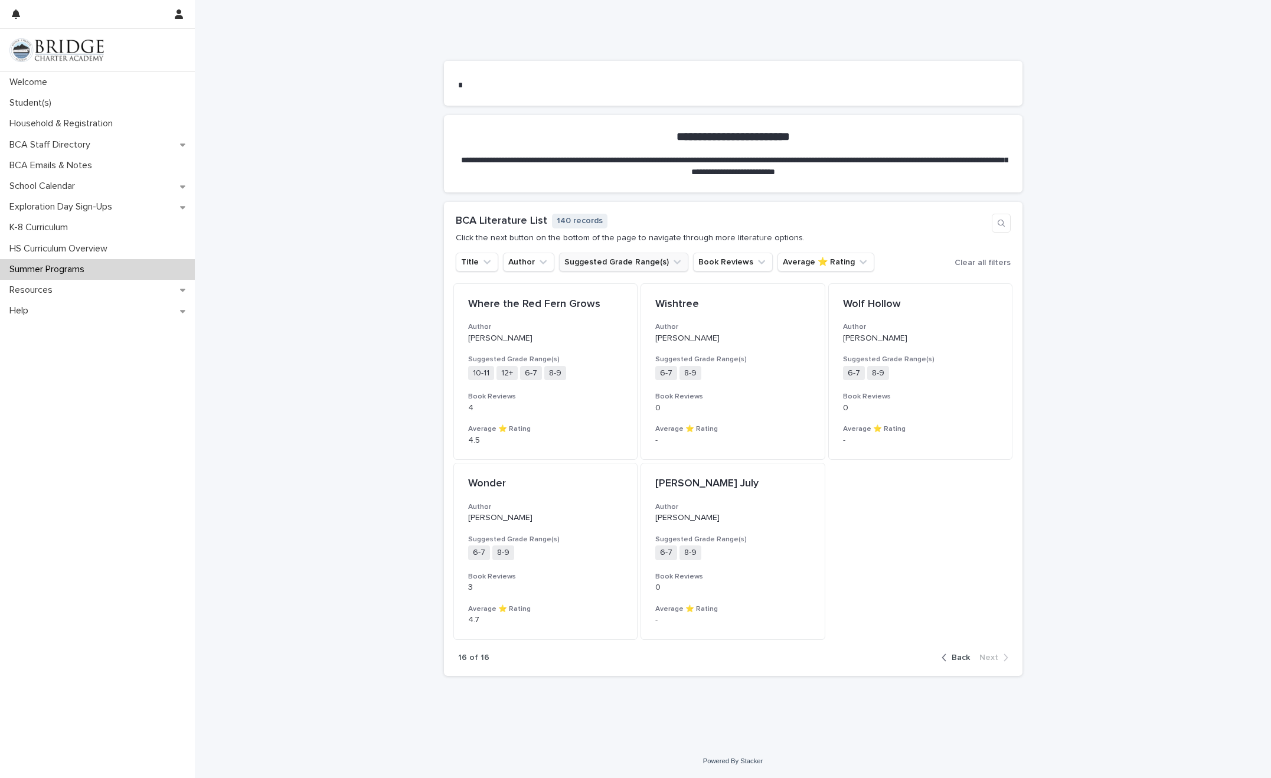
scroll to position [789, 0]
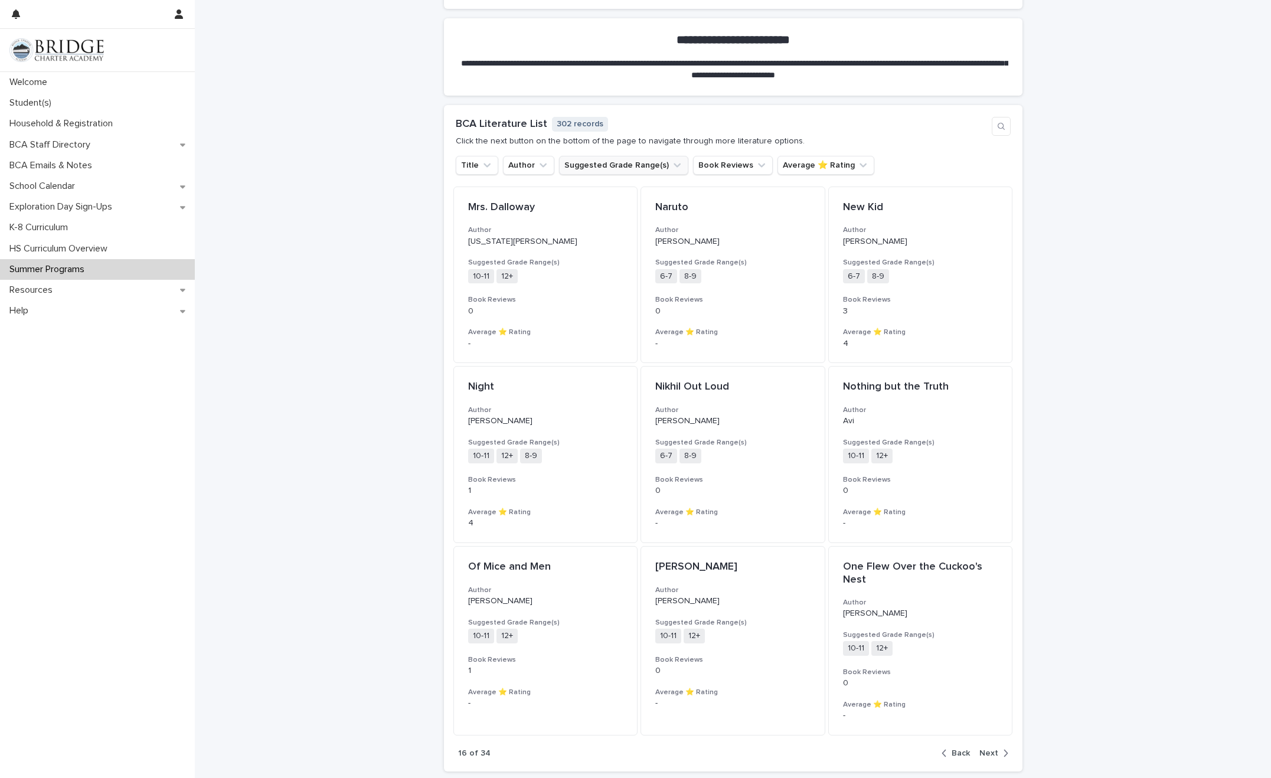
click at [656, 165] on button "Suggested Grade Range(s)" at bounding box center [623, 165] width 129 height 19
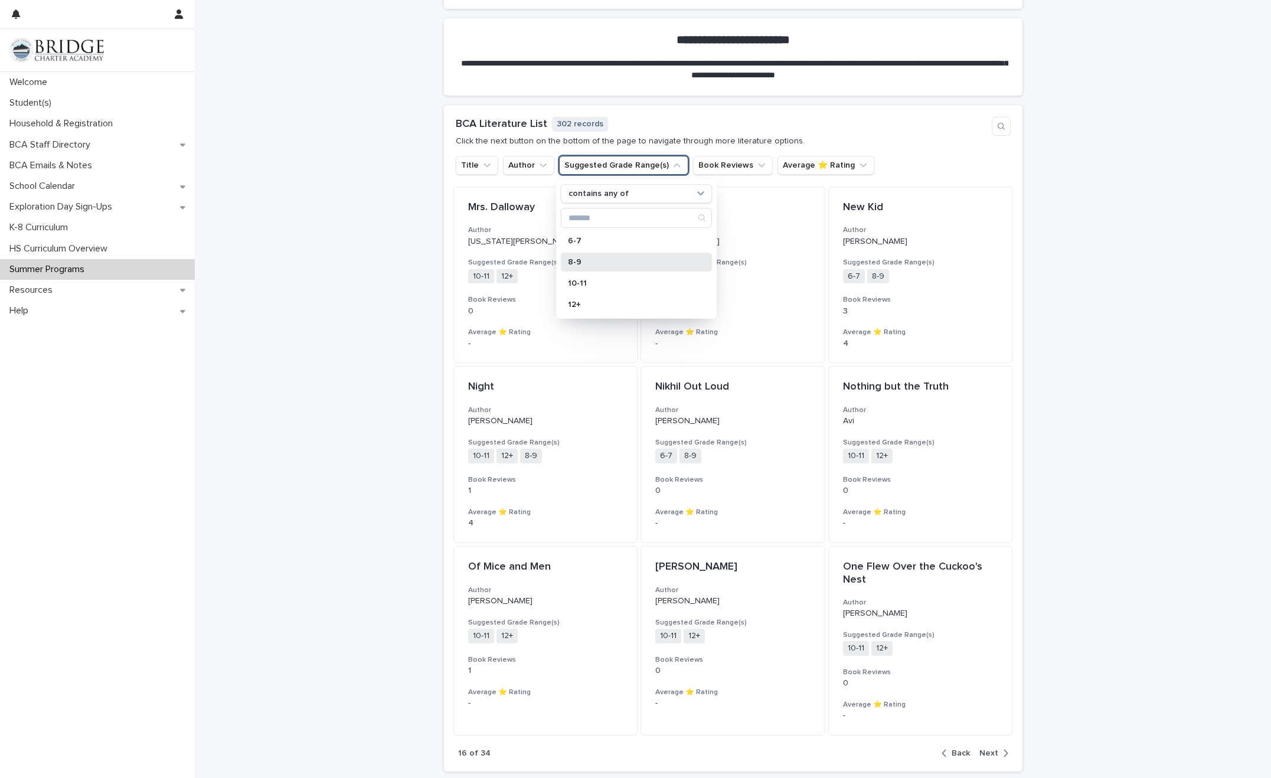
click at [585, 260] on p "8-9" at bounding box center [630, 262] width 125 height 8
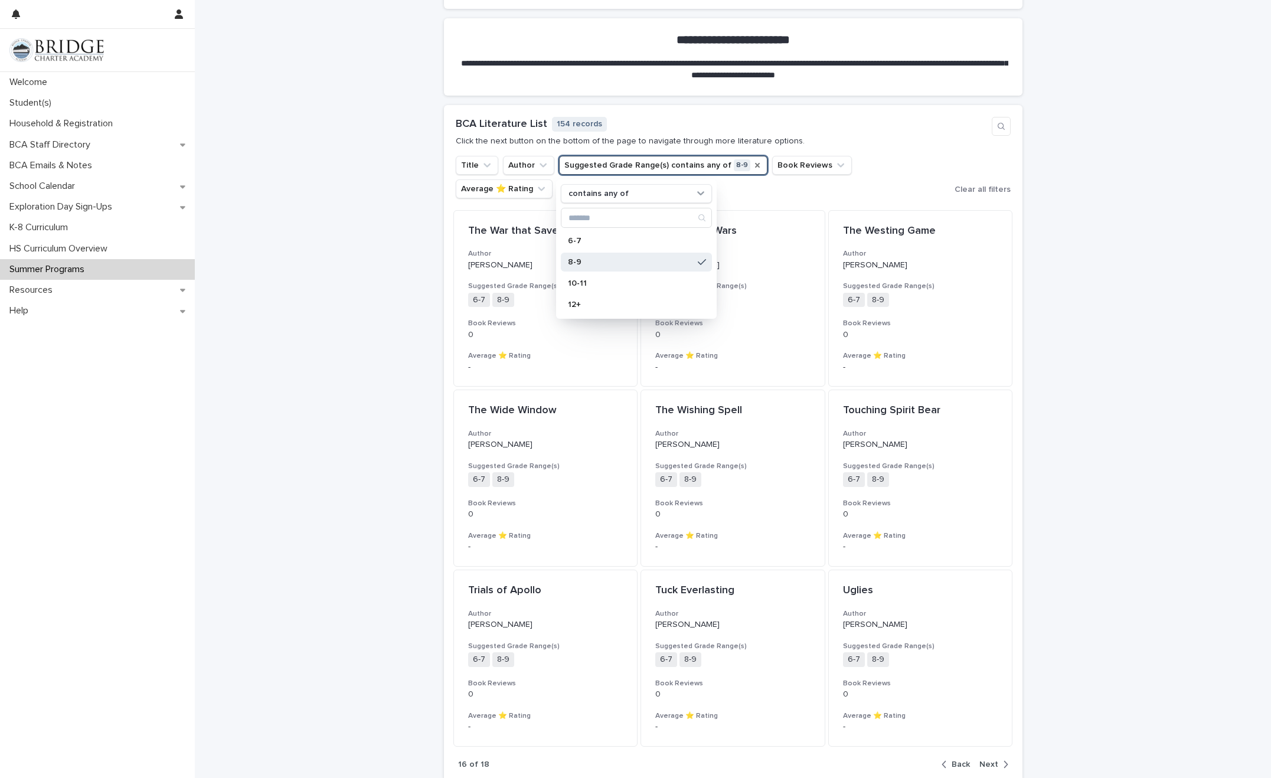
click at [830, 346] on div "**********" at bounding box center [733, 90] width 1076 height 1522
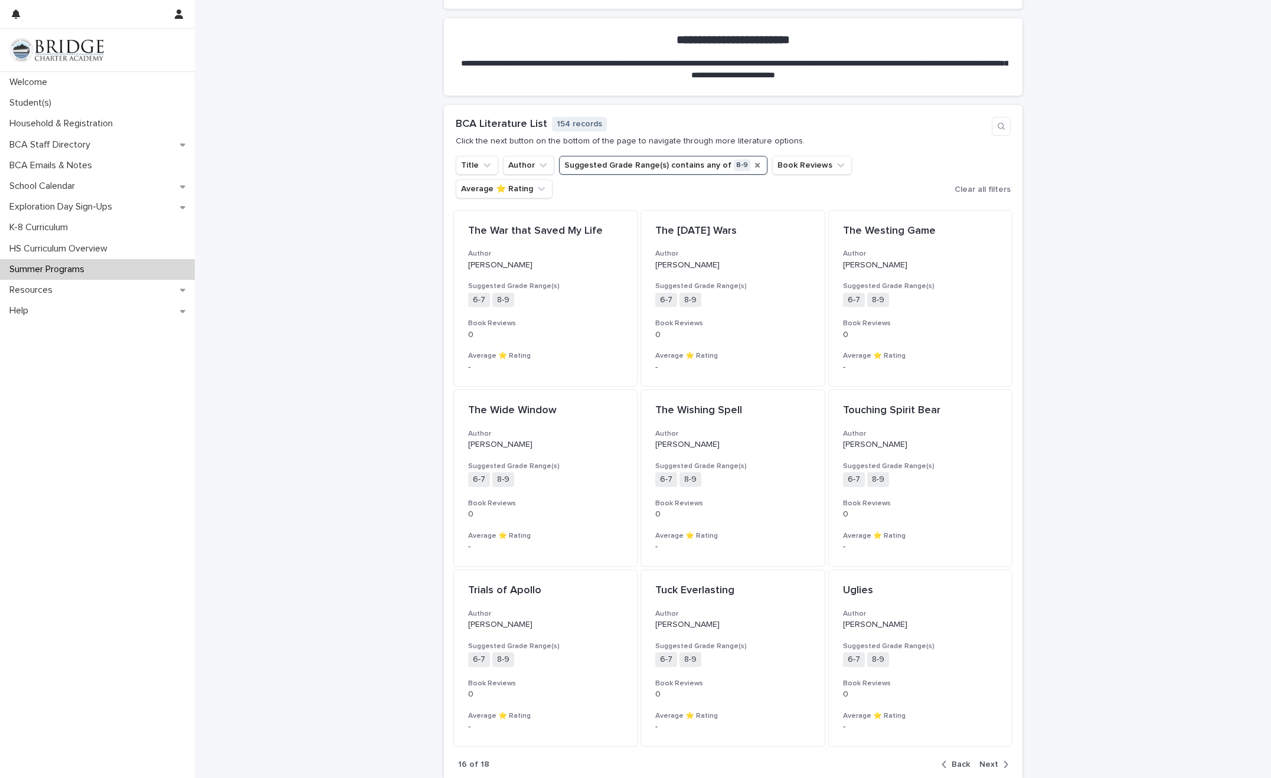
click at [830, 589] on span "Back" at bounding box center [960, 764] width 18 height 8
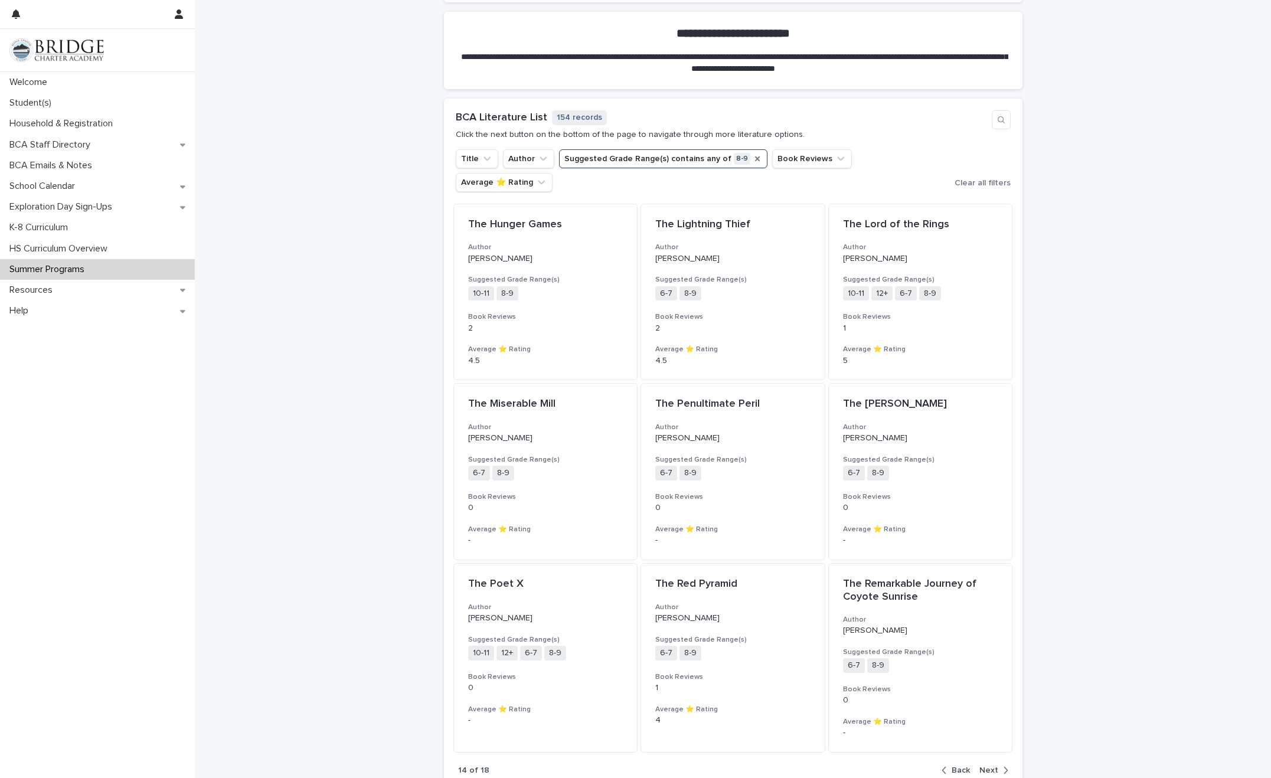
click at [830, 589] on button "Back" at bounding box center [957, 770] width 33 height 11
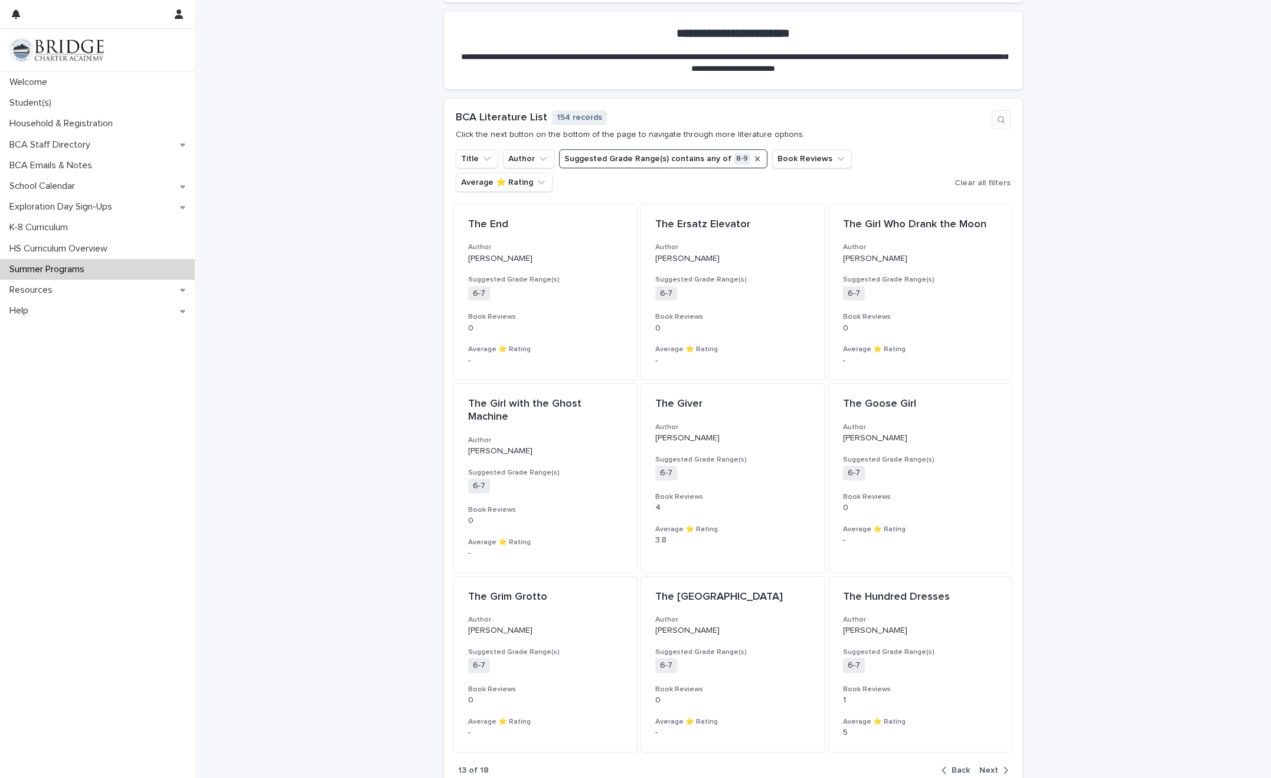
scroll to position [789, 0]
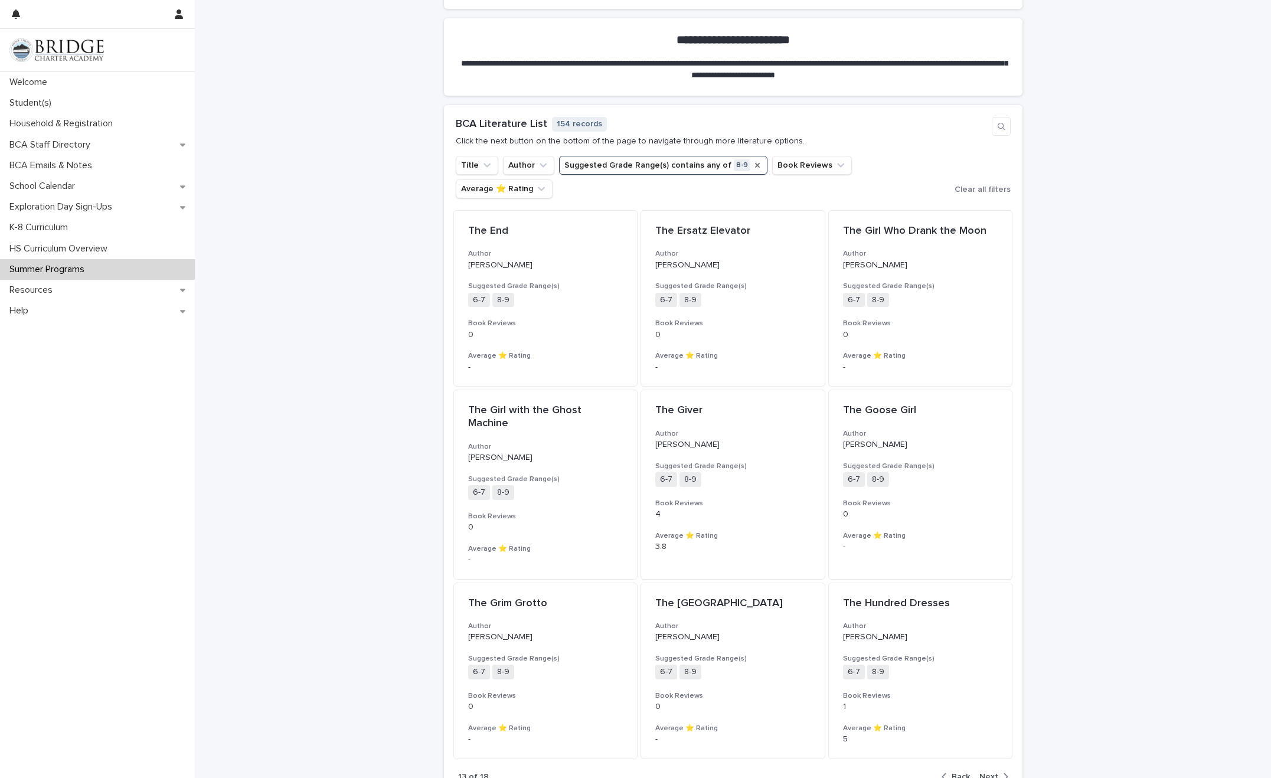
click at [830, 589] on div "button" at bounding box center [1003, 776] width 10 height 11
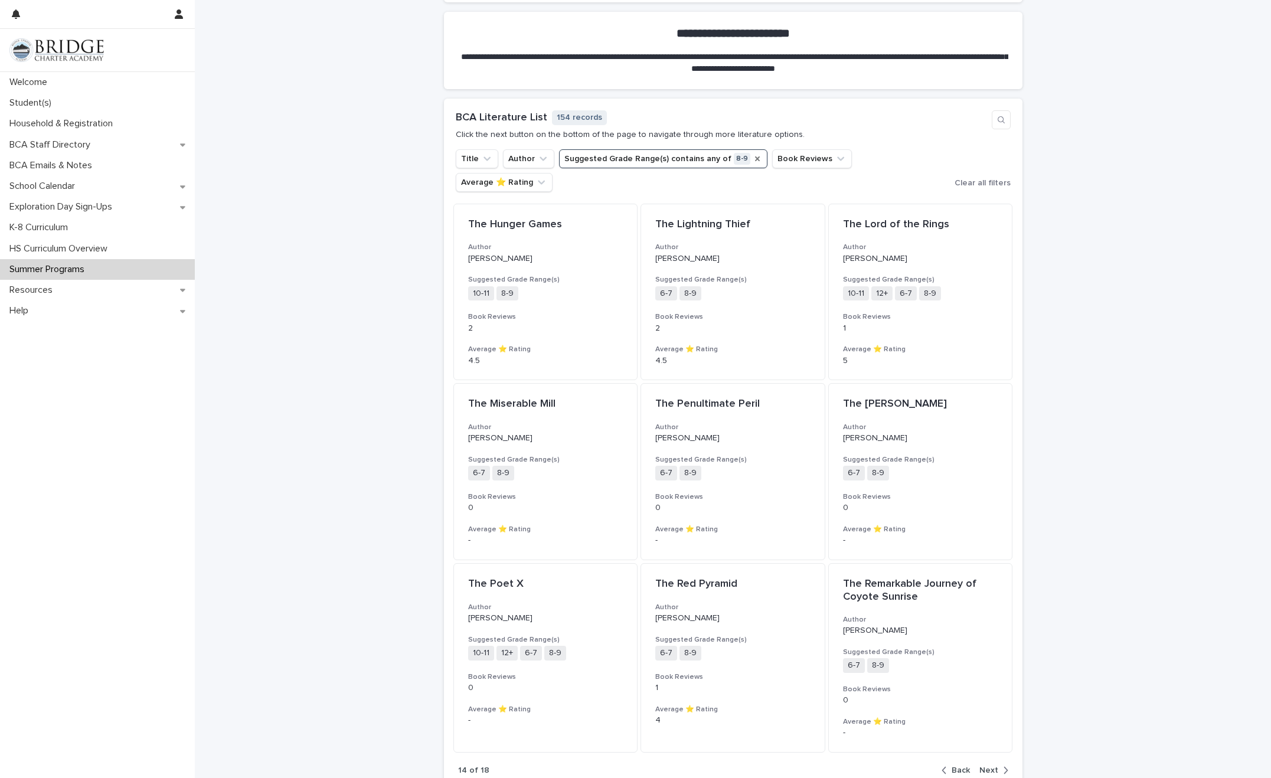
click at [830, 589] on span "Back" at bounding box center [960, 770] width 18 height 8
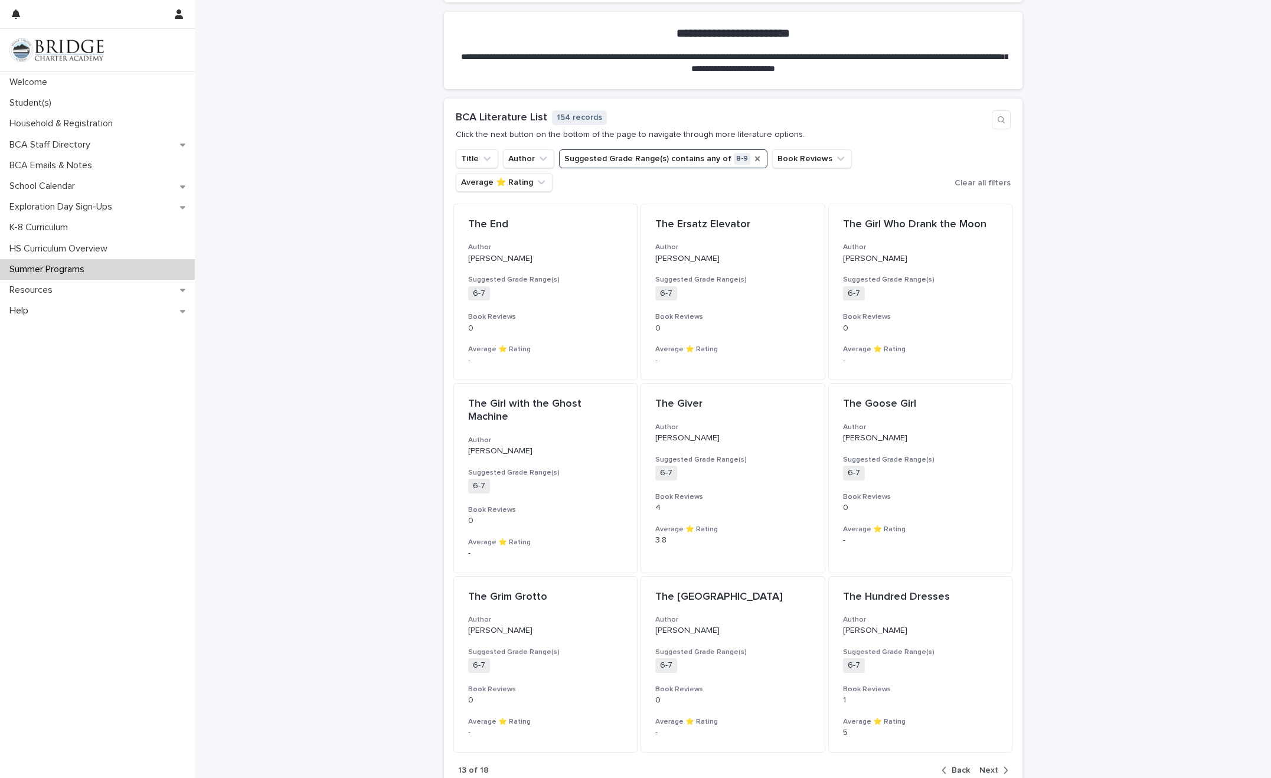
scroll to position [789, 0]
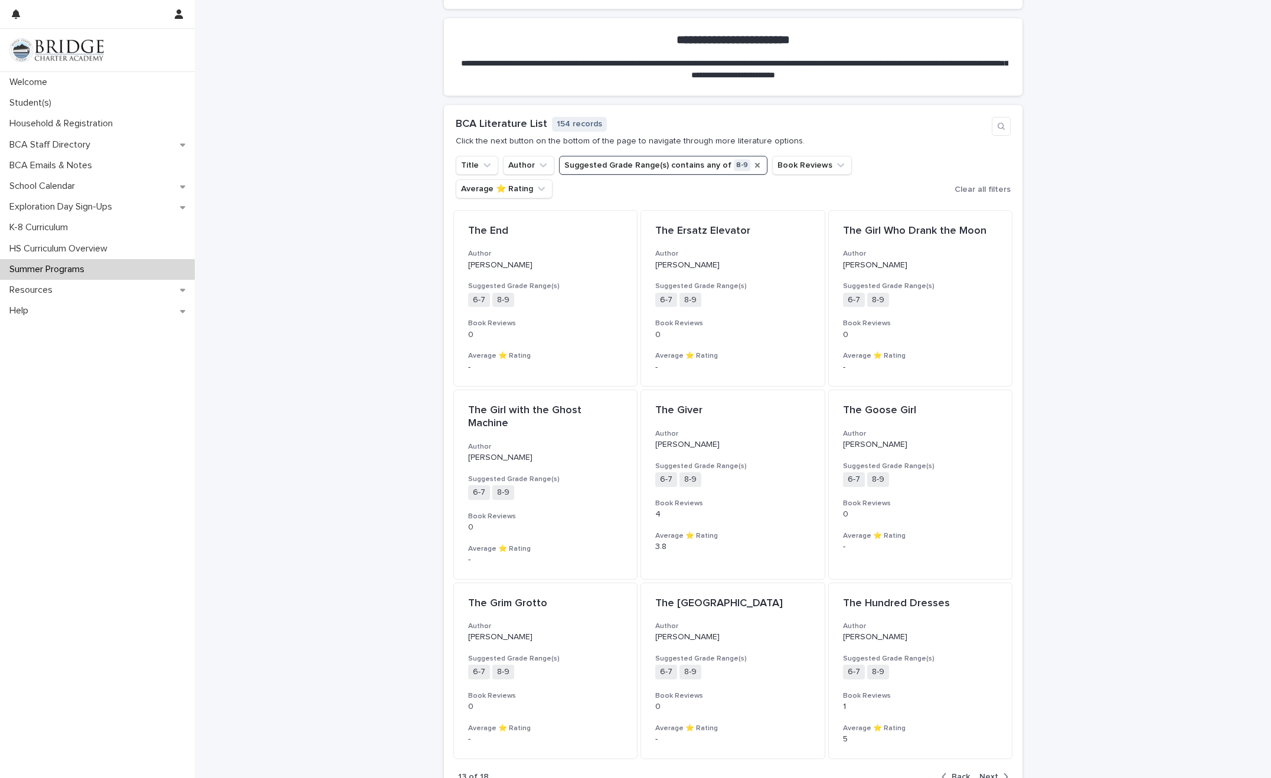
click at [830, 589] on div "13 of 18 Back Next" at bounding box center [733, 777] width 578 height 36
click at [755, 164] on icon "Suggested Grade Range(s)" at bounding box center [757, 165] width 5 height 5
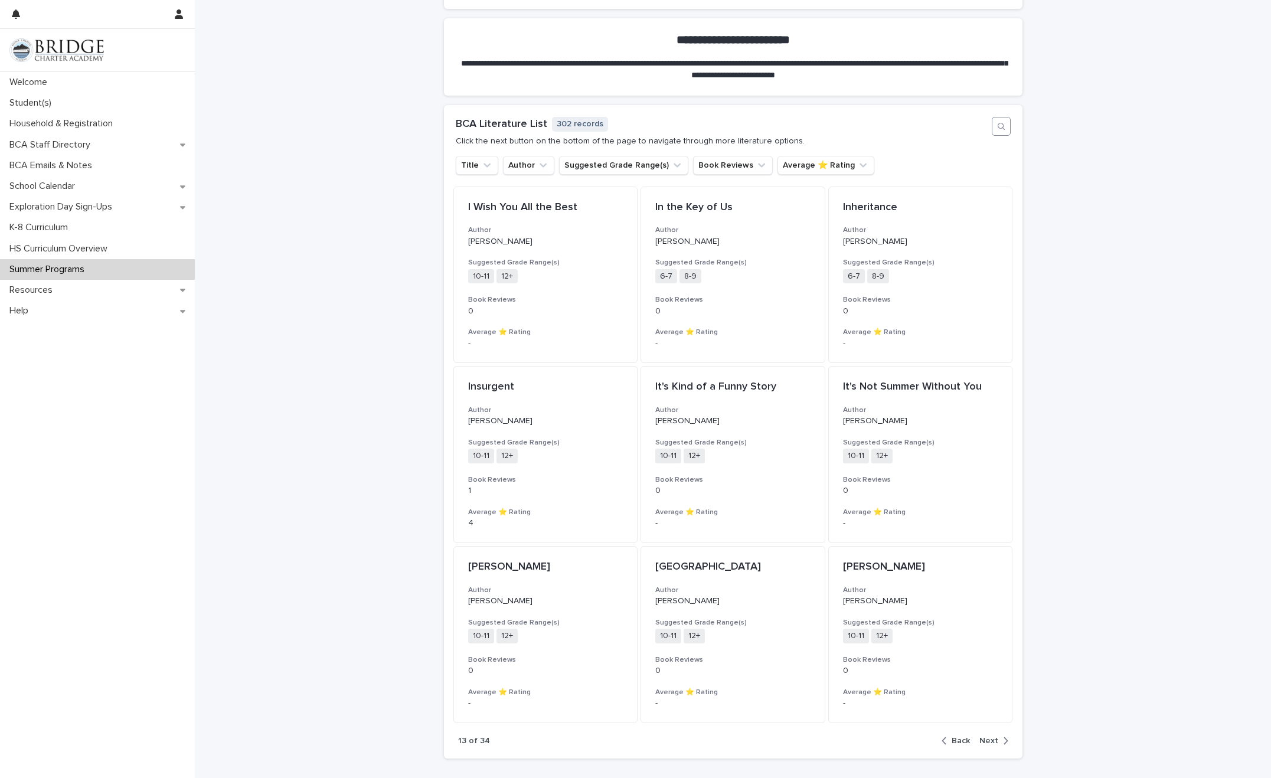
click at [830, 129] on icon "button" at bounding box center [1000, 126] width 9 height 9
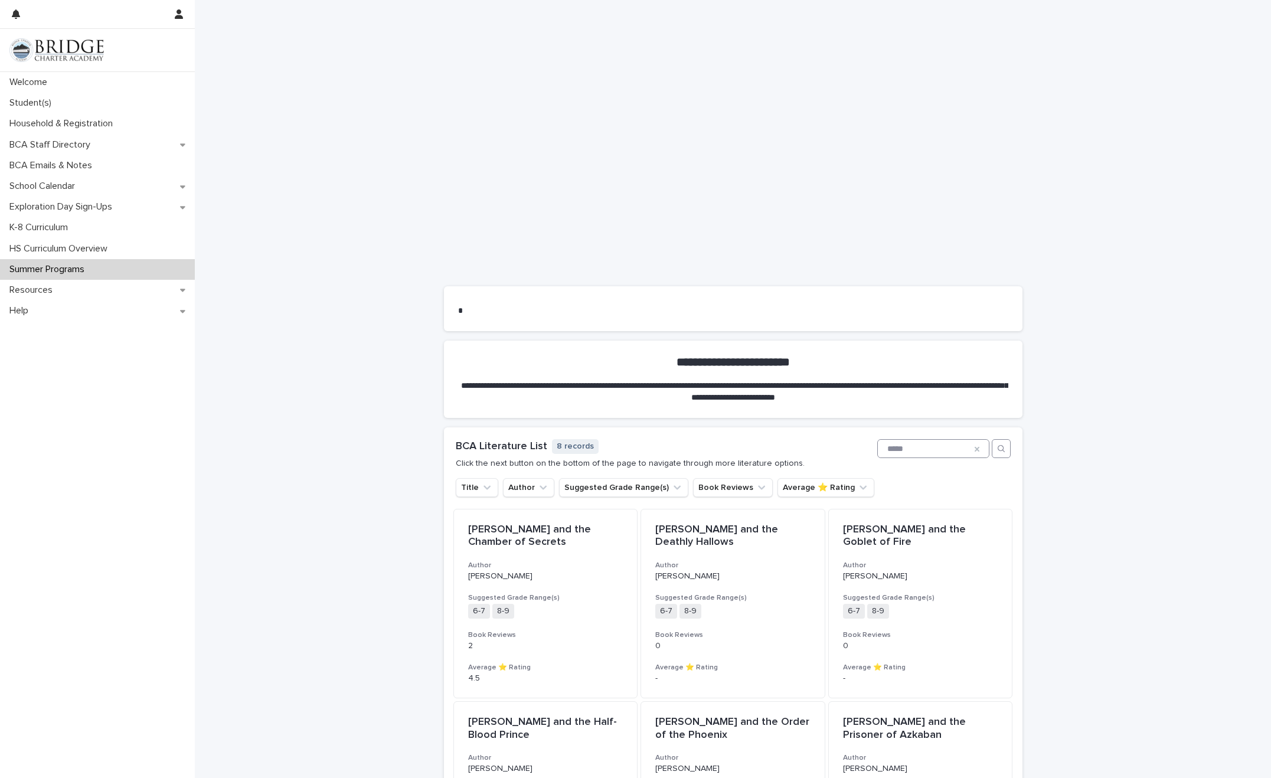
scroll to position [808, 0]
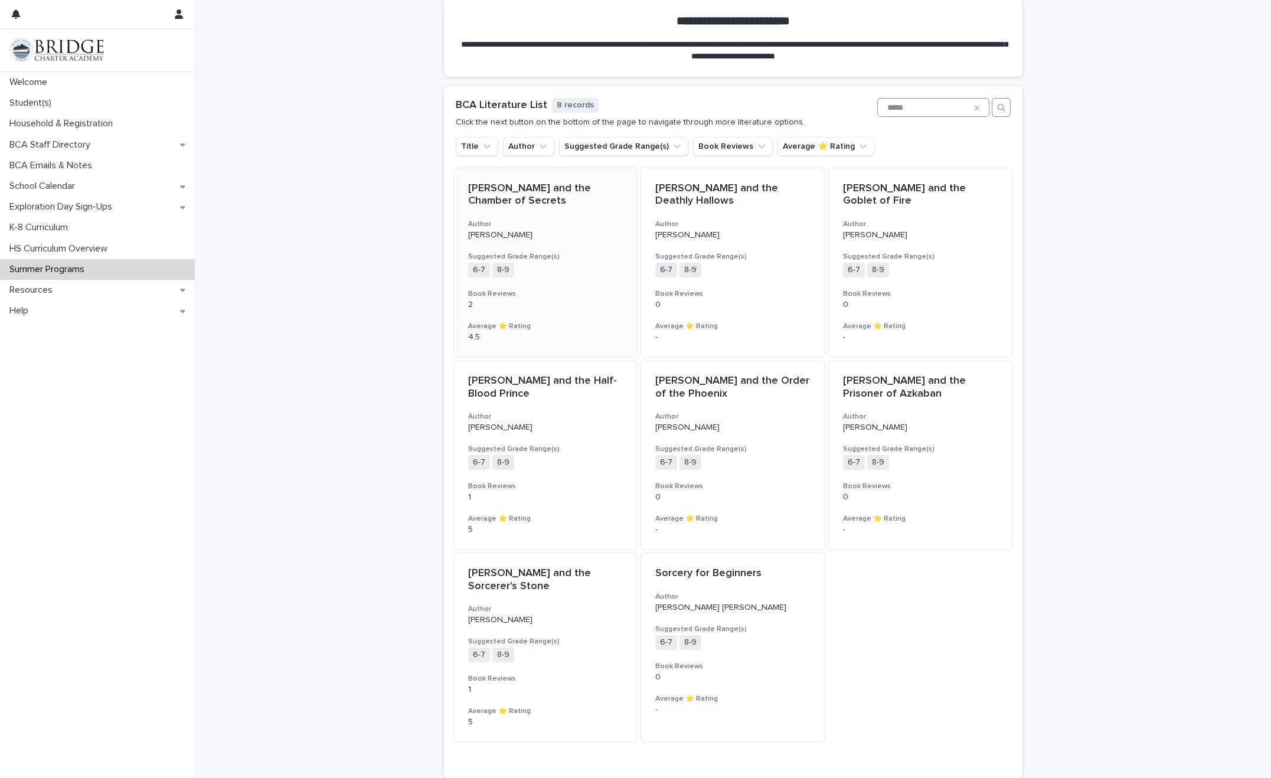
type input "*****"
click at [573, 207] on p "Harry Potter and the Chamber of Secrets" at bounding box center [545, 194] width 155 height 25
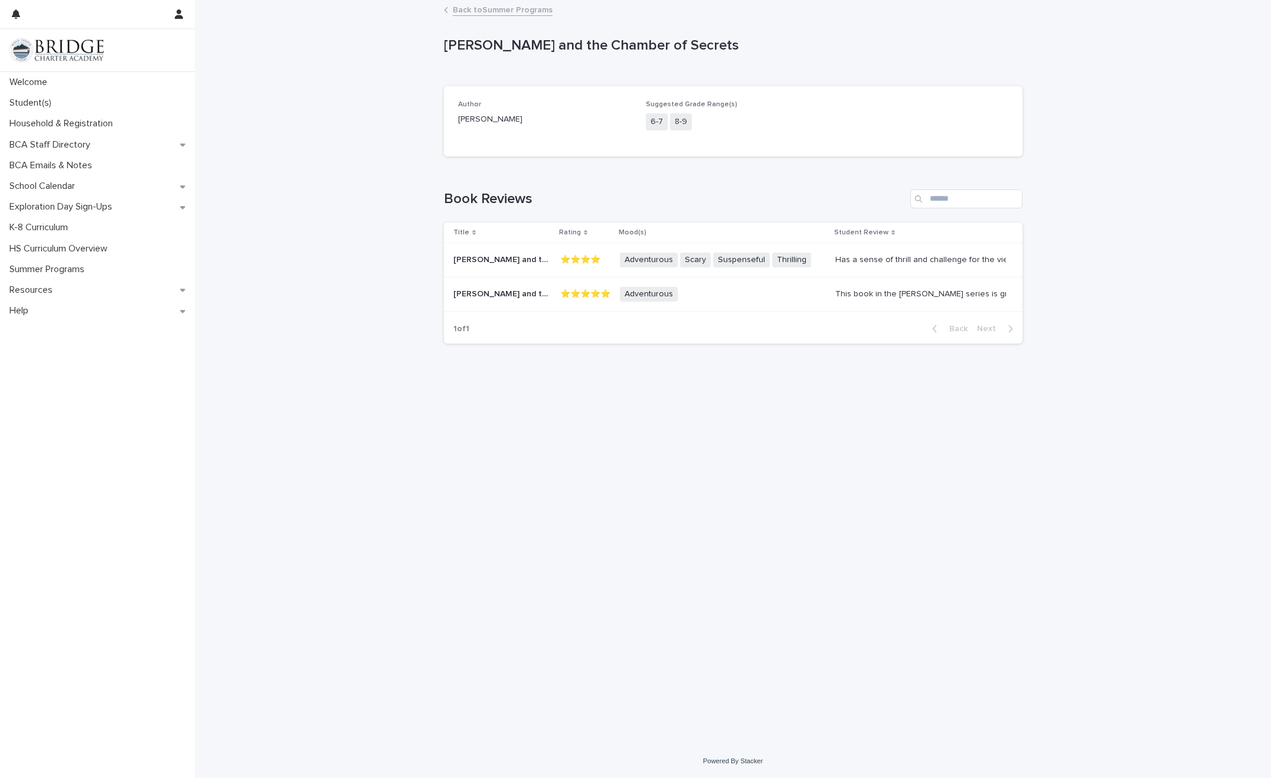
click at [444, 7] on icon at bounding box center [446, 10] width 4 height 6
click at [453, 8] on link "Back to Summer Programs" at bounding box center [503, 9] width 100 height 14
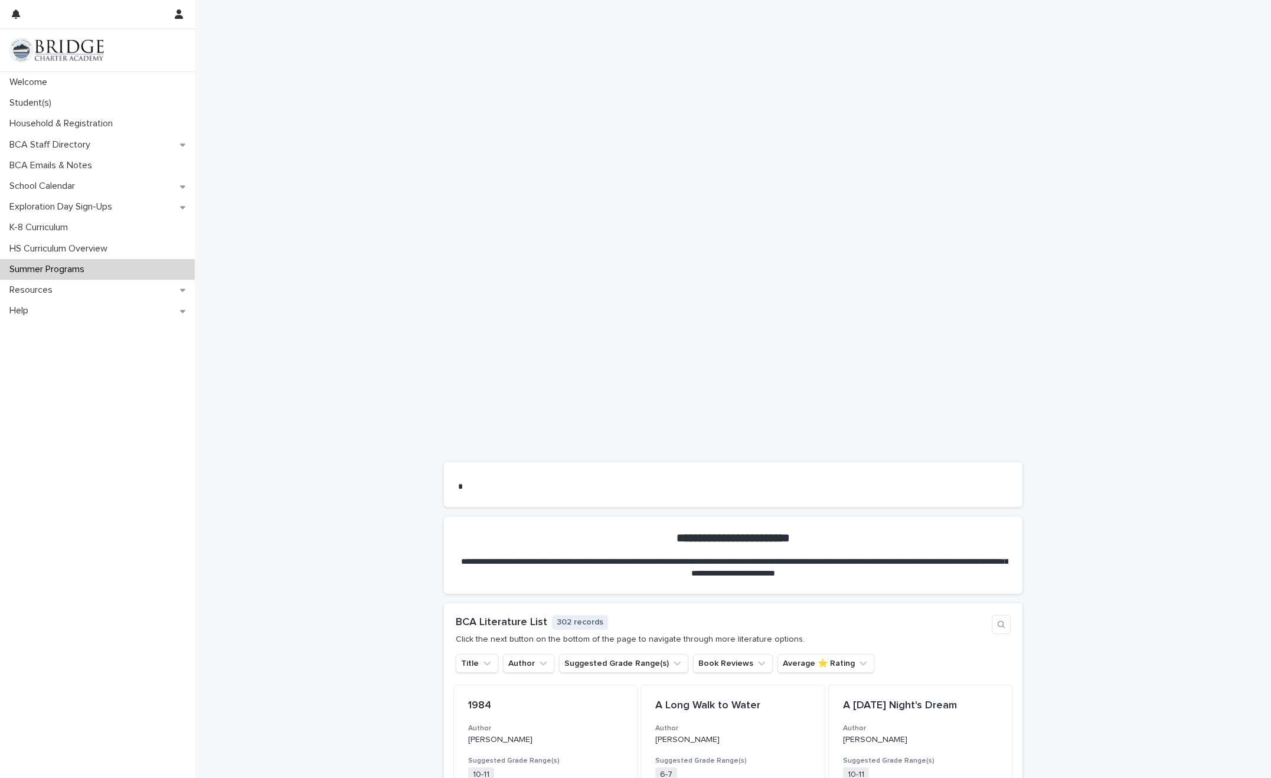
scroll to position [364, 0]
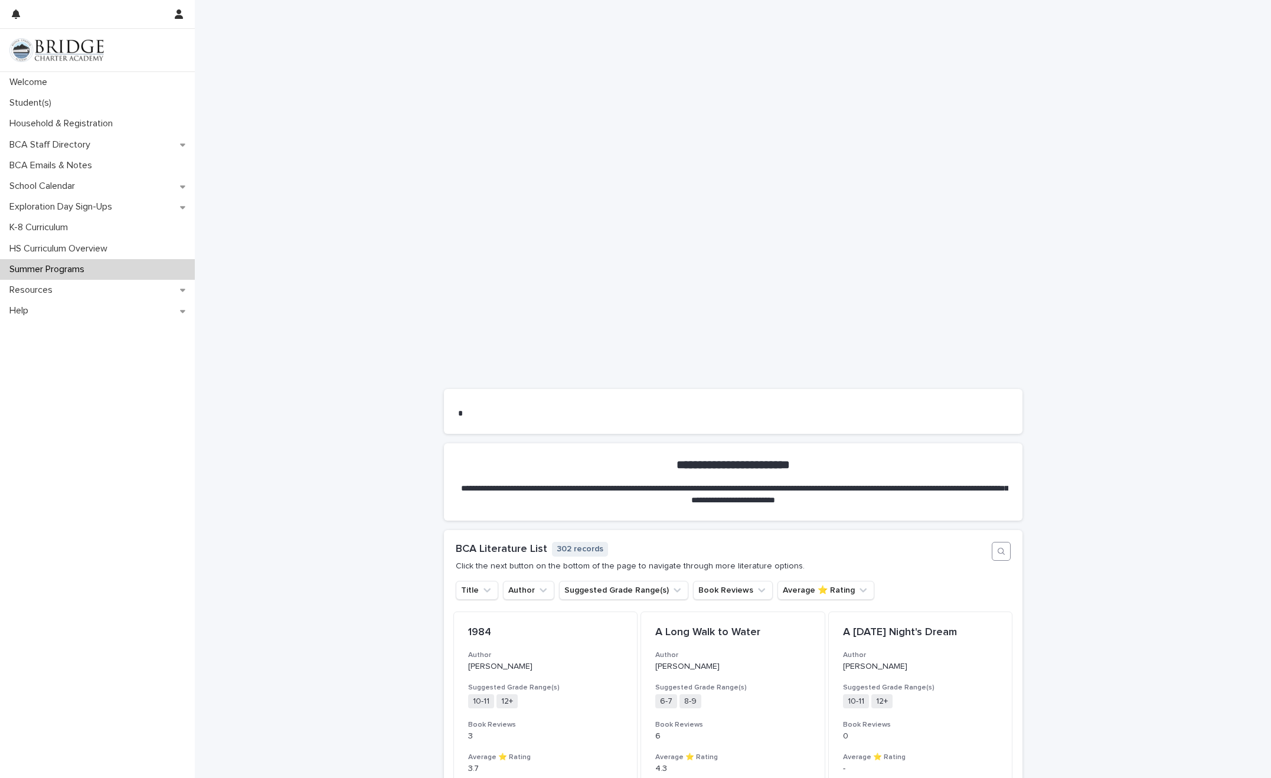
click at [830, 549] on icon "button" at bounding box center [1000, 551] width 9 height 9
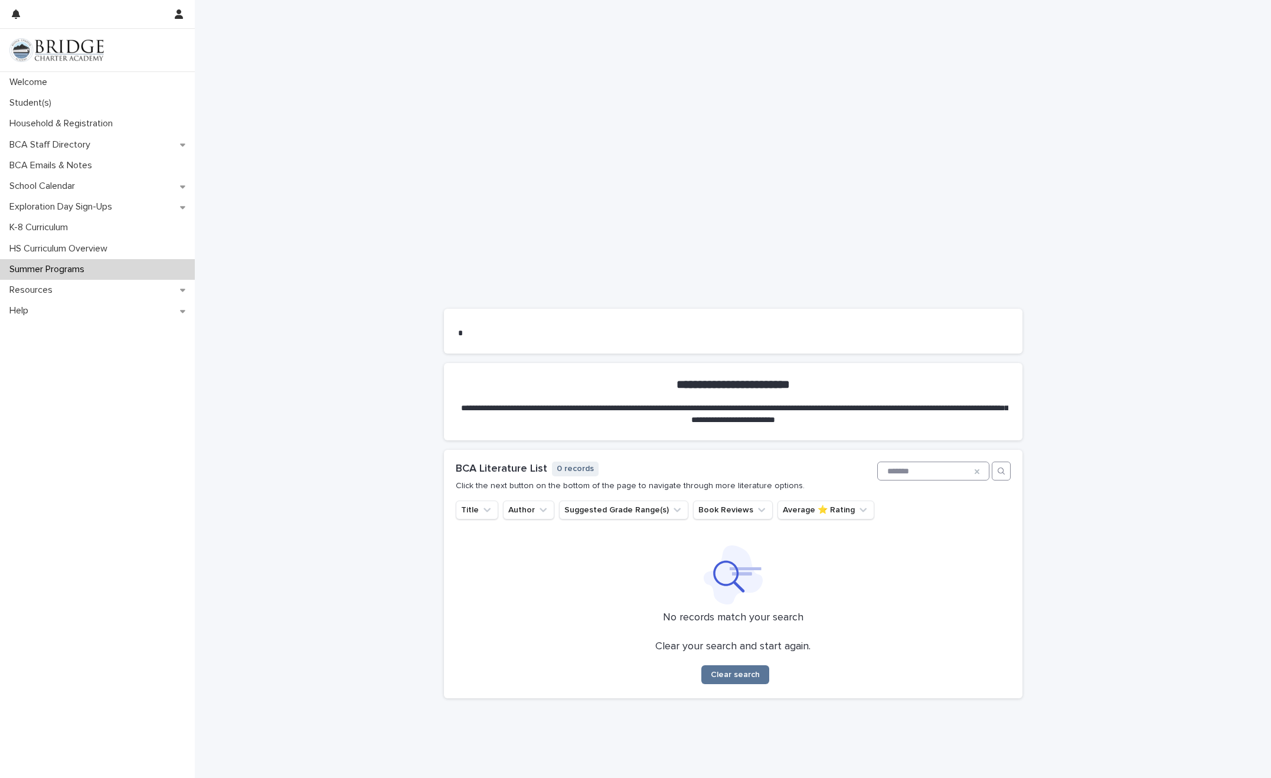
scroll to position [453, 0]
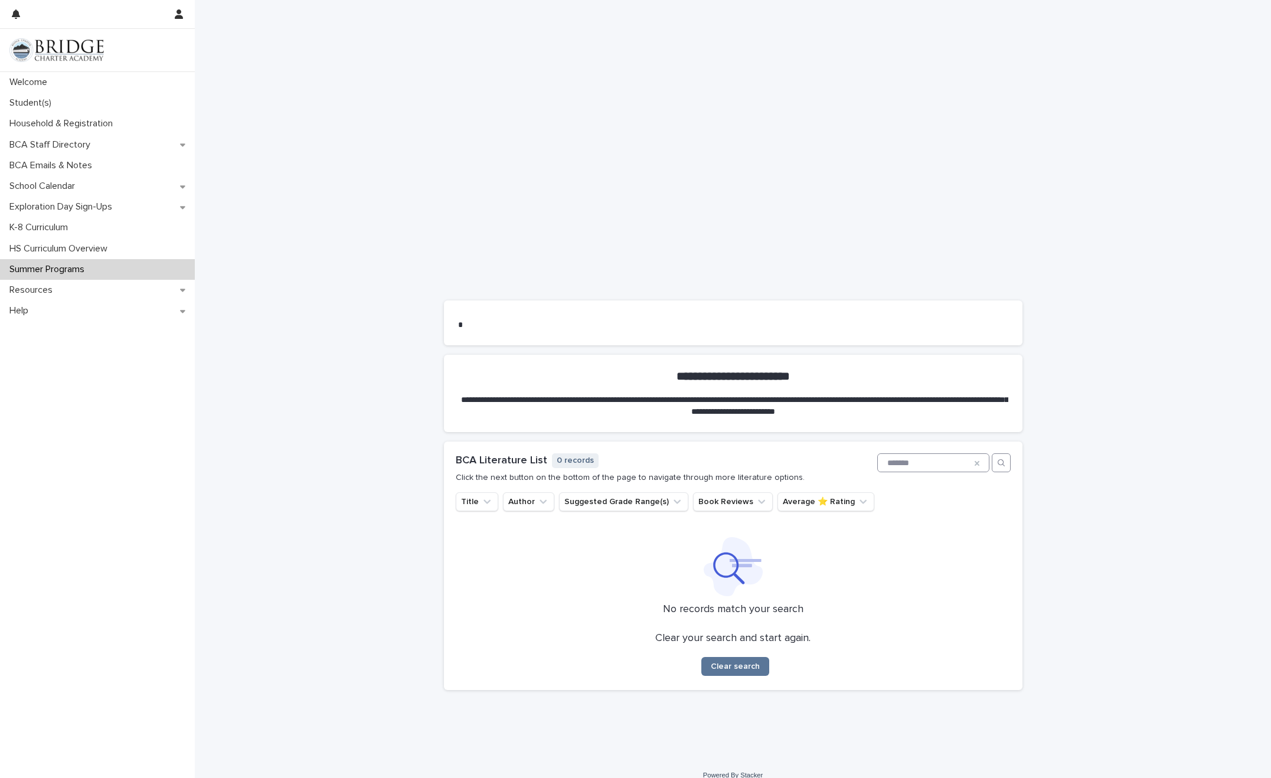
type input "*******"
click at [830, 464] on icon at bounding box center [976, 463] width 9 height 9
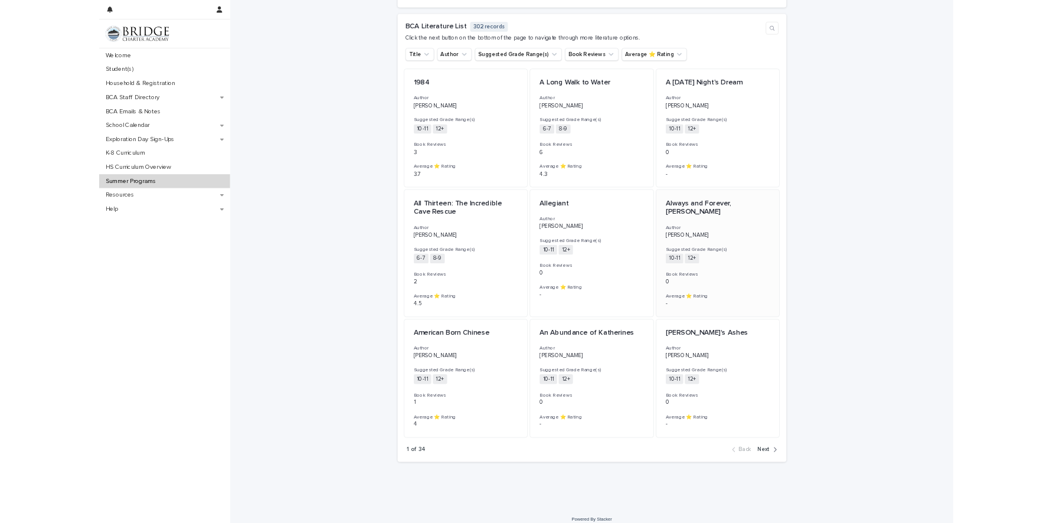
scroll to position [885, 0]
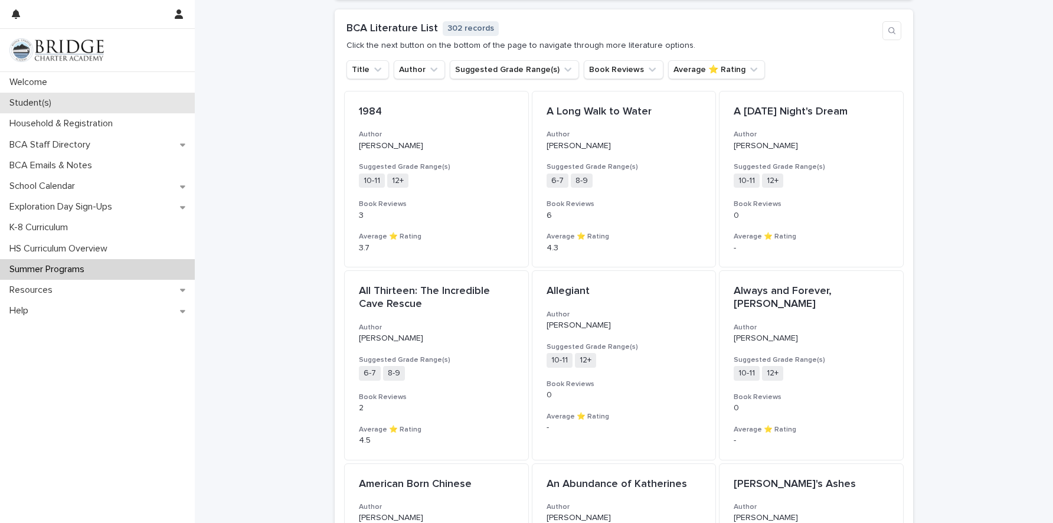
click at [31, 101] on p "Student(s)" at bounding box center [33, 102] width 56 height 11
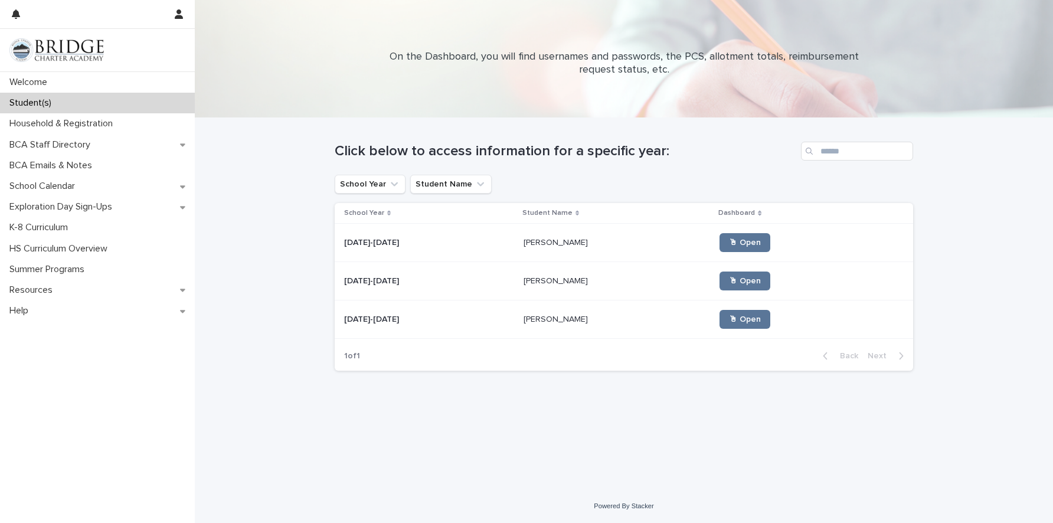
click at [535, 322] on p "Naomi Hawkins" at bounding box center [557, 318] width 67 height 12
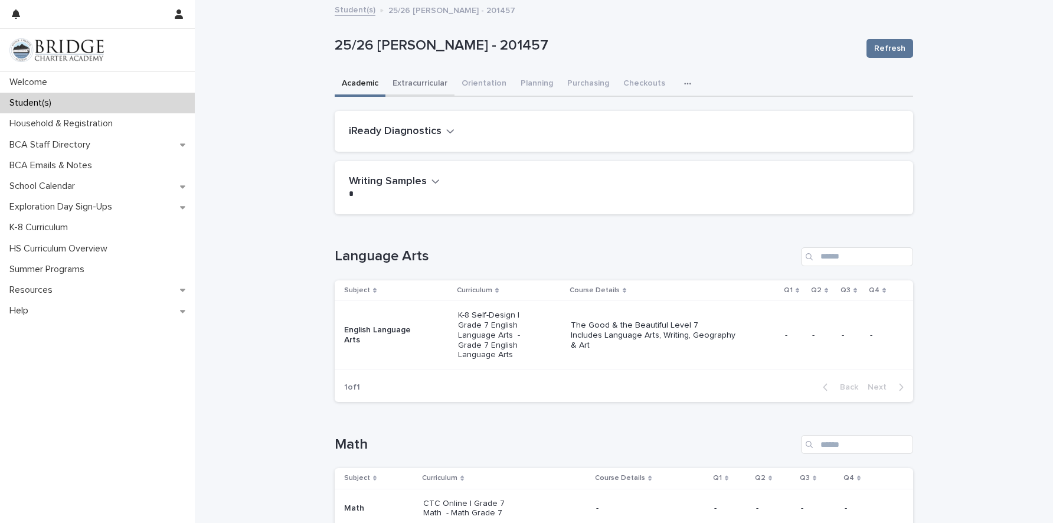
click at [410, 89] on button "Extracurricular" at bounding box center [419, 84] width 69 height 25
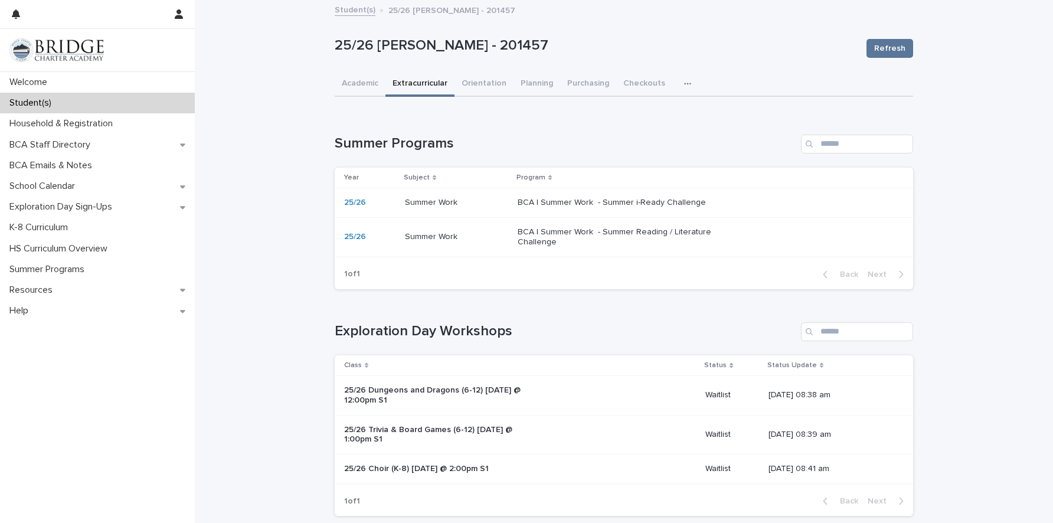
click at [627, 240] on p "BCA | Summer Work - Summer Reading / Literature Challenge" at bounding box center [616, 237] width 197 height 20
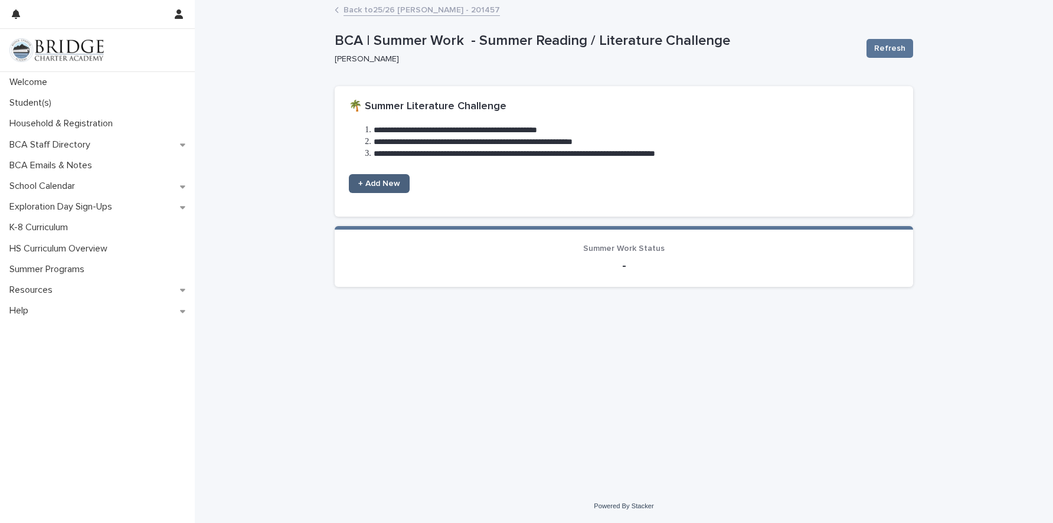
click at [392, 184] on span "+ Add New" at bounding box center [379, 183] width 42 height 8
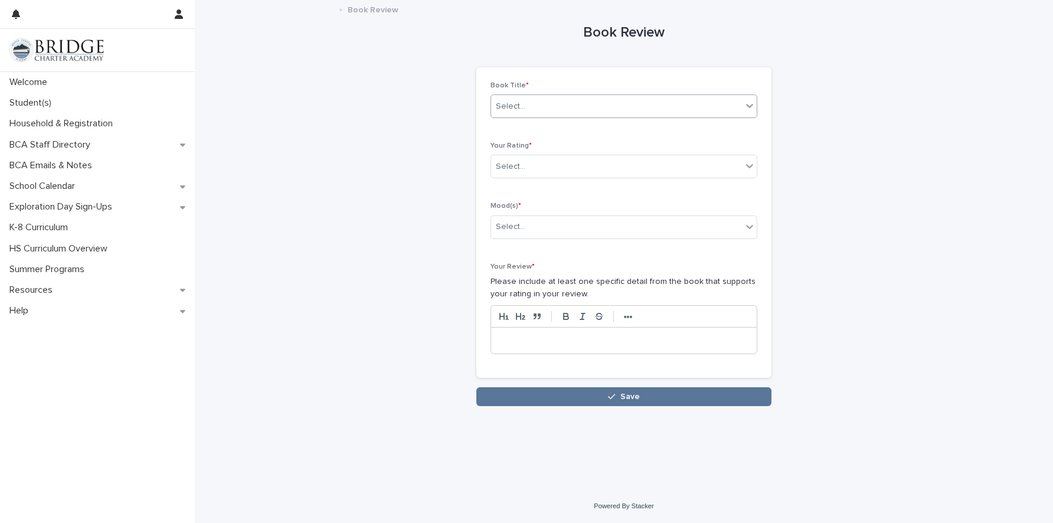
click at [524, 110] on div "Select..." at bounding box center [616, 106] width 251 height 19
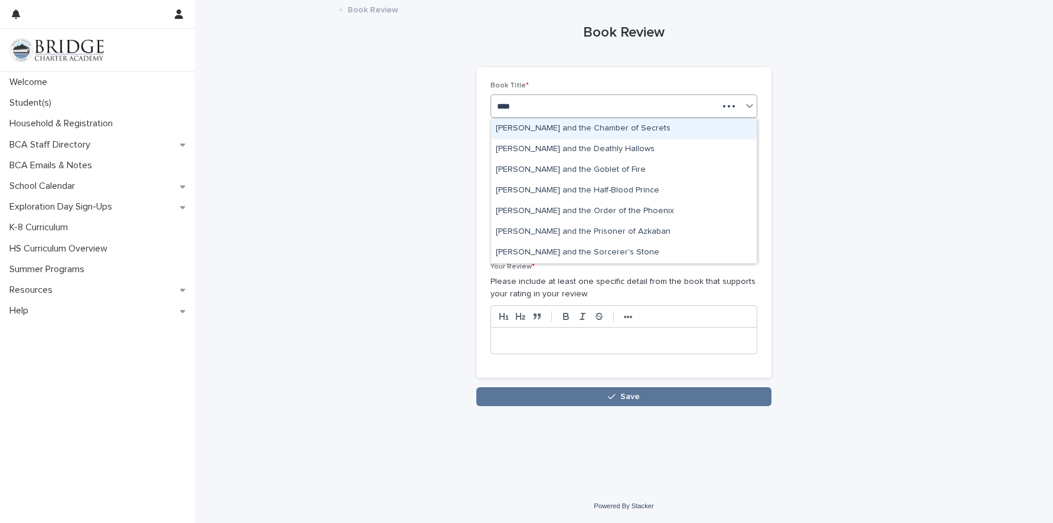
type input "*****"
click at [583, 130] on div "Harry Potter and the Chamber of Secrets" at bounding box center [624, 129] width 266 height 21
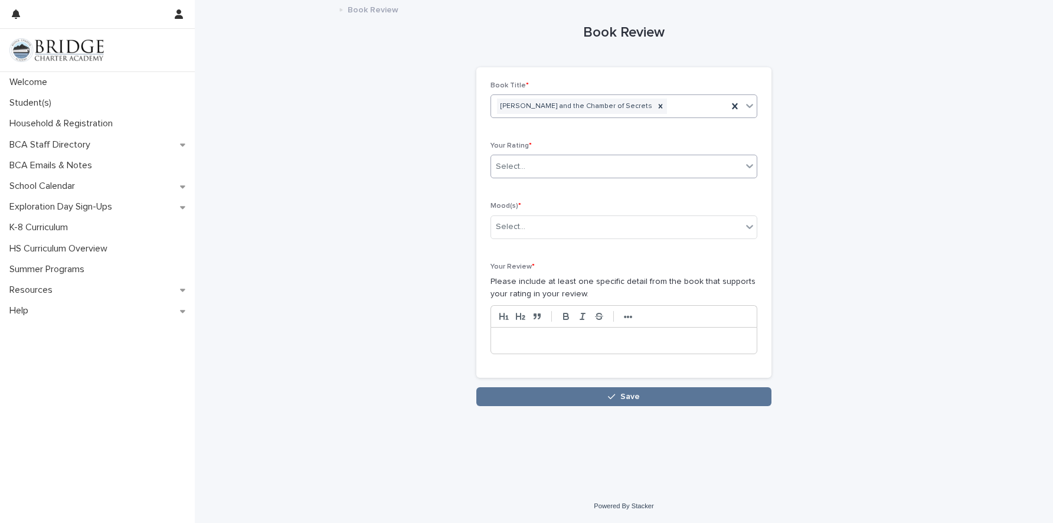
click at [542, 158] on div "Select..." at bounding box center [616, 166] width 251 height 19
click at [812, 159] on div "Book Review Loading... Saving… Loading... Saving… Loading... Saving… Book Title…" at bounding box center [624, 203] width 578 height 405
click at [536, 336] on p at bounding box center [624, 341] width 248 height 12
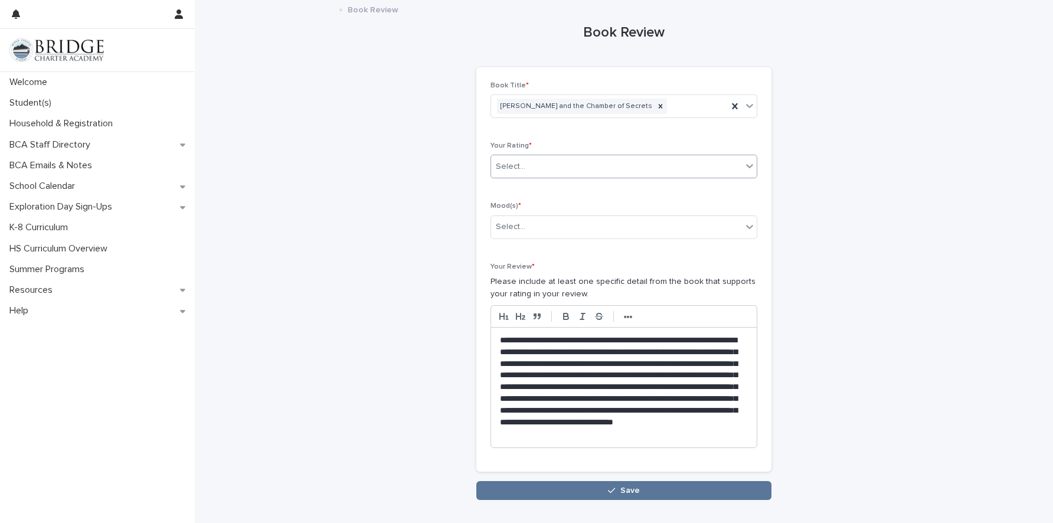
click at [539, 156] on div "Select..." at bounding box center [623, 167] width 267 height 24
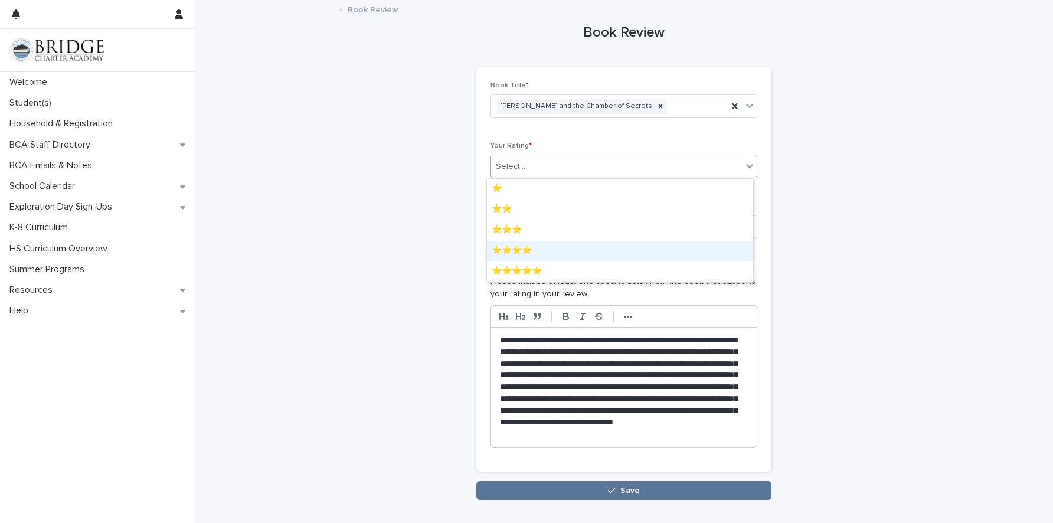
click at [650, 254] on div "⭐⭐⭐⭐" at bounding box center [620, 251] width 266 height 21
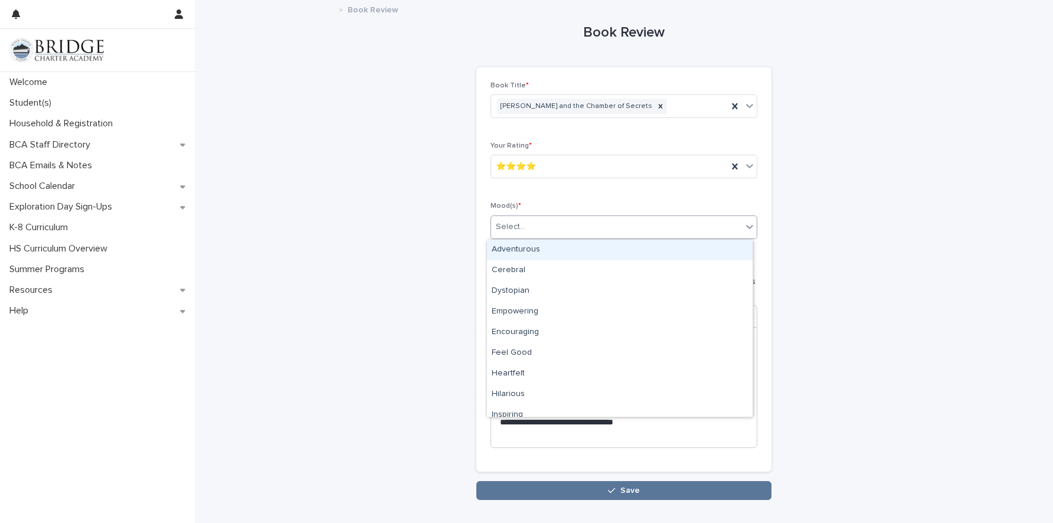
click at [625, 231] on div "Select..." at bounding box center [616, 226] width 251 height 19
click at [714, 254] on div "Adventurous" at bounding box center [620, 250] width 266 height 21
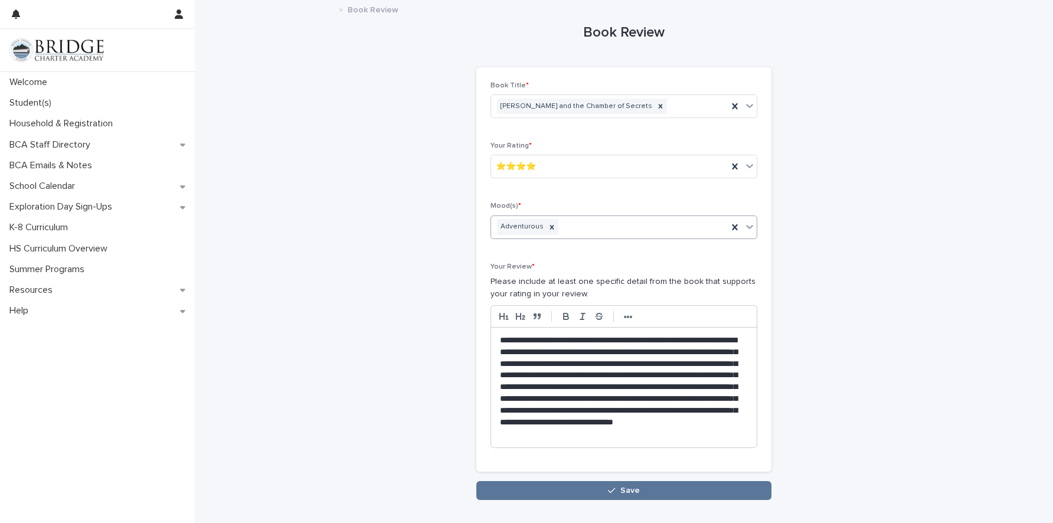
click at [747, 227] on icon at bounding box center [750, 227] width 12 height 12
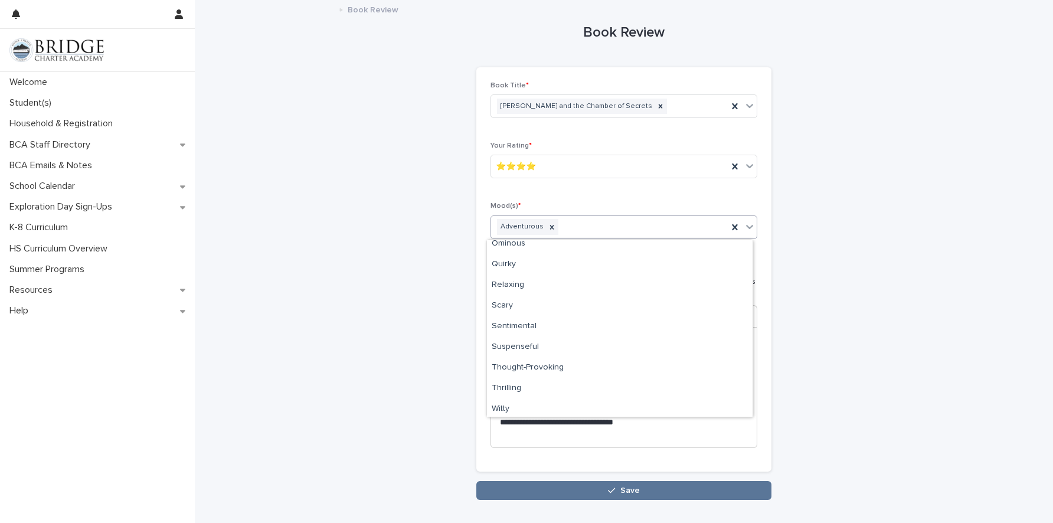
scroll to position [236, 0]
click at [596, 384] on div "Thrilling" at bounding box center [620, 385] width 266 height 21
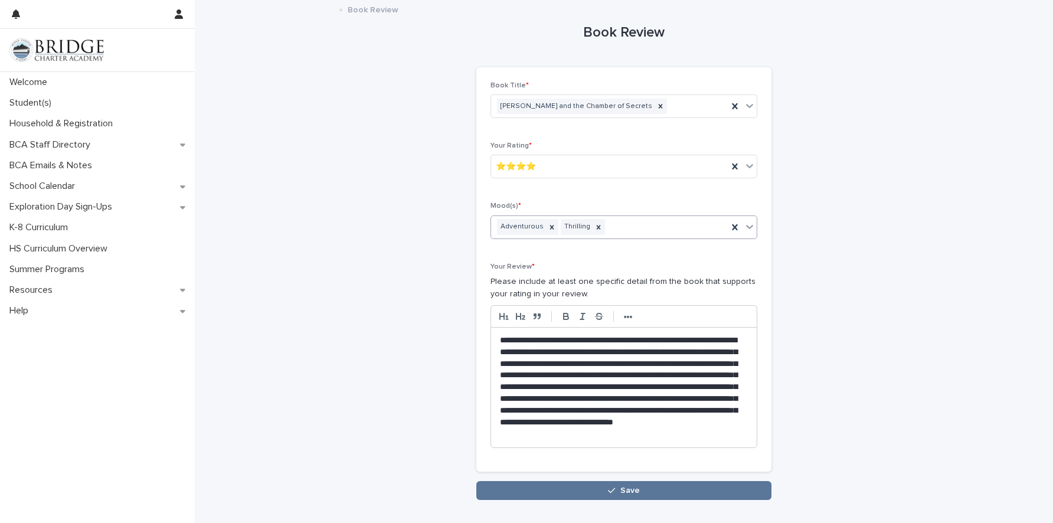
click at [745, 223] on icon at bounding box center [750, 227] width 12 height 12
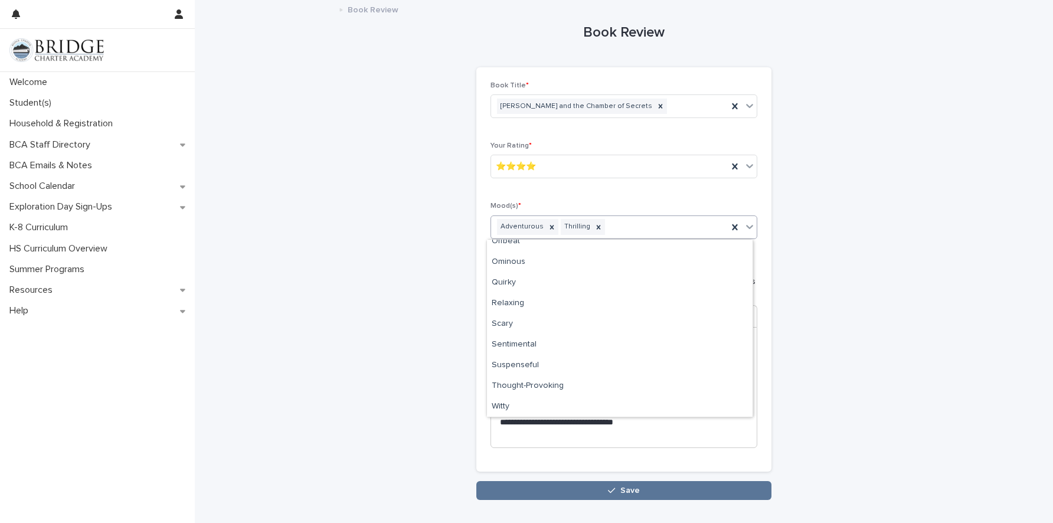
scroll to position [215, 0]
click at [520, 325] on div "Scary" at bounding box center [620, 323] width 266 height 21
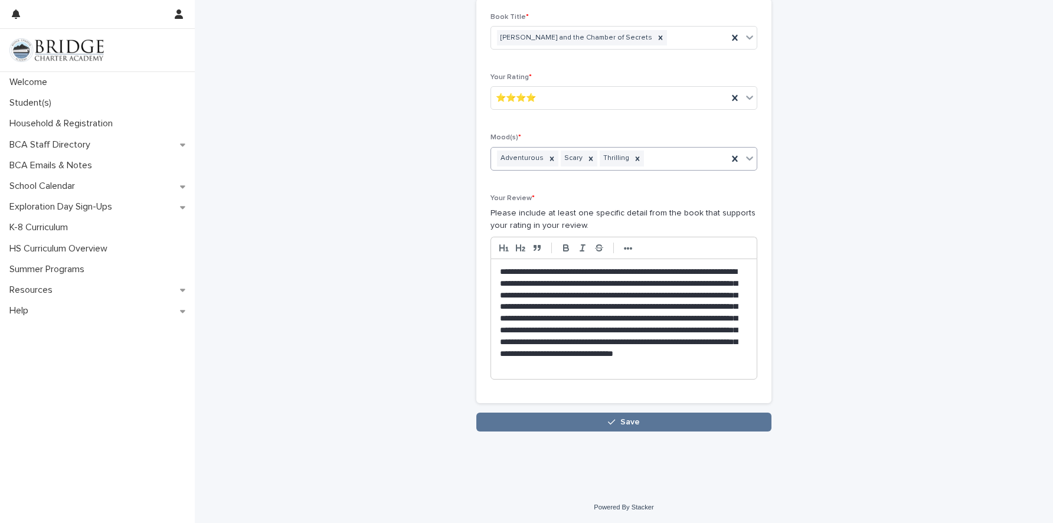
scroll to position [69, 0]
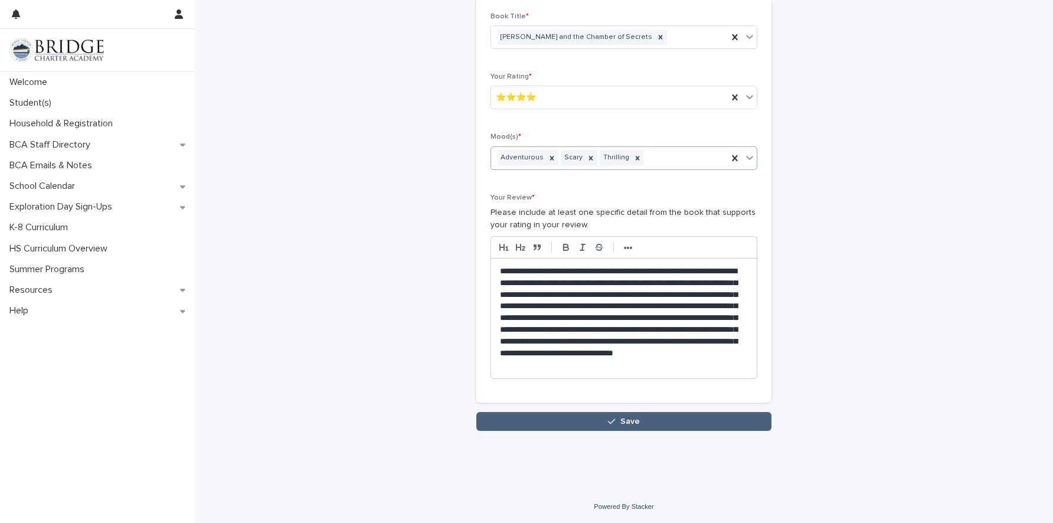
click at [646, 423] on button "Save" at bounding box center [623, 421] width 295 height 19
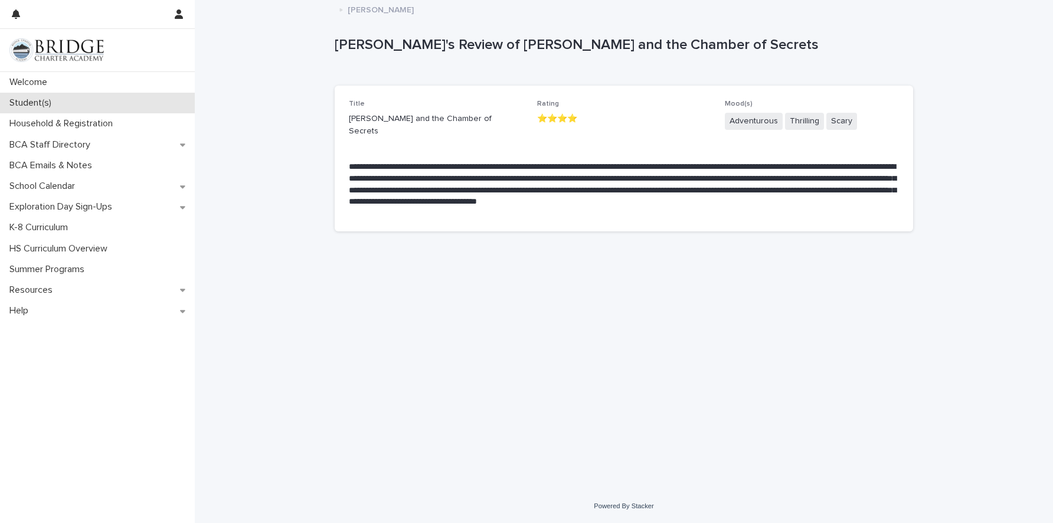
click at [45, 105] on p "Student(s)" at bounding box center [33, 102] width 56 height 11
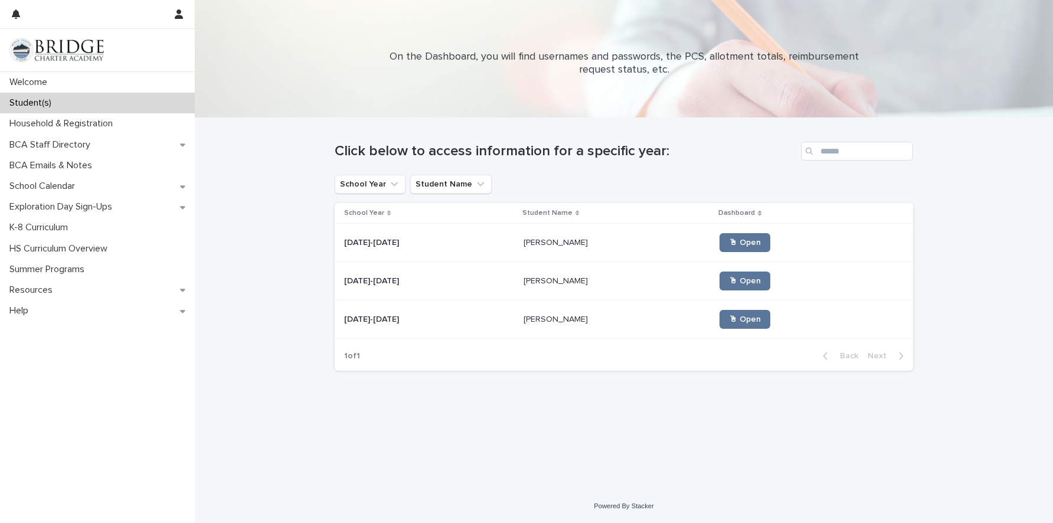
click at [532, 283] on p "[PERSON_NAME]" at bounding box center [557, 280] width 67 height 12
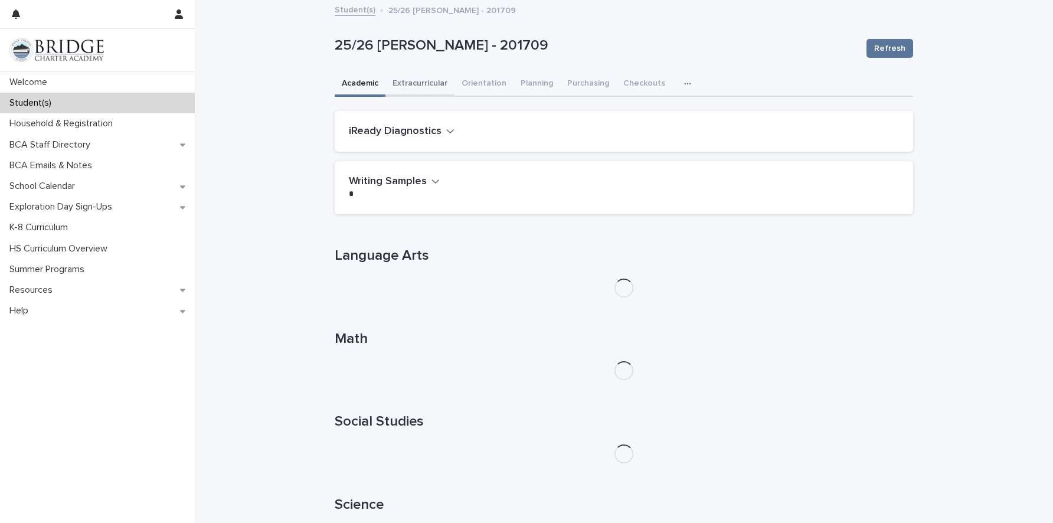
click at [414, 84] on button "Extracurricular" at bounding box center [419, 84] width 69 height 25
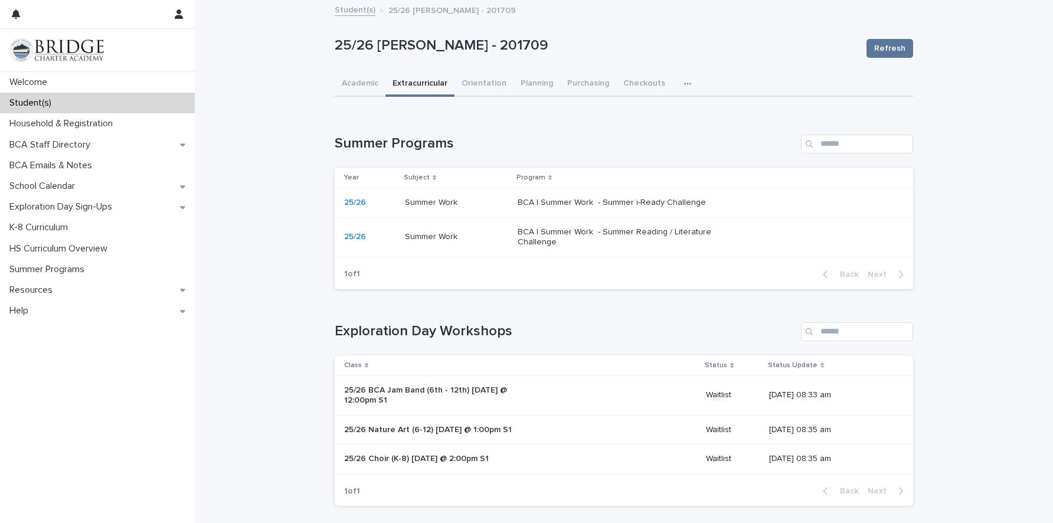
click at [557, 238] on p "BCA | Summer Work - Summer Reading / Literature Challenge" at bounding box center [616, 237] width 197 height 20
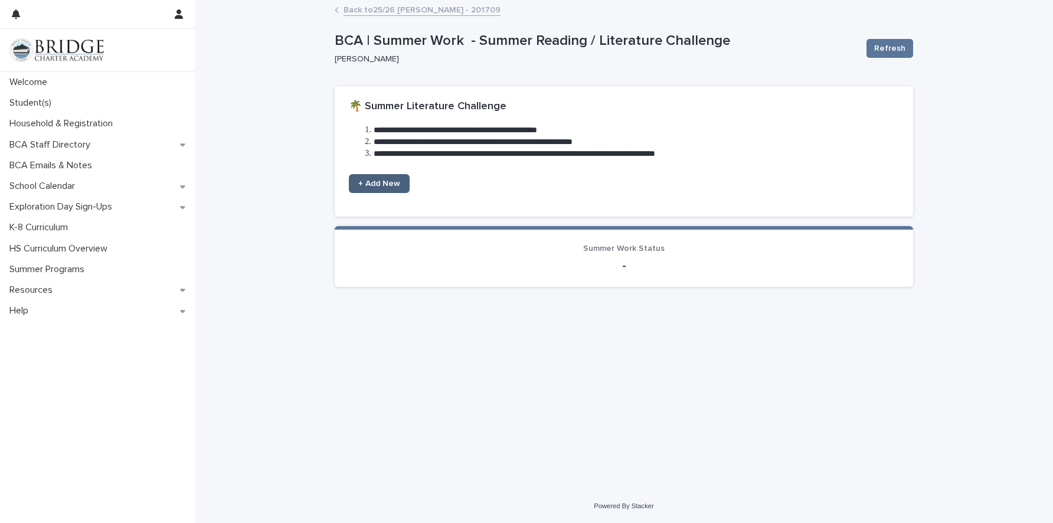
click at [395, 185] on span "+ Add New" at bounding box center [379, 183] width 42 height 8
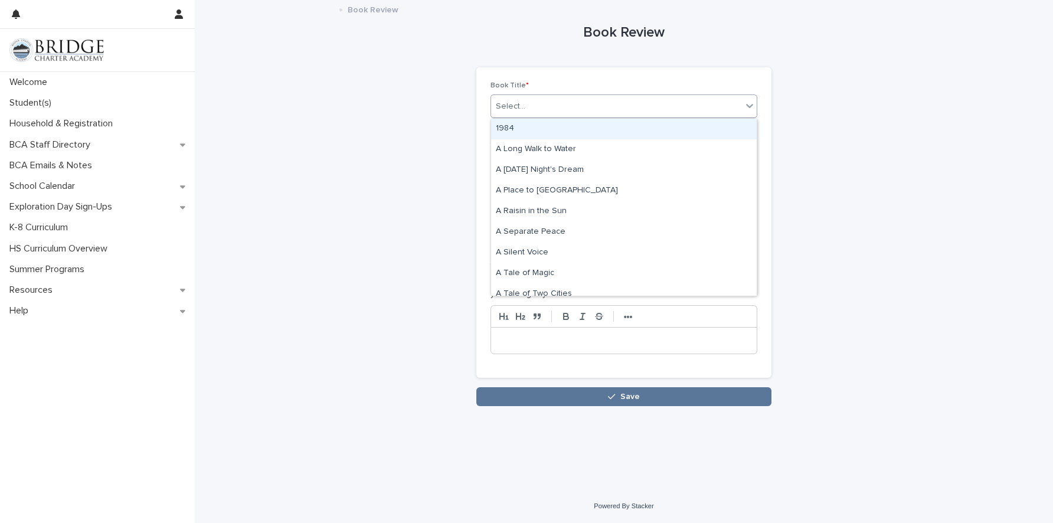
click at [535, 105] on div "Select..." at bounding box center [616, 106] width 251 height 19
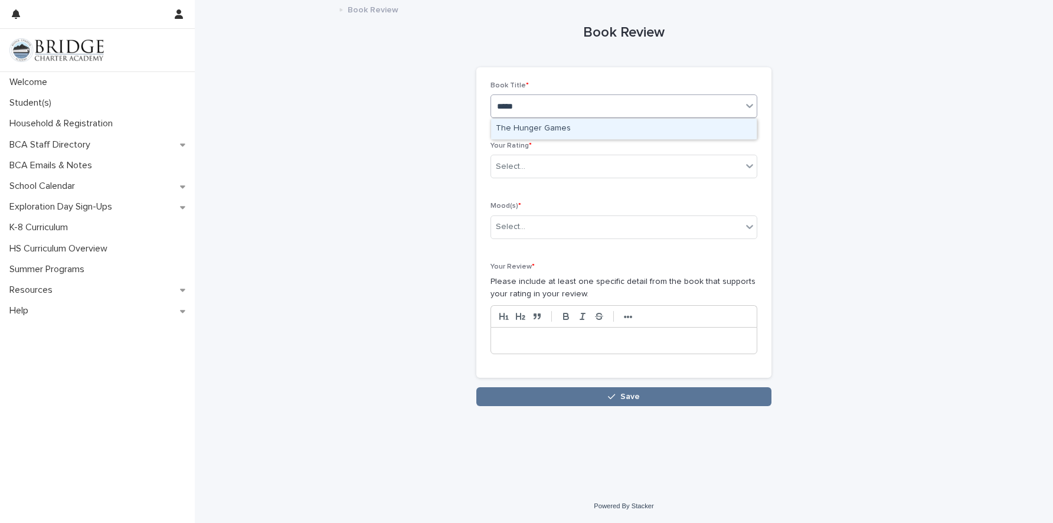
type input "******"
click at [564, 129] on div "The Hunger Games" at bounding box center [624, 129] width 266 height 21
click at [541, 169] on div "Select..." at bounding box center [616, 166] width 251 height 19
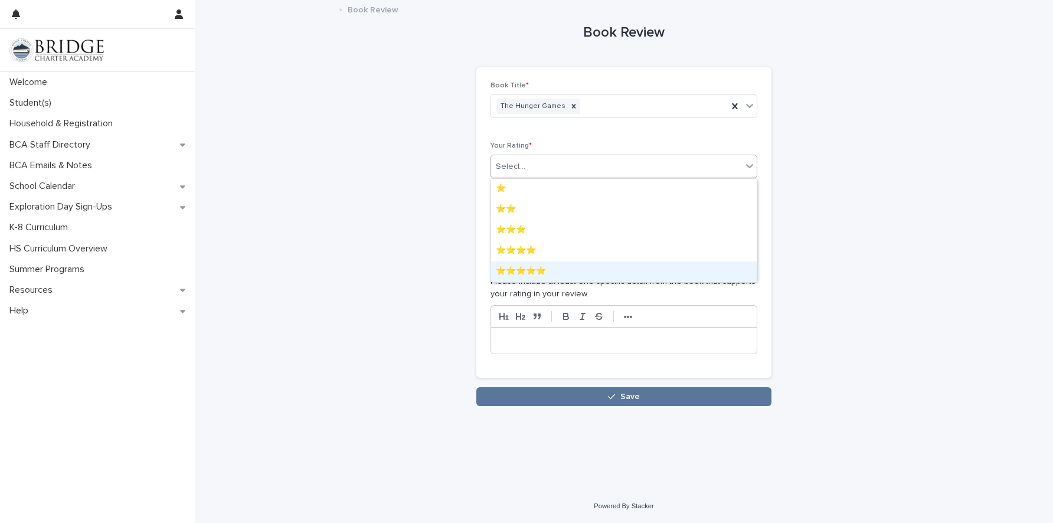
click at [653, 270] on div "⭐⭐⭐⭐⭐" at bounding box center [624, 271] width 266 height 21
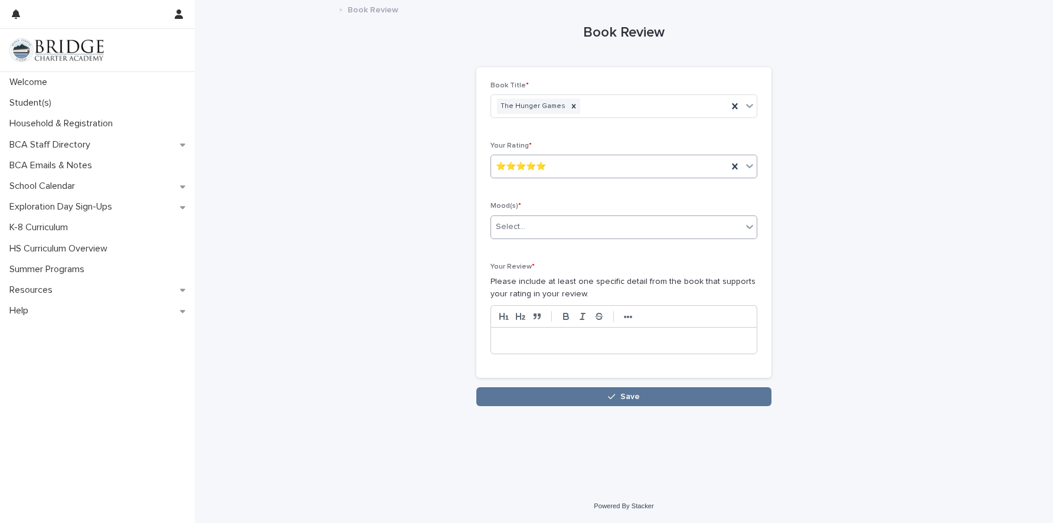
click at [547, 226] on div "Select..." at bounding box center [616, 226] width 251 height 19
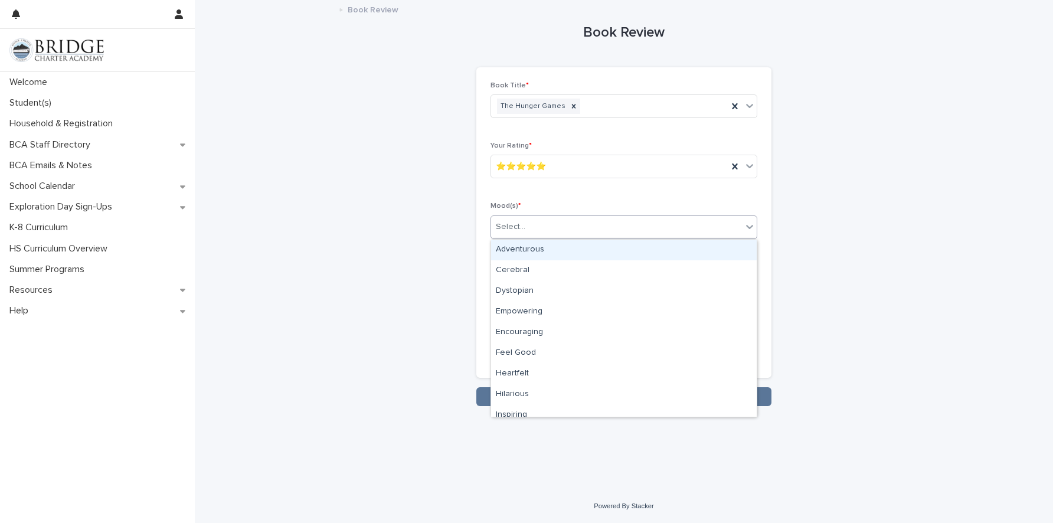
click at [718, 256] on div "Adventurous" at bounding box center [624, 250] width 266 height 21
click at [753, 225] on icon at bounding box center [750, 227] width 12 height 12
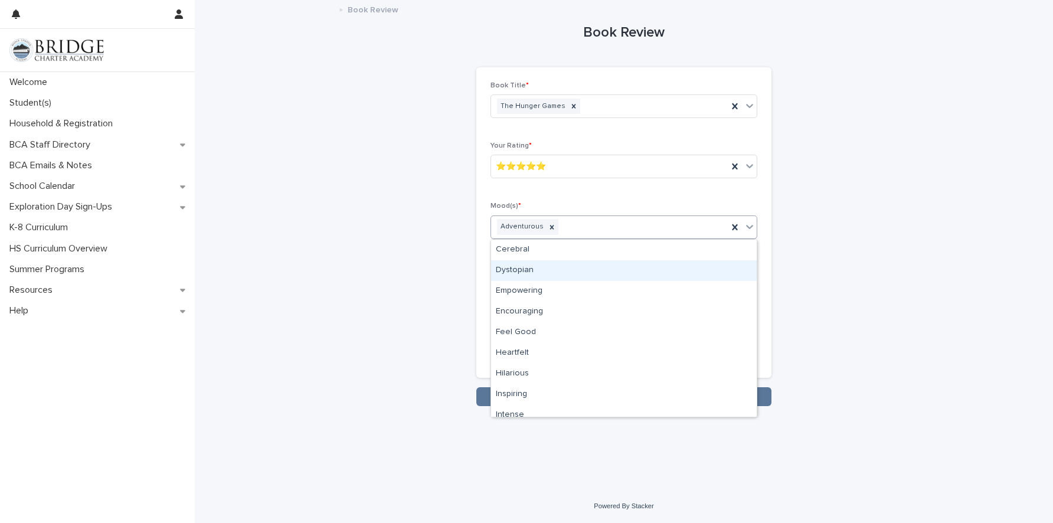
click at [648, 274] on div "Dystopian" at bounding box center [624, 270] width 266 height 21
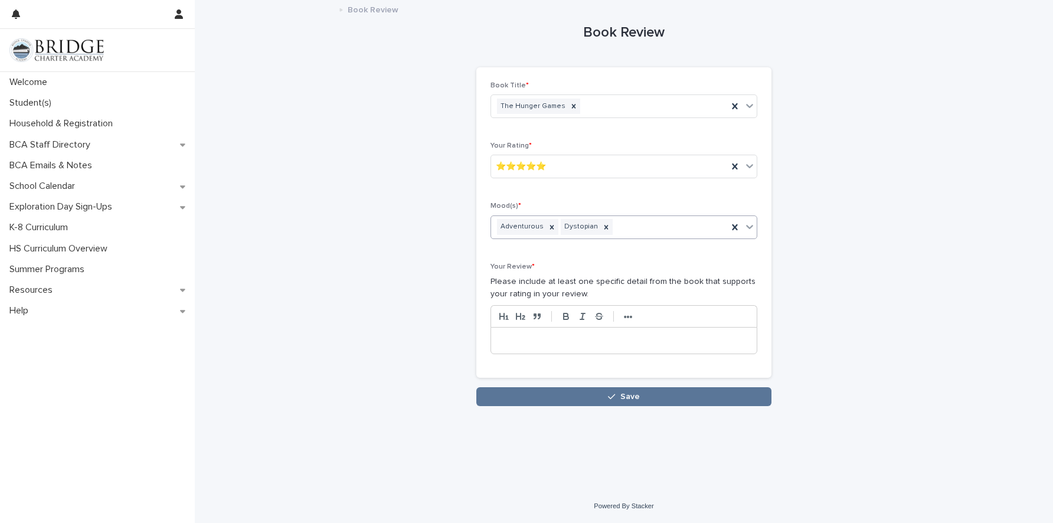
click at [750, 228] on icon at bounding box center [749, 227] width 7 height 4
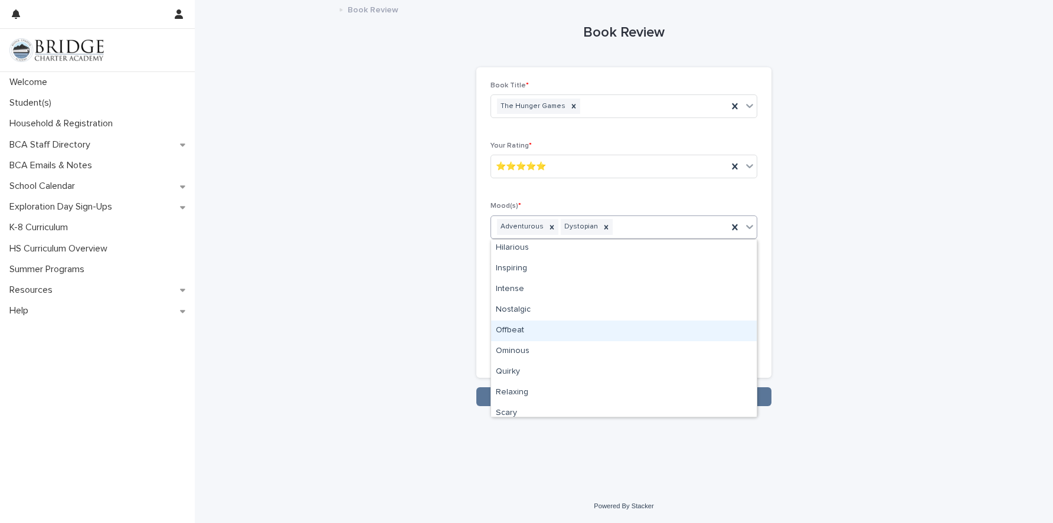
scroll to position [107, 0]
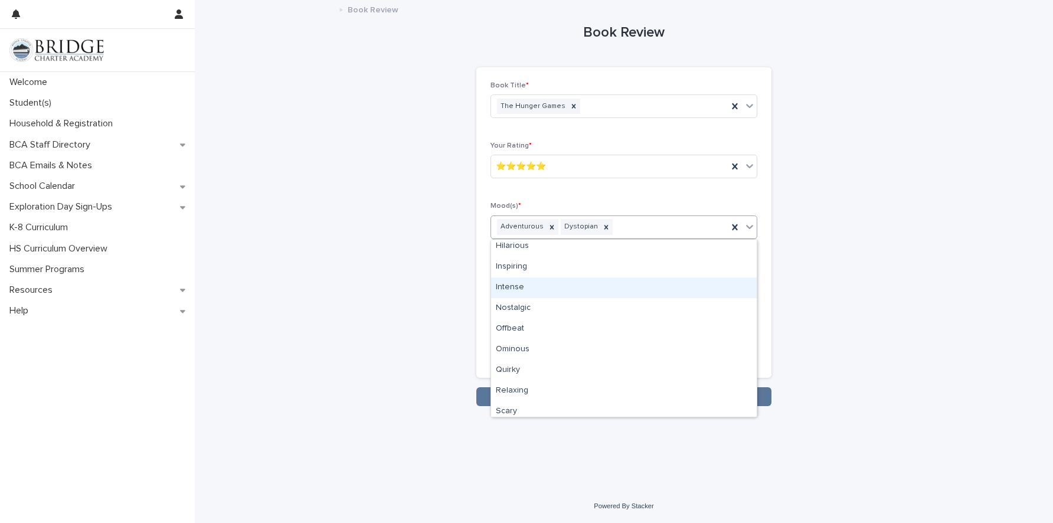
click at [662, 291] on div "Intense" at bounding box center [624, 287] width 266 height 21
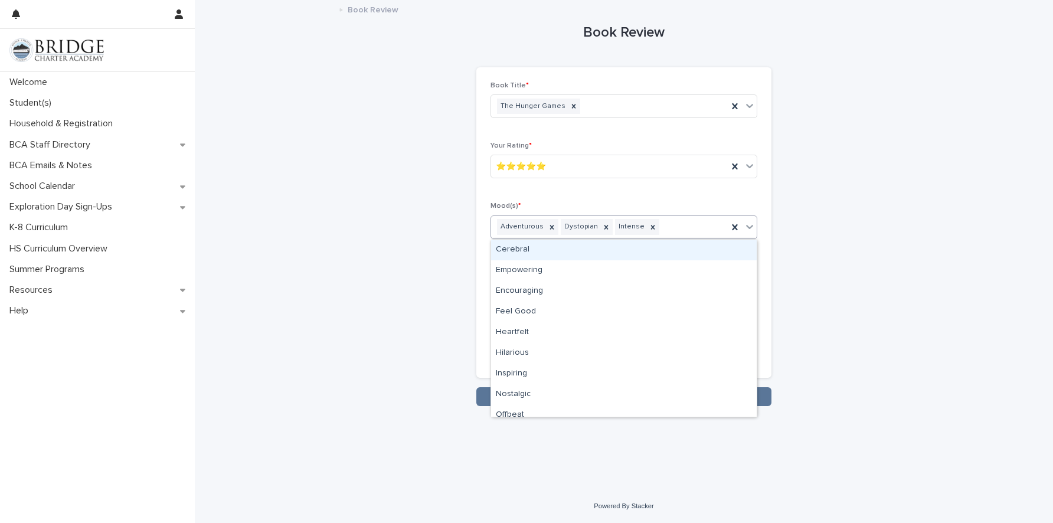
click at [749, 225] on icon at bounding box center [750, 227] width 12 height 12
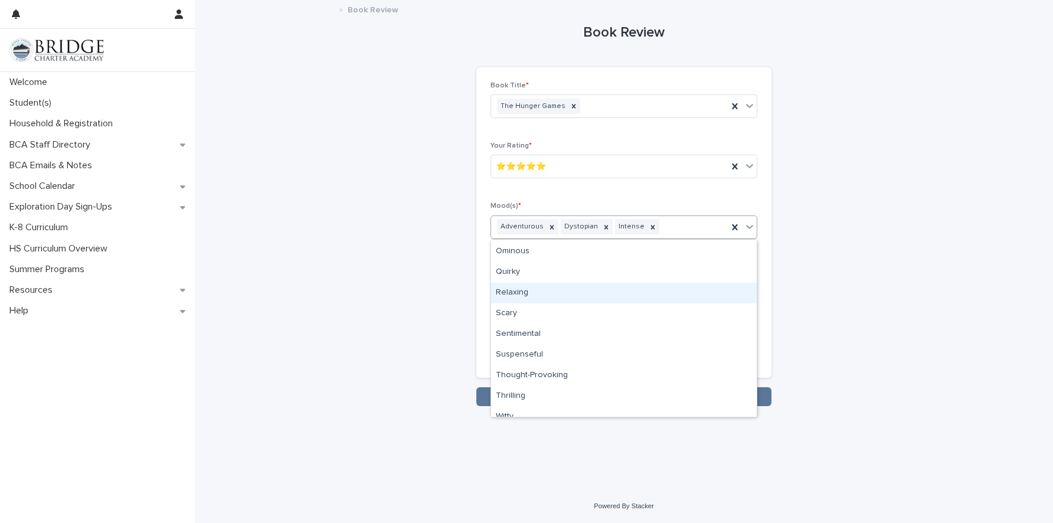
scroll to position [195, 0]
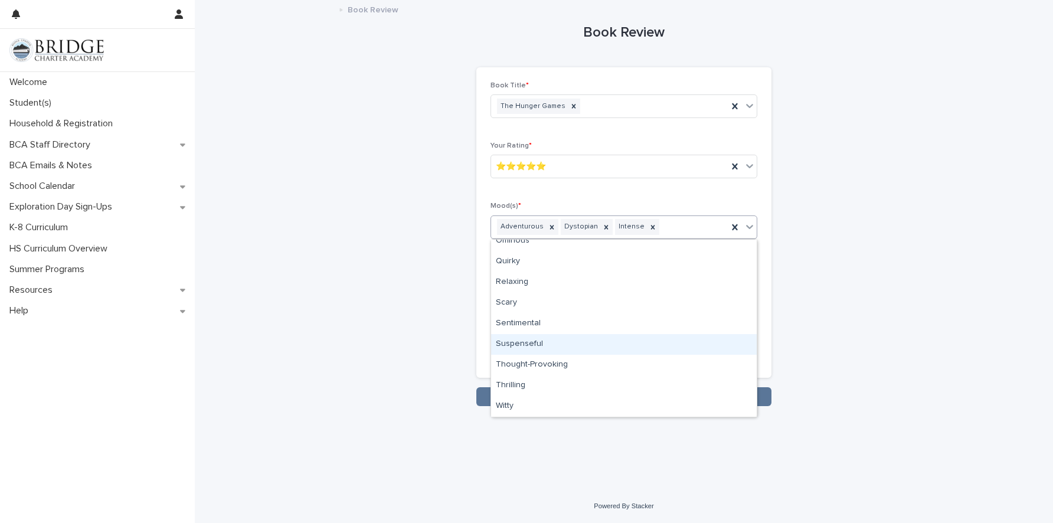
click at [692, 346] on div "Suspenseful" at bounding box center [624, 344] width 266 height 21
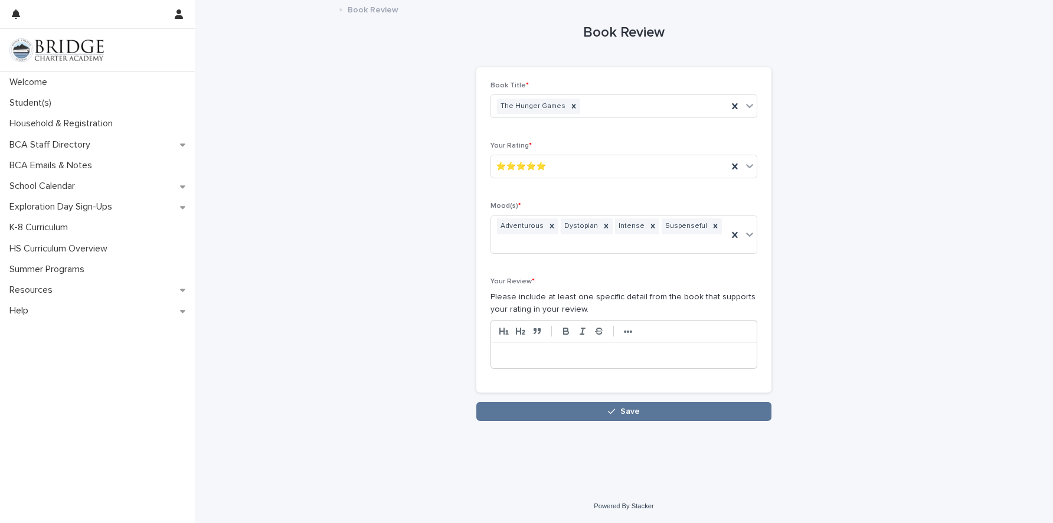
click at [538, 342] on div at bounding box center [624, 355] width 266 height 26
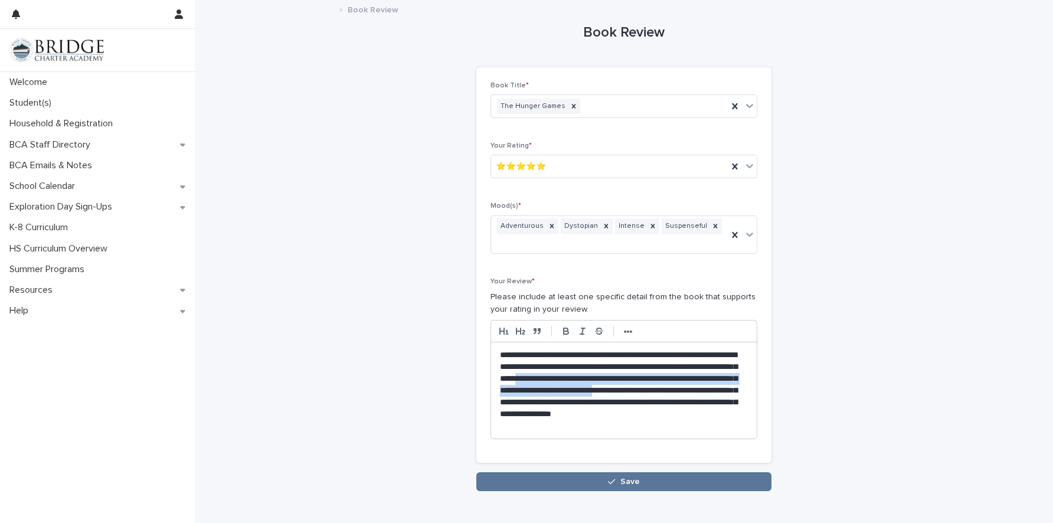
drag, startPoint x: 615, startPoint y: 364, endPoint x: 528, endPoint y: 391, distance: 90.9
click at [528, 391] on p "**********" at bounding box center [624, 390] width 248 height 82
click at [530, 388] on p "**********" at bounding box center [624, 390] width 248 height 82
drag, startPoint x: 528, startPoint y: 391, endPoint x: 593, endPoint y: 385, distance: 64.6
click at [593, 385] on p "**********" at bounding box center [624, 390] width 248 height 82
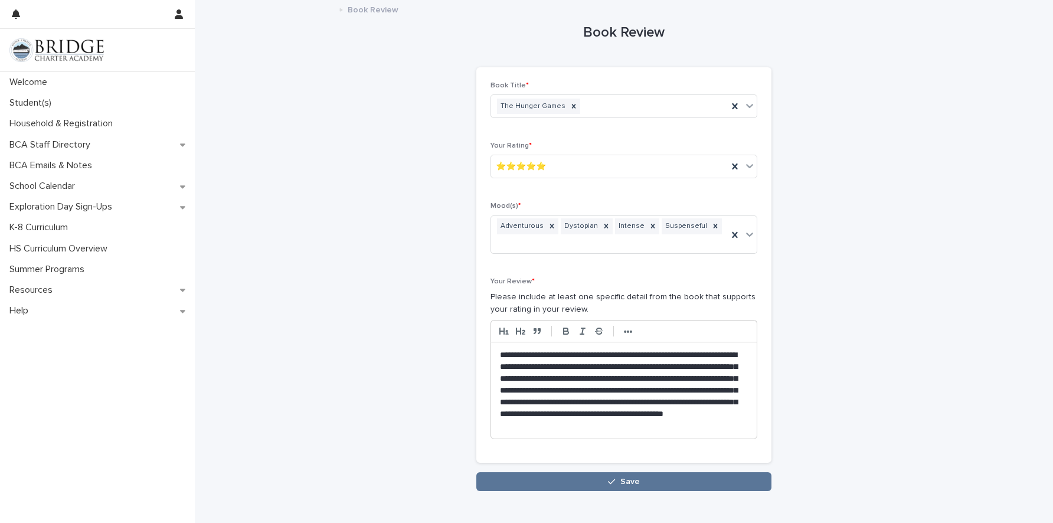
click at [621, 477] on span "Save" at bounding box center [629, 481] width 19 height 8
